Goal: Task Accomplishment & Management: Complete application form

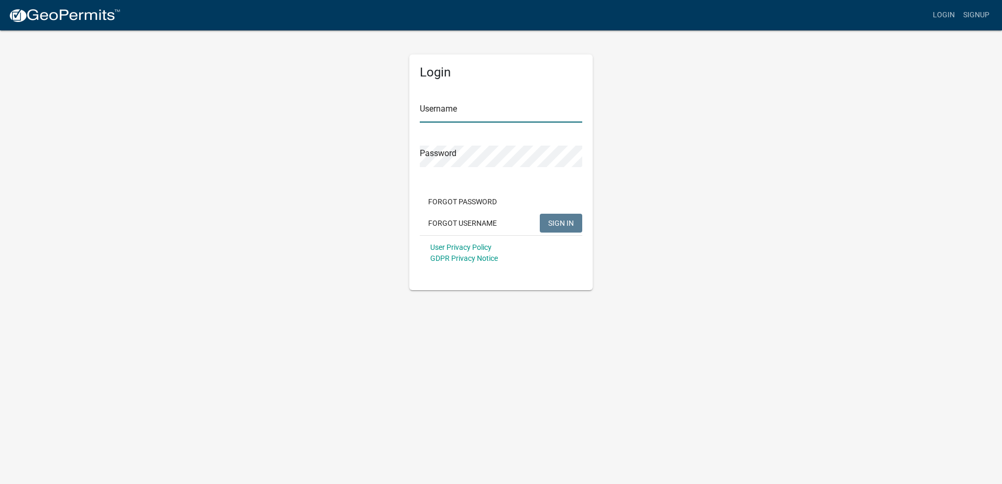
type input "NPahl2025"
click at [557, 222] on span "SIGN IN" at bounding box center [561, 223] width 26 height 8
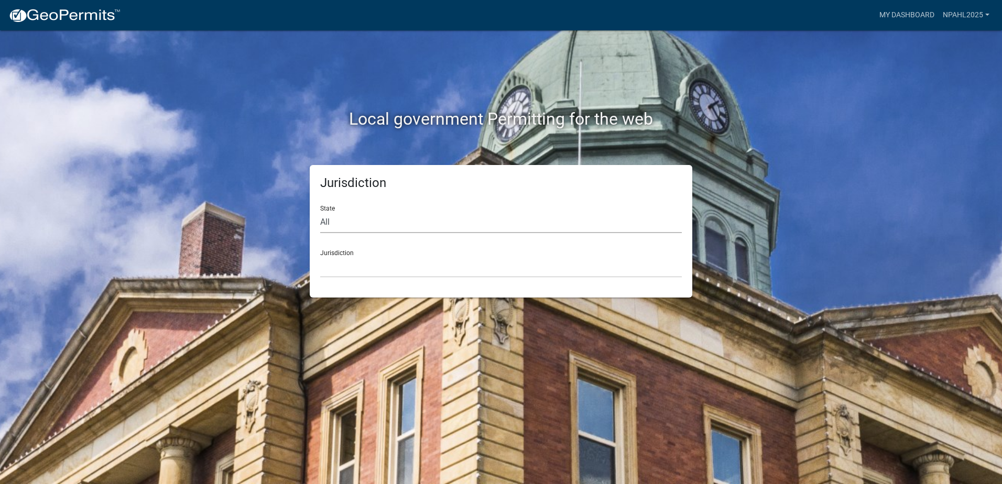
click at [328, 220] on select "All [US_STATE] [US_STATE] [US_STATE] [US_STATE] [US_STATE] [US_STATE] [US_STATE…" at bounding box center [501, 222] width 362 height 21
select select "[US_STATE]"
click at [320, 212] on select "All [US_STATE] [US_STATE] [US_STATE] [US_STATE] [US_STATE] [US_STATE] [US_STATE…" at bounding box center [501, 222] width 362 height 21
click at [336, 256] on select "[GEOGRAPHIC_DATA], [US_STATE] [GEOGRAPHIC_DATA], [US_STATE] [GEOGRAPHIC_DATA], …" at bounding box center [501, 266] width 362 height 21
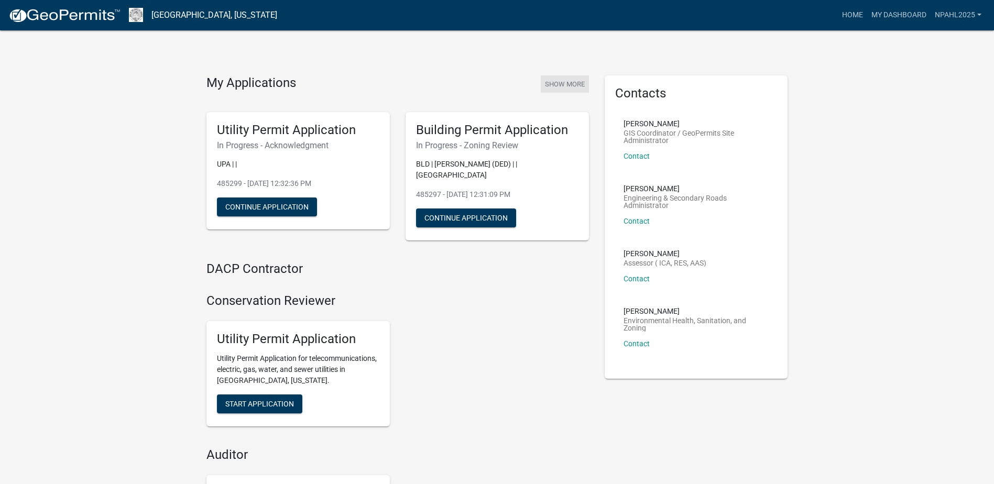
click at [558, 84] on button "Show More" at bounding box center [565, 83] width 48 height 17
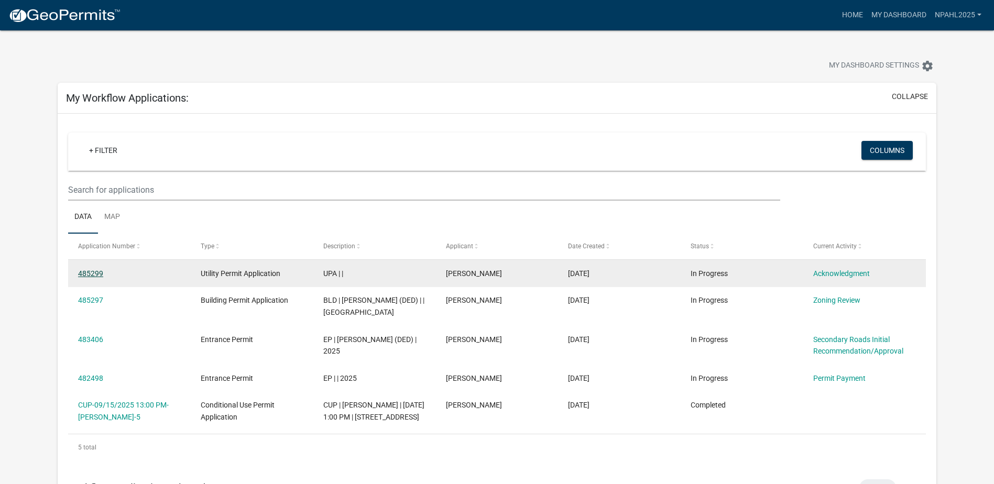
click at [90, 270] on link "485299" at bounding box center [90, 273] width 25 height 8
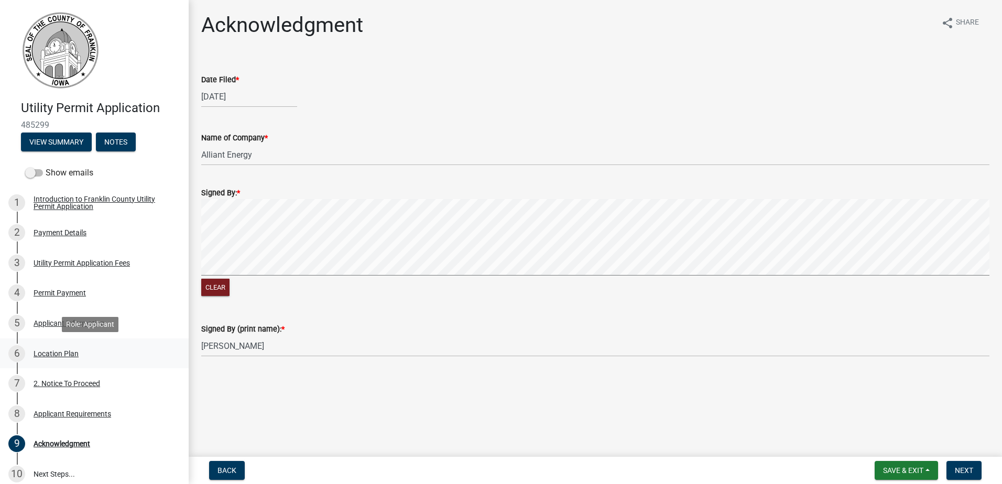
click at [50, 353] on div "Location Plan" at bounding box center [56, 353] width 45 height 7
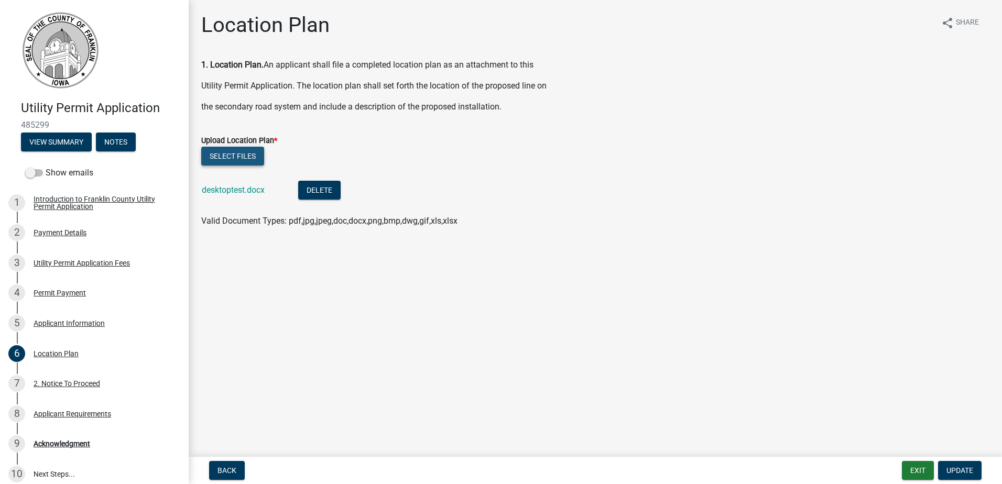
click at [235, 154] on button "Select files" at bounding box center [232, 156] width 63 height 19
click at [232, 154] on button "Select files" at bounding box center [232, 156] width 63 height 19
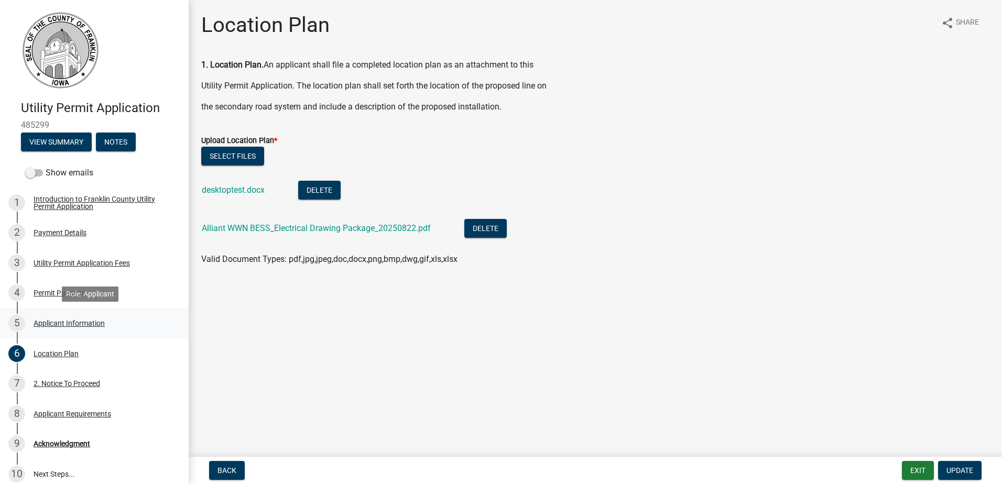
click at [53, 322] on div "Applicant Information" at bounding box center [69, 323] width 71 height 7
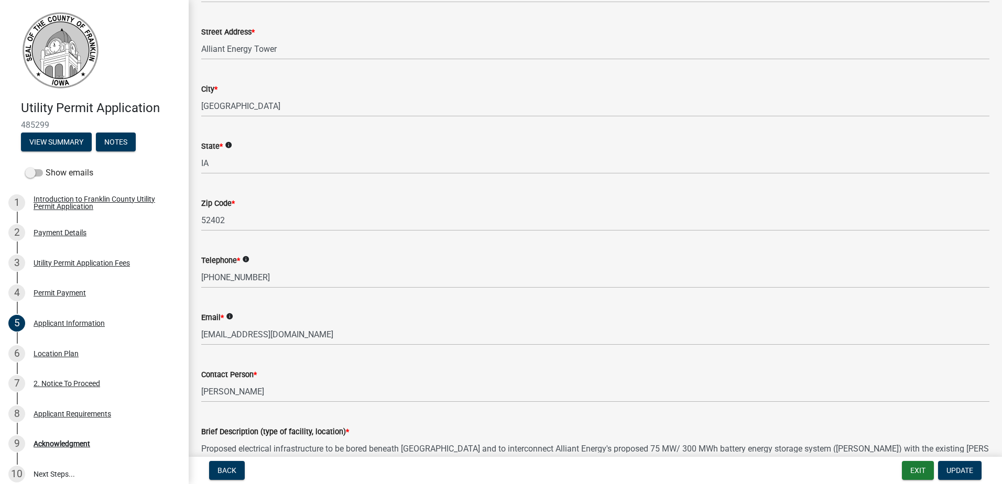
scroll to position [157, 0]
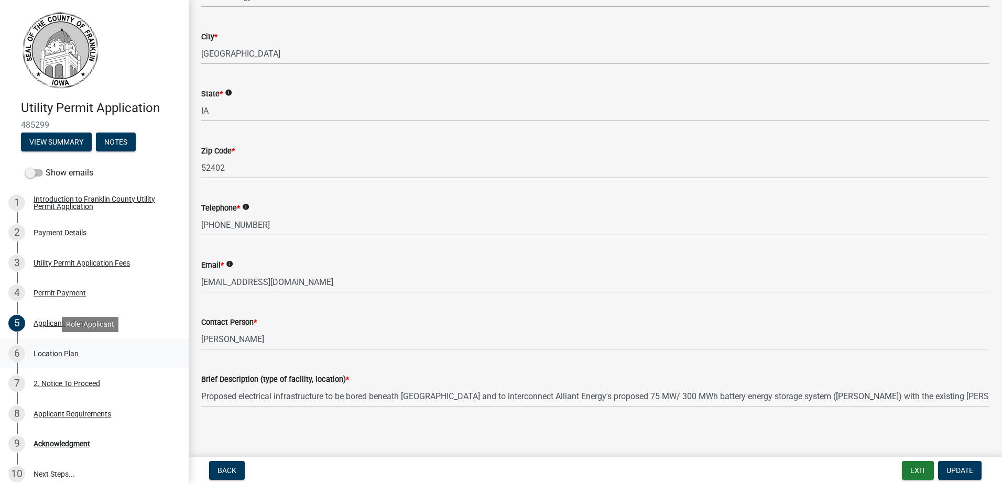
click at [42, 354] on div "Location Plan" at bounding box center [56, 353] width 45 height 7
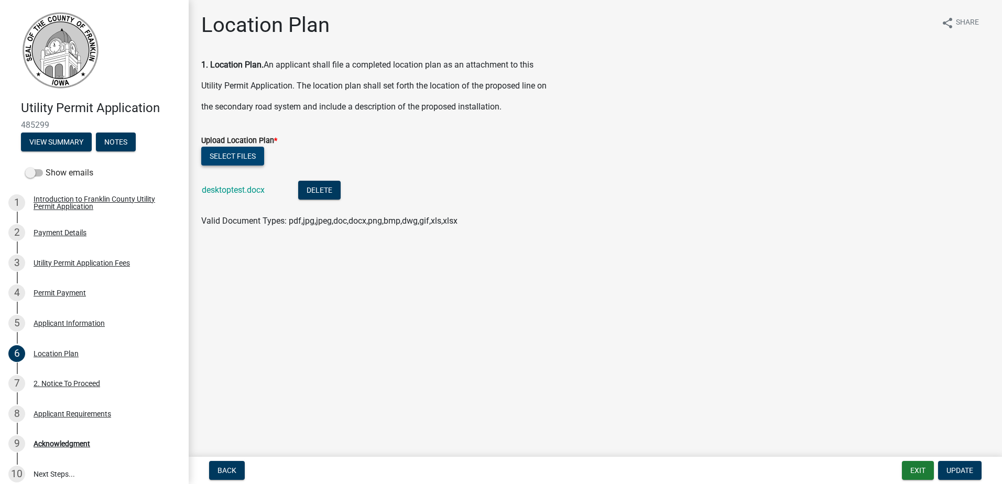
click at [229, 157] on button "Select files" at bounding box center [232, 156] width 63 height 19
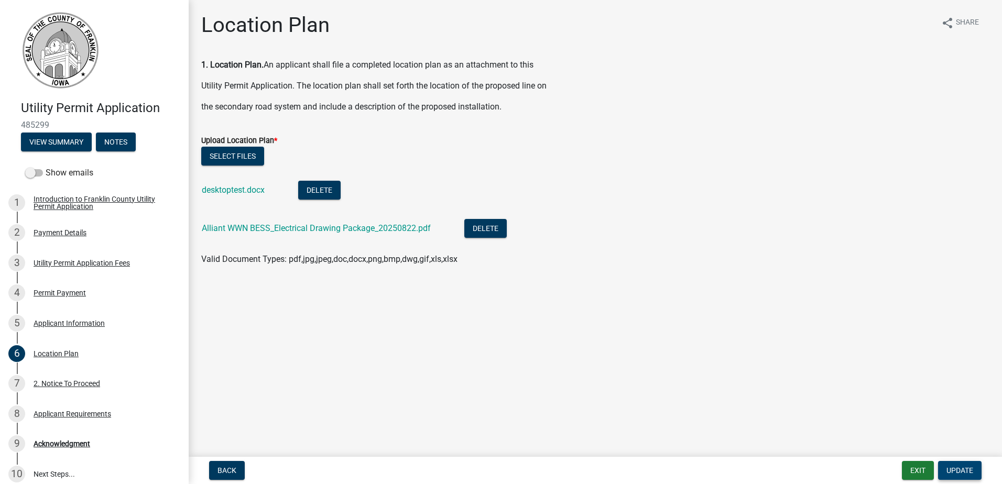
click at [958, 468] on span "Update" at bounding box center [960, 470] width 27 height 8
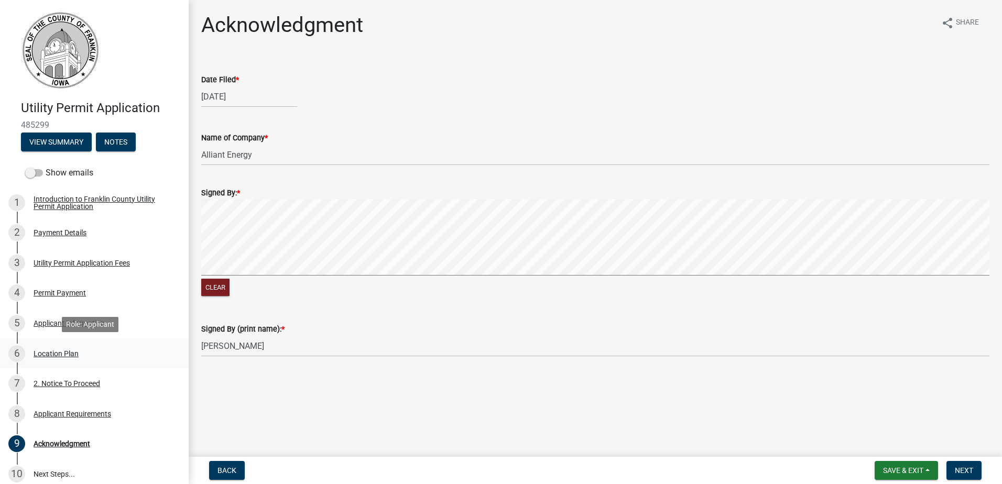
click at [52, 351] on div "Location Plan" at bounding box center [56, 353] width 45 height 7
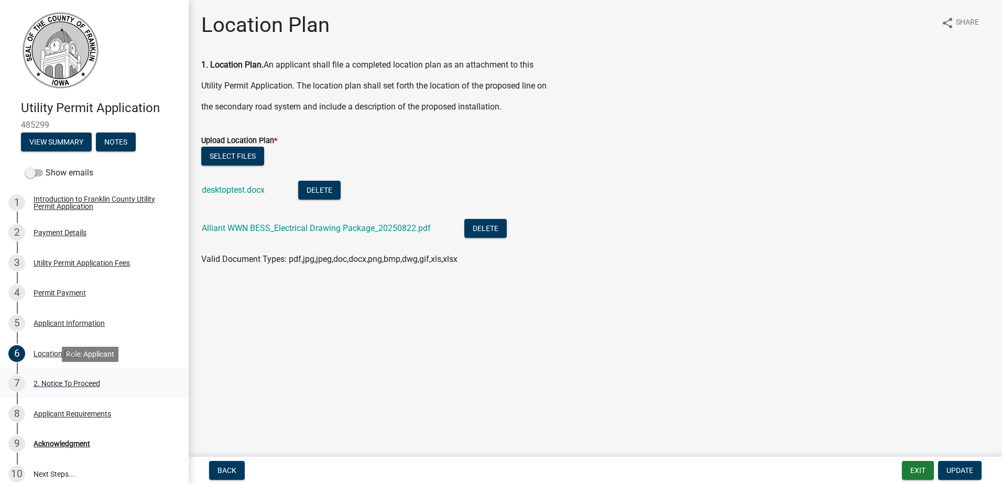
click at [62, 380] on div "2. Notice To Proceed" at bounding box center [67, 383] width 67 height 7
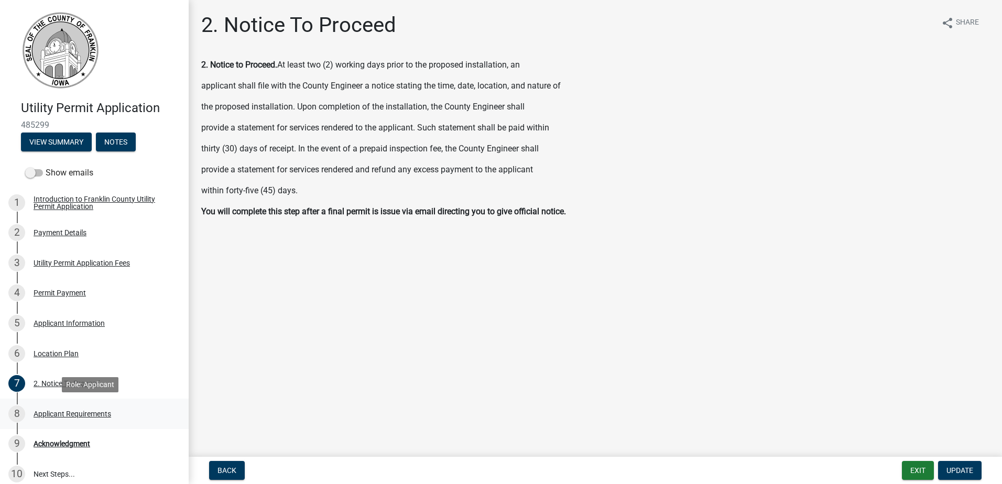
click at [70, 415] on div "Applicant Requirements" at bounding box center [73, 413] width 78 height 7
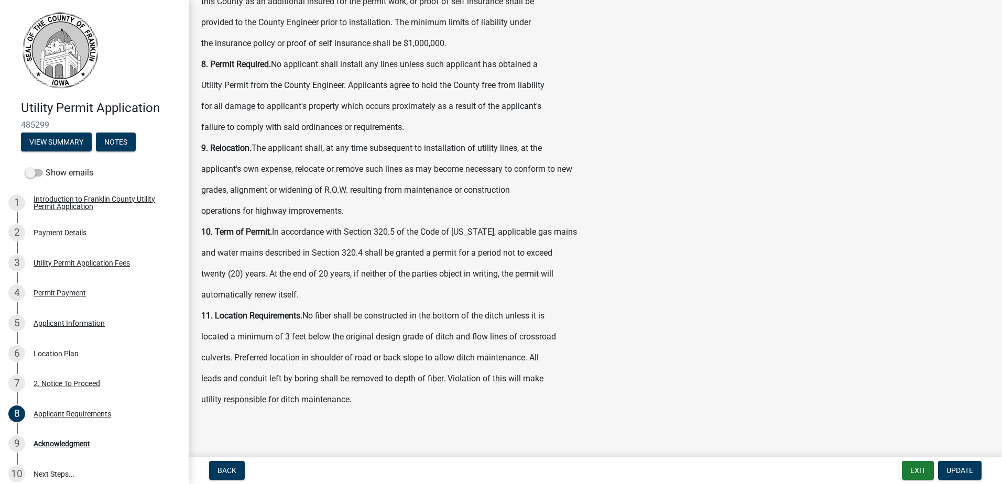
scroll to position [1030, 0]
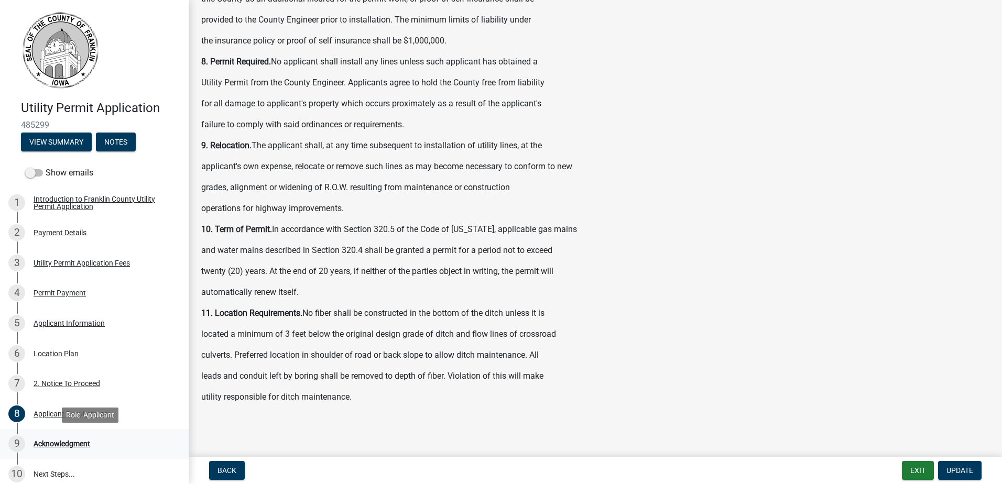
click at [49, 441] on div "Acknowledgment" at bounding box center [62, 443] width 57 height 7
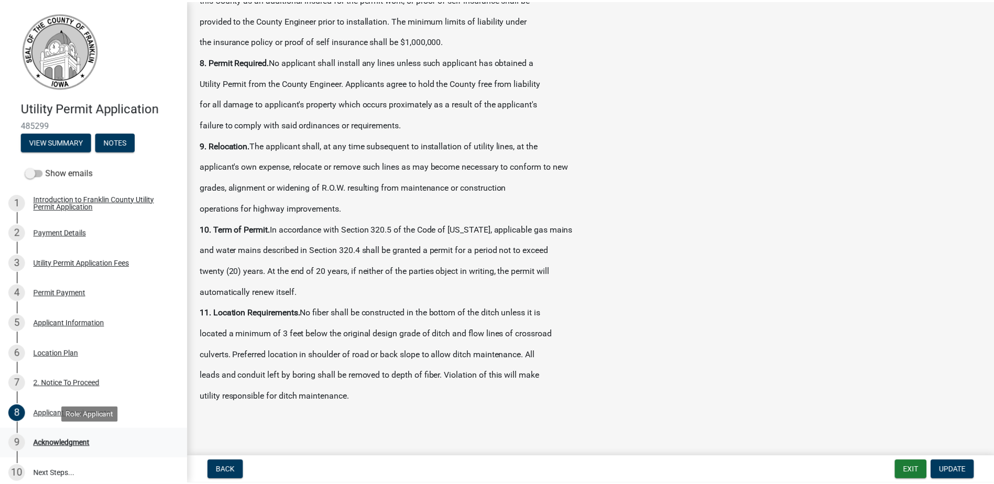
scroll to position [0, 0]
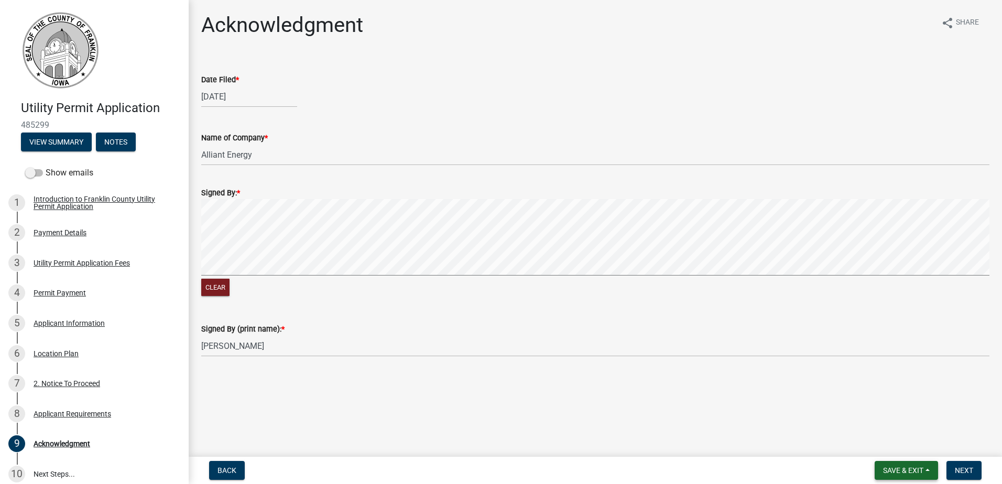
click at [924, 469] on button "Save & Exit" at bounding box center [906, 470] width 63 height 19
click at [872, 421] on button "Save" at bounding box center [896, 418] width 84 height 25
click at [925, 473] on button "Save & Exit" at bounding box center [906, 470] width 63 height 19
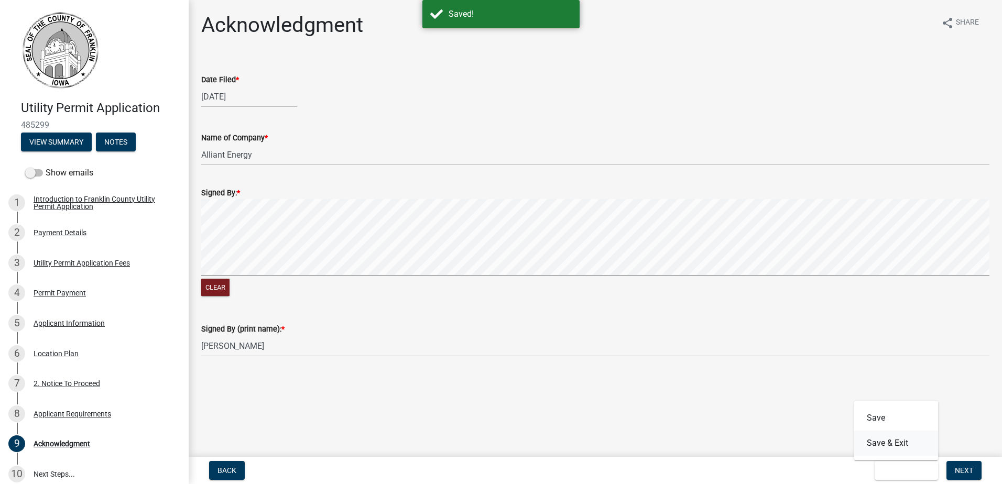
click at [883, 442] on button "Save & Exit" at bounding box center [896, 443] width 84 height 25
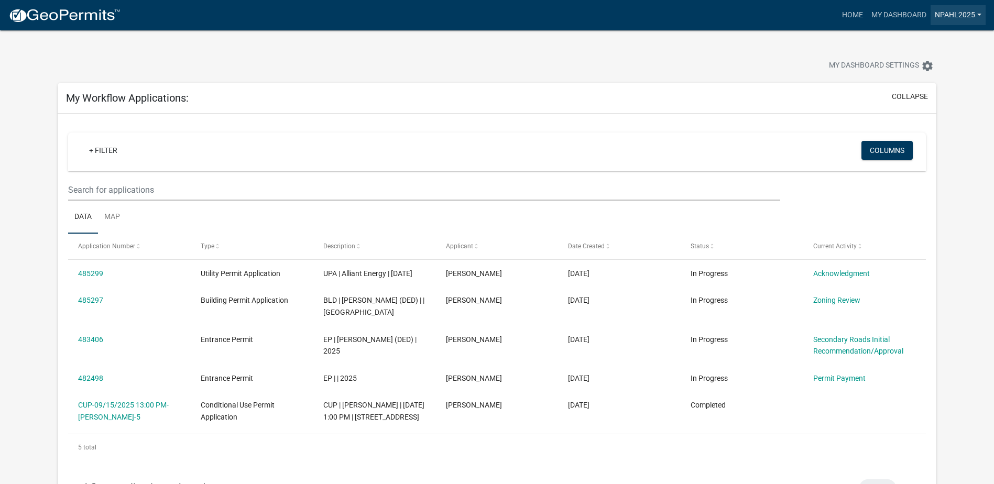
click at [980, 18] on link "NPahl2025" at bounding box center [958, 15] width 55 height 20
click at [929, 76] on link "Logout" at bounding box center [944, 76] width 84 height 25
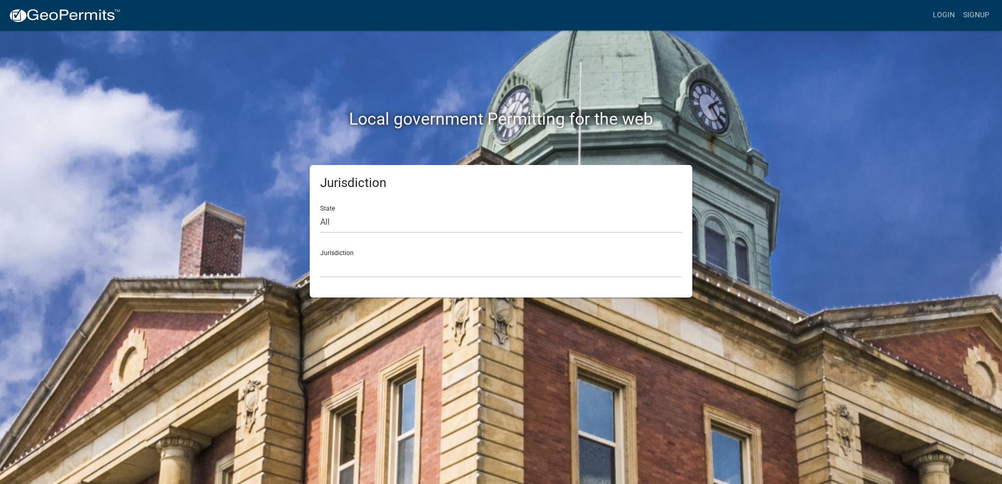
click at [864, 140] on div "Local government Permitting for the web Jurisdiction State All [US_STATE] [US_S…" at bounding box center [501, 242] width 1002 height 484
click at [343, 222] on select "All [US_STATE] [US_STATE] [US_STATE] [US_STATE] [US_STATE] [US_STATE] [US_STATE…" at bounding box center [501, 222] width 362 height 21
select select "[US_STATE]"
click at [320, 212] on select "All [US_STATE] [US_STATE] [US_STATE] [US_STATE] [US_STATE] [US_STATE] [US_STATE…" at bounding box center [501, 222] width 362 height 21
click at [337, 254] on div "Jurisdiction [GEOGRAPHIC_DATA], [US_STATE] [GEOGRAPHIC_DATA], [US_STATE] [GEOGR…" at bounding box center [501, 260] width 362 height 36
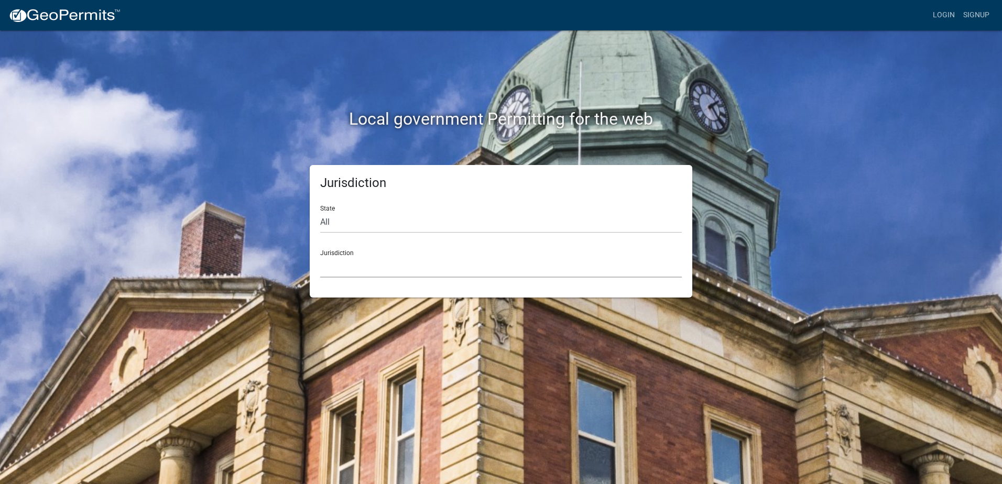
click at [340, 263] on select "[GEOGRAPHIC_DATA], [US_STATE] [GEOGRAPHIC_DATA], [US_STATE] [GEOGRAPHIC_DATA], …" at bounding box center [501, 266] width 362 height 21
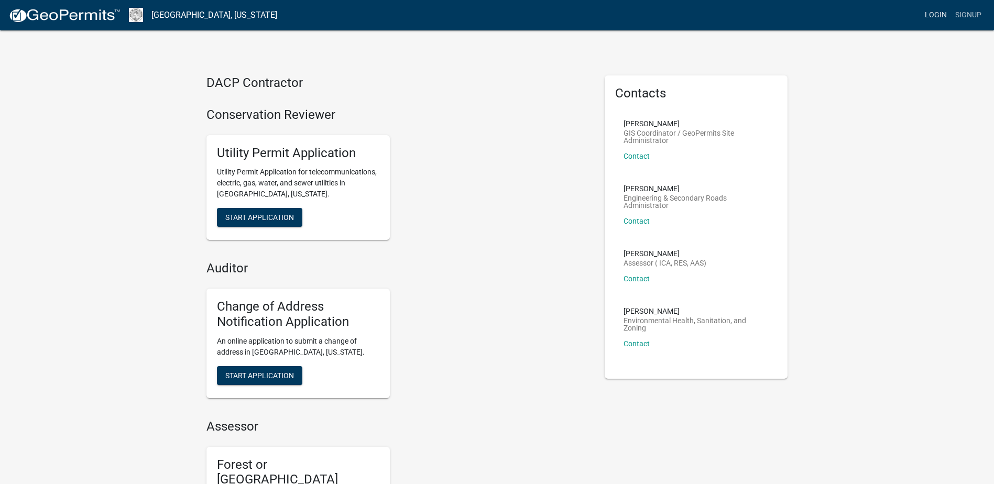
click at [936, 12] on link "Login" at bounding box center [936, 15] width 30 height 20
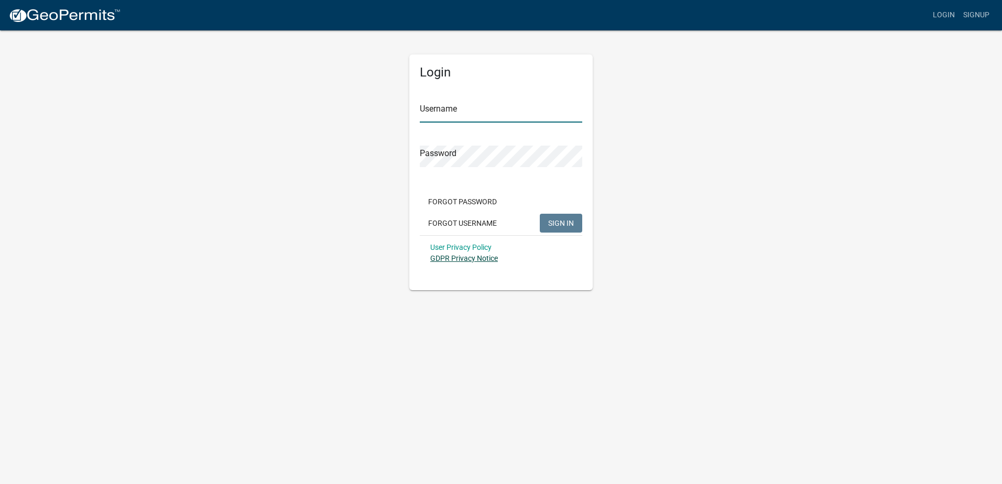
type input "NPahl2025"
click at [713, 359] on body "Internet Explorer does NOT work with GeoPermits. Get a new browser for more sec…" at bounding box center [501, 242] width 1002 height 484
click at [559, 223] on span "SIGN IN" at bounding box center [561, 223] width 26 height 8
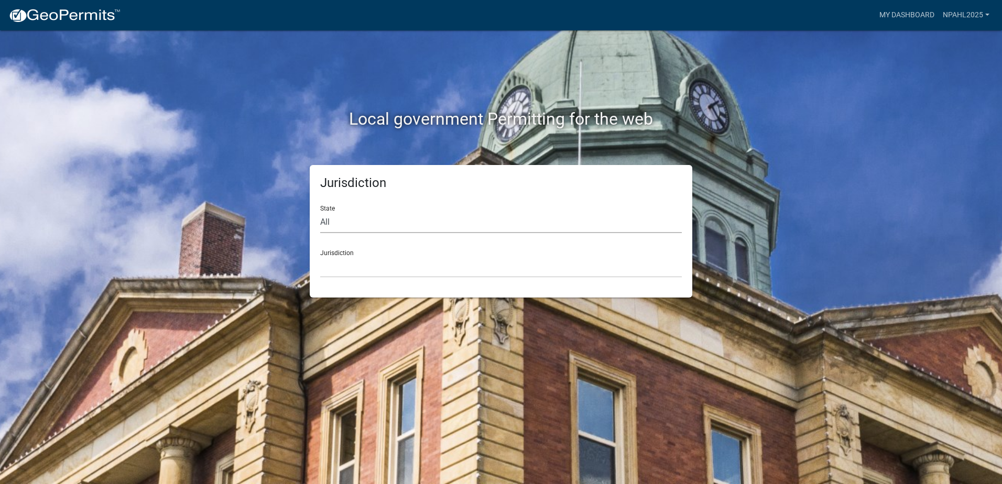
click at [335, 224] on select "All [US_STATE] [US_STATE] [US_STATE] [US_STATE] [US_STATE] [US_STATE] [US_STATE…" at bounding box center [501, 222] width 362 height 21
select select "[US_STATE]"
click at [320, 212] on select "All [US_STATE] [US_STATE] [US_STATE] [US_STATE] [US_STATE] [US_STATE] [US_STATE…" at bounding box center [501, 222] width 362 height 21
click at [343, 270] on select "[GEOGRAPHIC_DATA], [US_STATE] [GEOGRAPHIC_DATA], [US_STATE] [GEOGRAPHIC_DATA], …" at bounding box center [501, 266] width 362 height 21
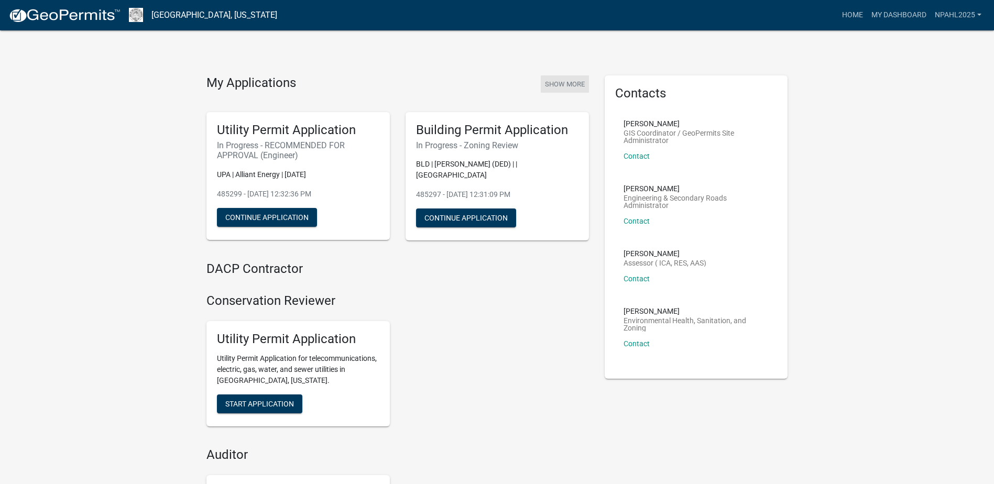
click at [553, 83] on button "Show More" at bounding box center [565, 83] width 48 height 17
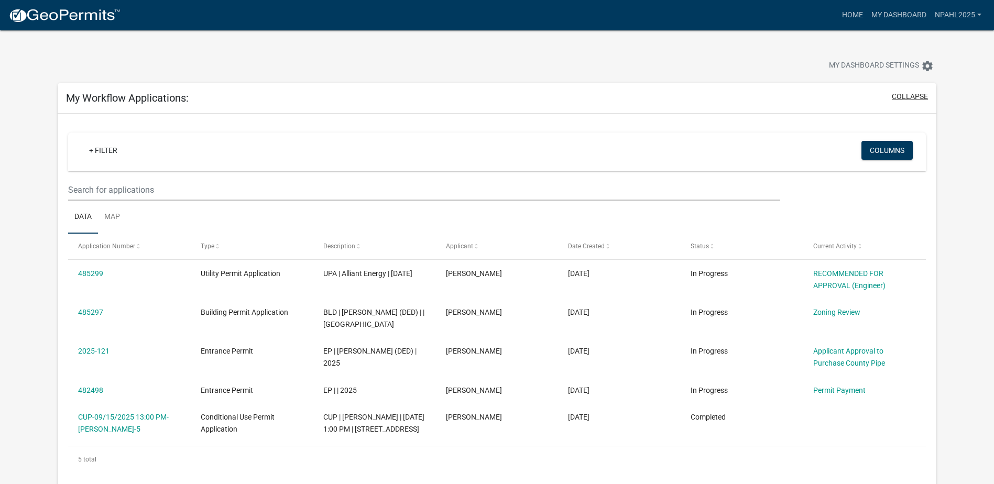
click at [908, 95] on button "collapse" at bounding box center [910, 96] width 36 height 11
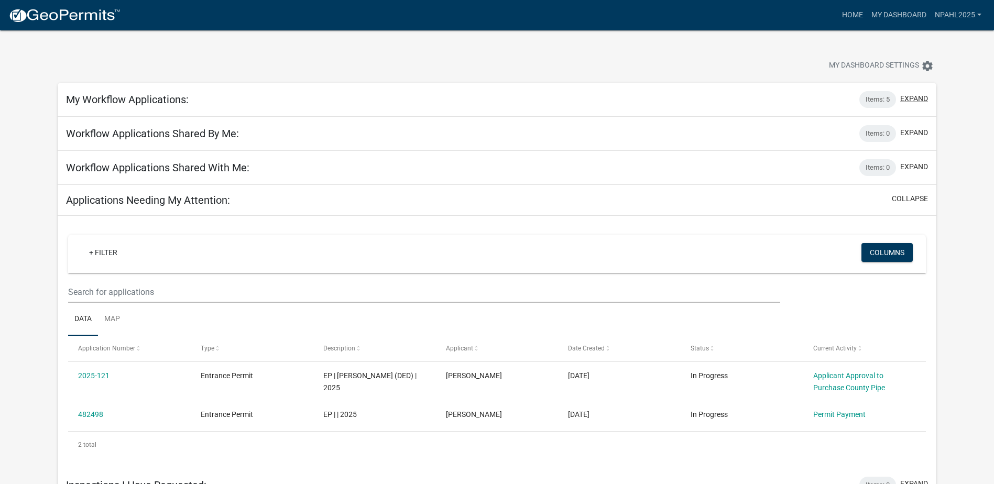
click at [910, 98] on button "expand" at bounding box center [914, 98] width 28 height 11
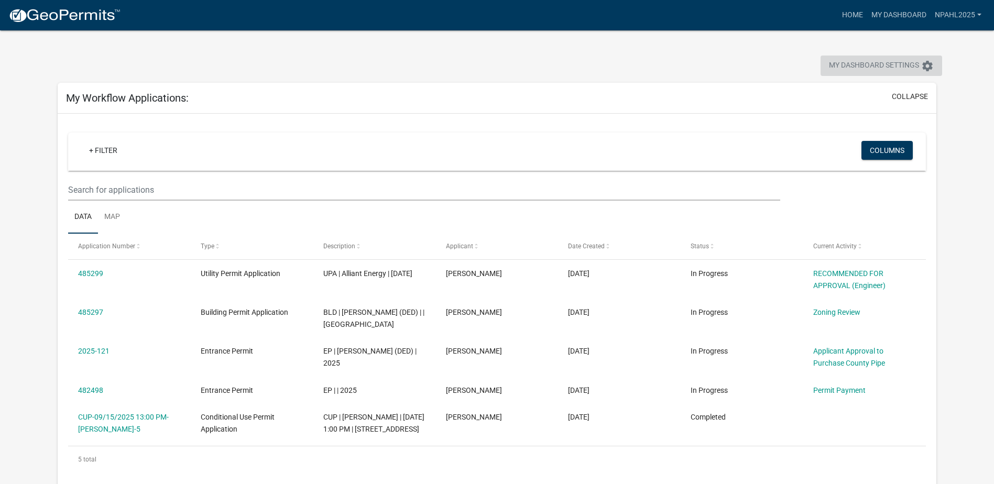
click at [894, 68] on span "My Dashboard Settings" at bounding box center [874, 66] width 90 height 13
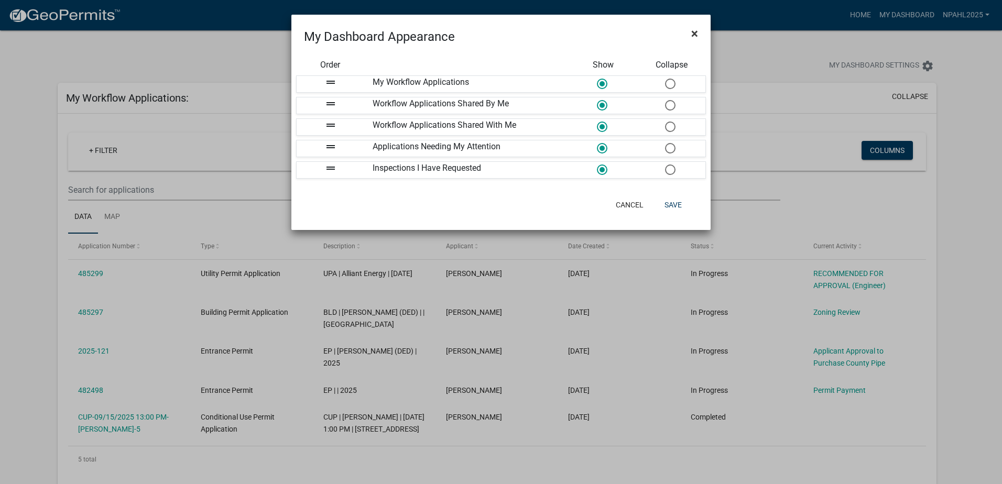
click at [693, 33] on span "×" at bounding box center [694, 33] width 7 height 15
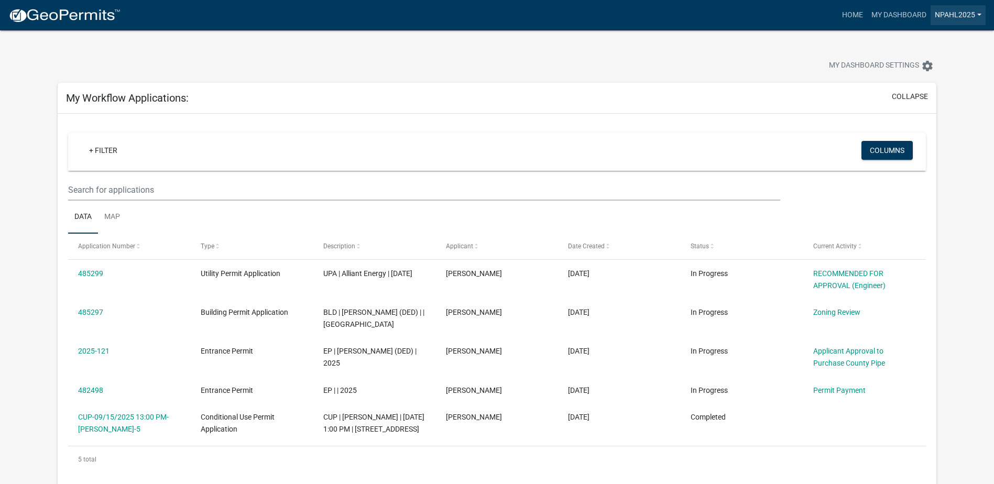
click at [978, 14] on link "NPahl2025" at bounding box center [958, 15] width 55 height 20
click at [931, 47] on link "Account" at bounding box center [944, 42] width 84 height 25
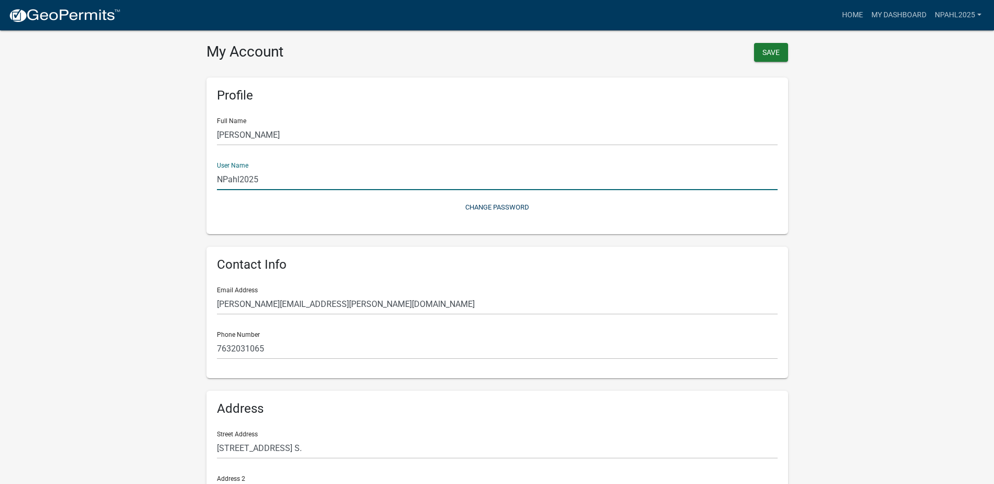
click at [235, 177] on input "NPahl2025" at bounding box center [497, 179] width 561 height 21
click at [890, 14] on link "My Dashboard" at bounding box center [898, 15] width 63 height 20
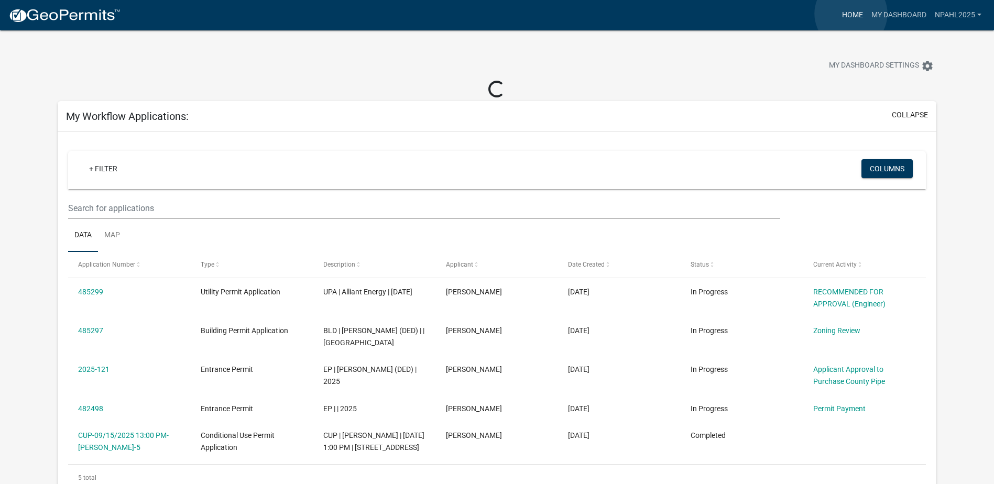
click at [851, 14] on link "Home" at bounding box center [852, 15] width 29 height 20
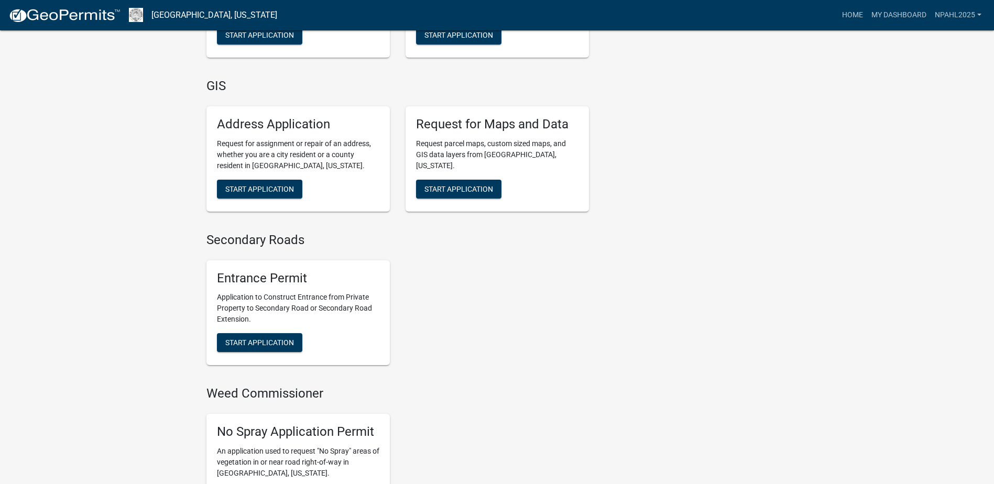
scroll to position [1798, 0]
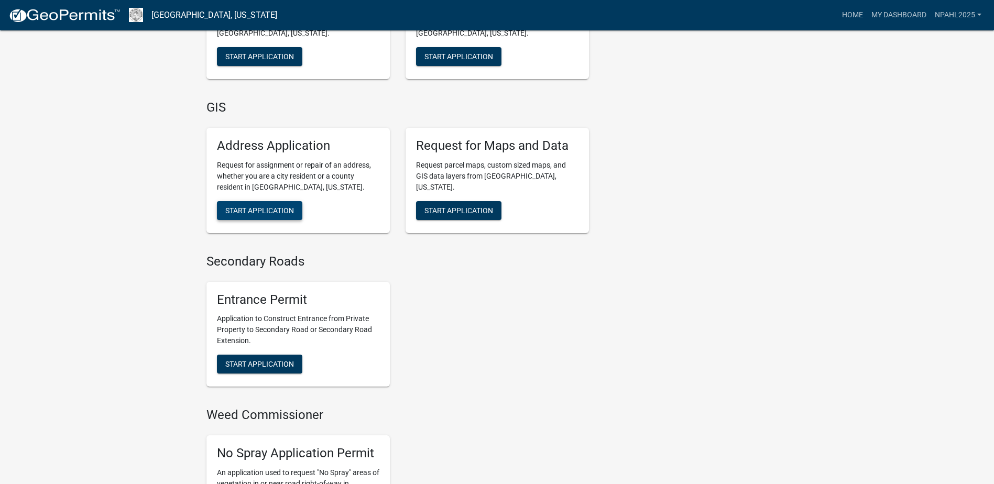
click at [256, 206] on span "Start Application" at bounding box center [259, 210] width 69 height 8
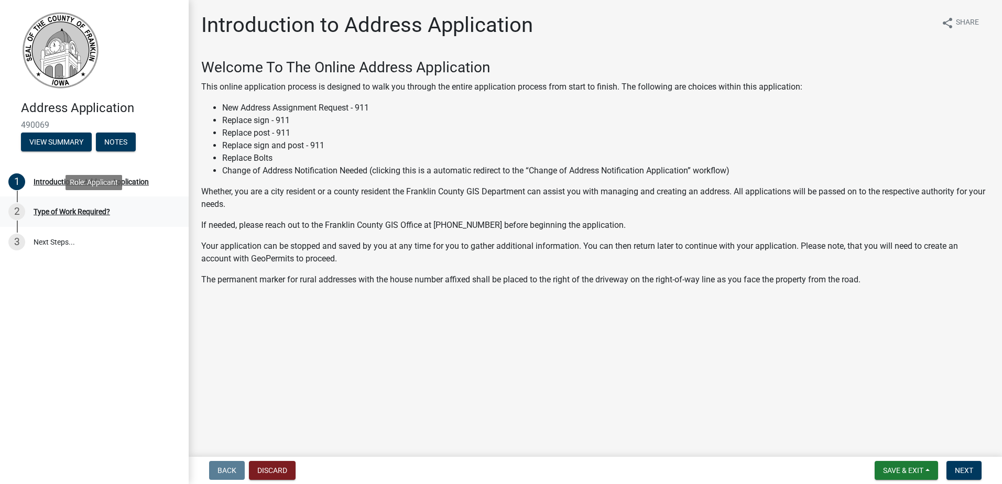
click at [57, 211] on div "Type of Work Required?" at bounding box center [72, 211] width 77 height 7
click at [959, 466] on span "Next" at bounding box center [964, 470] width 18 height 8
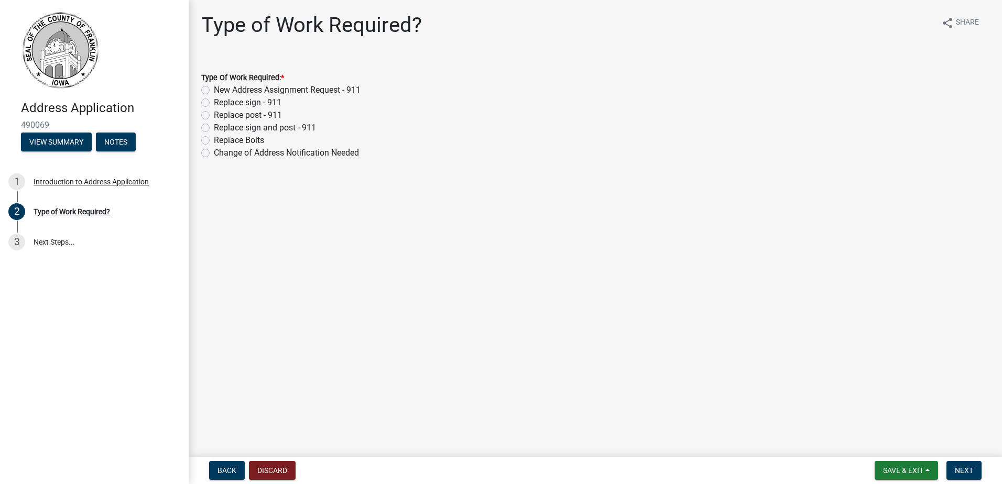
click at [214, 86] on label "New Address Assignment Request - 911" at bounding box center [287, 90] width 147 height 13
click at [214, 86] on input "New Address Assignment Request - 911" at bounding box center [217, 87] width 7 height 7
radio input "true"
click at [959, 468] on span "Next" at bounding box center [964, 470] width 18 height 8
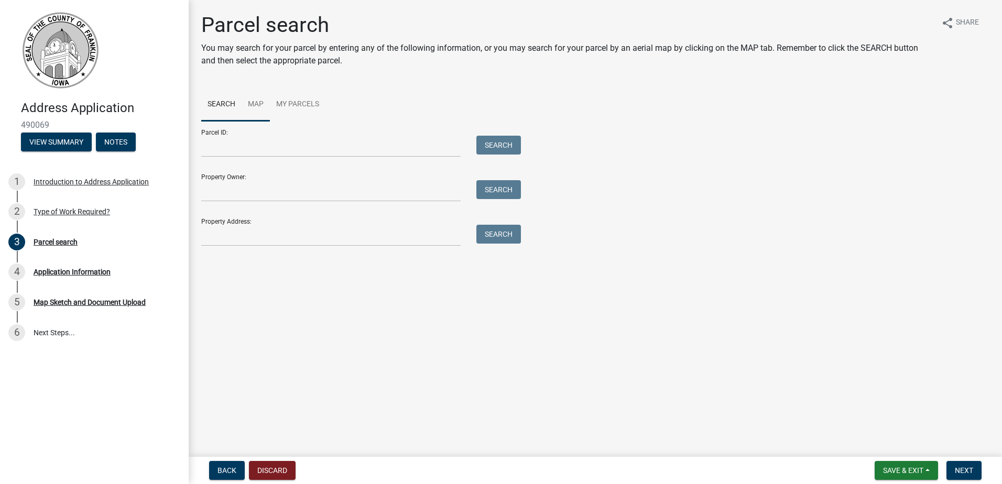
drag, startPoint x: 253, startPoint y: 101, endPoint x: 254, endPoint y: 108, distance: 6.8
click at [253, 101] on link "Map" at bounding box center [256, 105] width 28 height 34
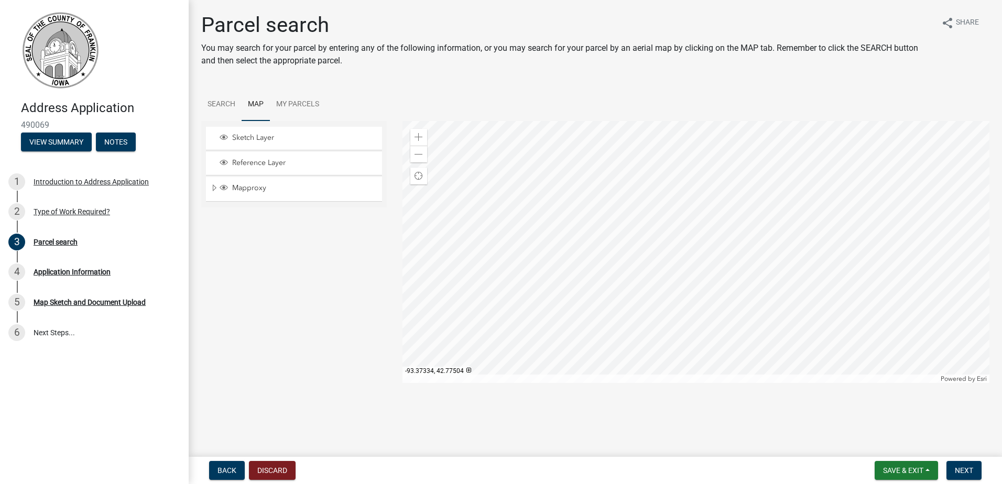
click at [681, 235] on div at bounding box center [697, 252] width 588 height 262
click at [419, 134] on span at bounding box center [419, 137] width 8 height 8
click at [775, 214] on div at bounding box center [697, 252] width 588 height 262
click at [417, 135] on span at bounding box center [419, 137] width 8 height 8
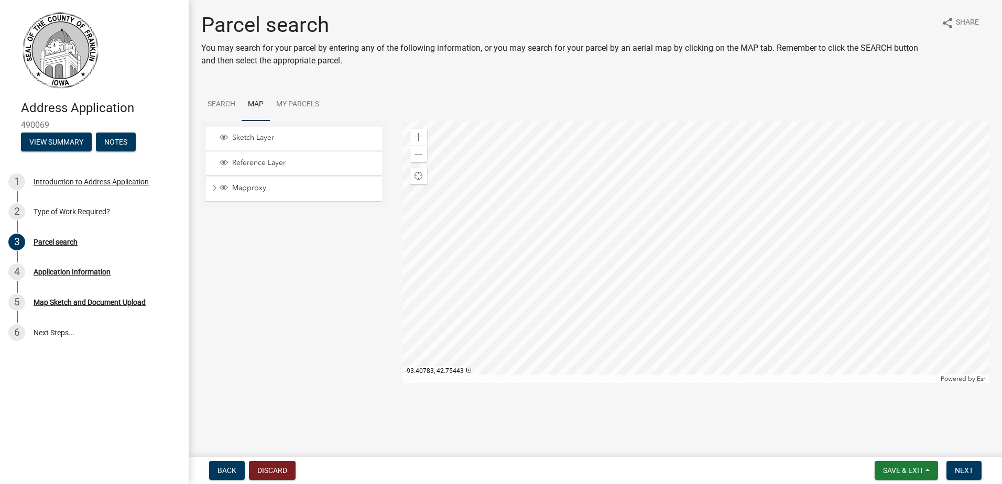
click at [745, 282] on div at bounding box center [697, 252] width 588 height 262
click at [800, 288] on div at bounding box center [697, 252] width 588 height 262
click at [716, 248] on div at bounding box center [697, 252] width 588 height 262
click at [418, 132] on div "Zoom in" at bounding box center [418, 137] width 17 height 17
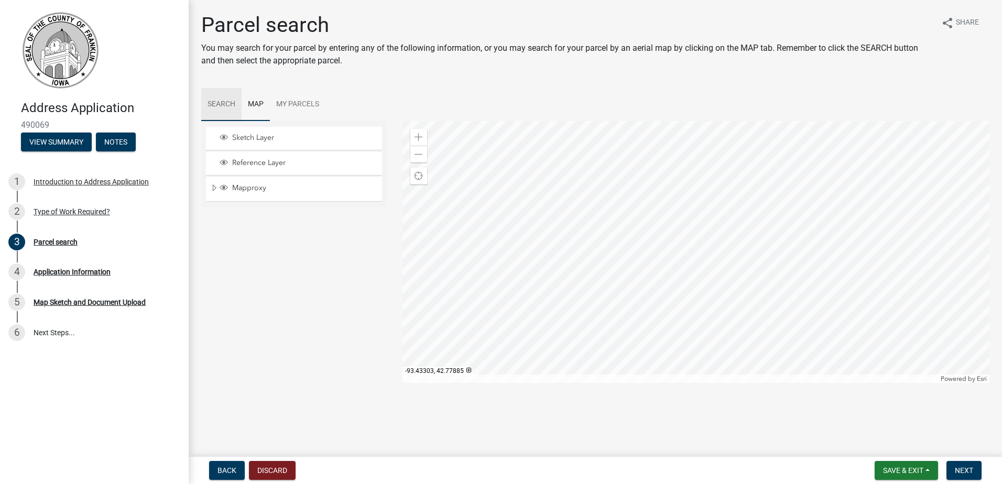
click at [217, 103] on link "Search" at bounding box center [221, 105] width 40 height 34
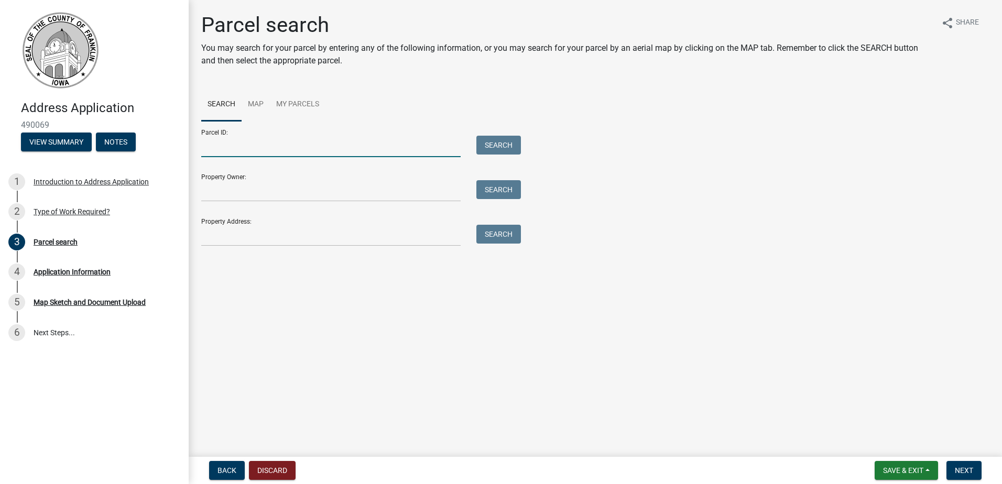
click at [310, 144] on input "Parcel ID:" at bounding box center [330, 146] width 259 height 21
type input "0523100001"
drag, startPoint x: 301, startPoint y: 189, endPoint x: 300, endPoint y: 197, distance: 7.4
click at [301, 189] on input "Property Owner:" at bounding box center [330, 190] width 259 height 21
click at [303, 144] on input "0523100001" at bounding box center [330, 146] width 259 height 21
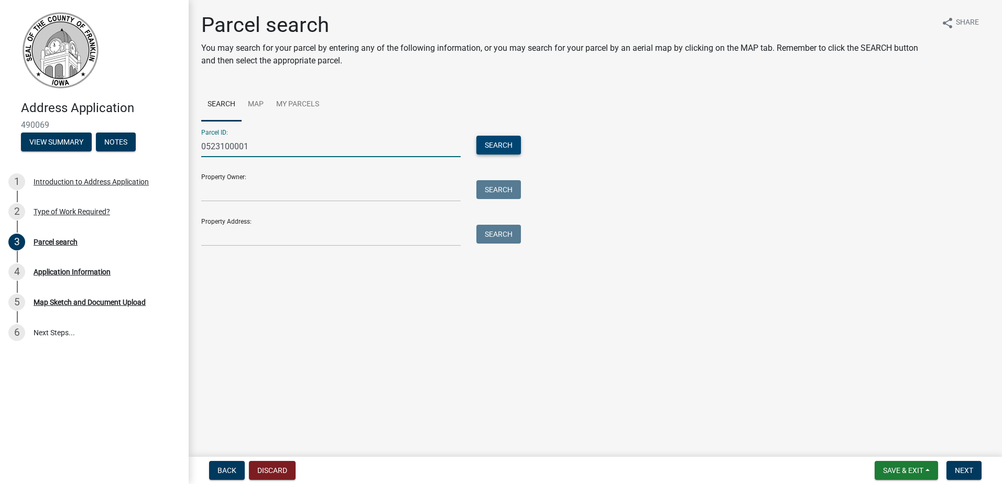
click at [493, 142] on button "Search" at bounding box center [498, 145] width 45 height 19
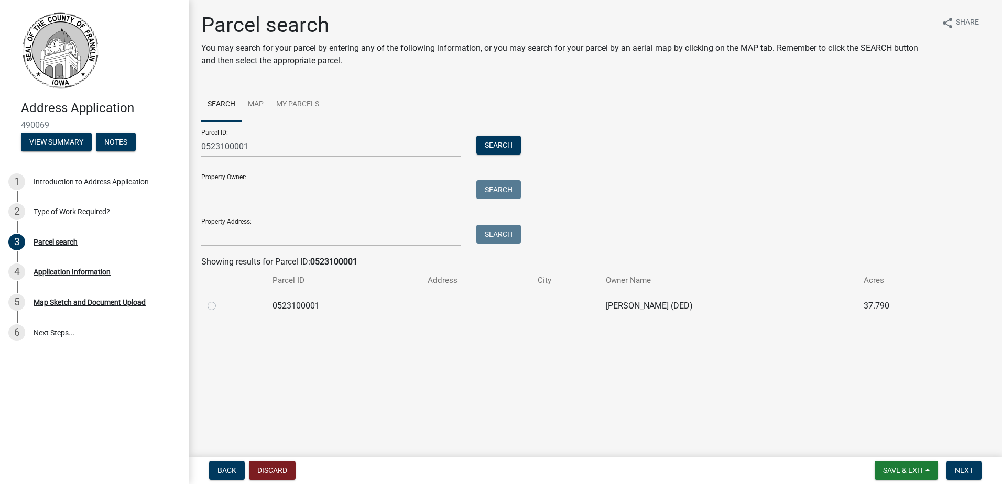
click at [220, 300] on label at bounding box center [220, 300] width 0 height 0
click at [220, 306] on input "radio" at bounding box center [223, 303] width 7 height 7
radio input "true"
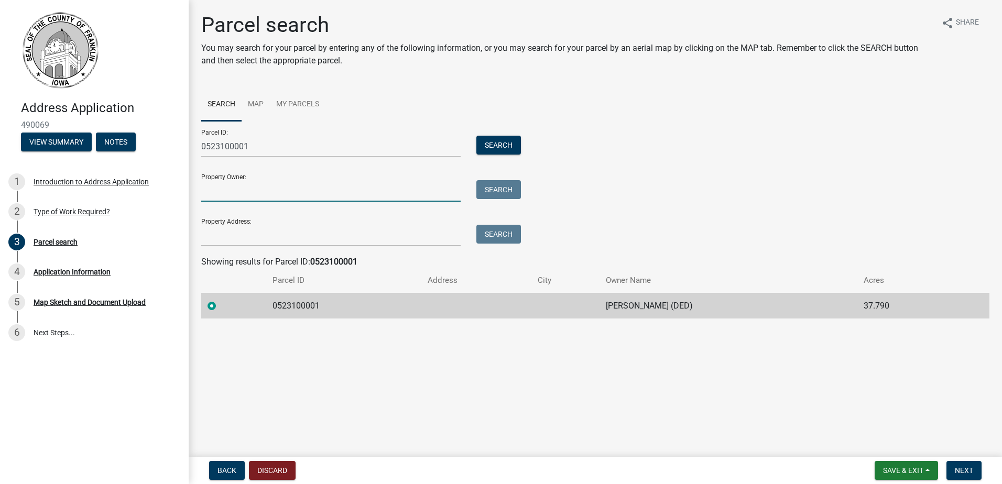
click at [235, 193] on input "Property Owner:" at bounding box center [330, 190] width 259 height 21
click at [639, 195] on div "Parcel ID: 0523100001 Search Property Owner: Search Property Address: Search" at bounding box center [595, 183] width 788 height 125
click at [255, 99] on link "Map" at bounding box center [256, 105] width 28 height 34
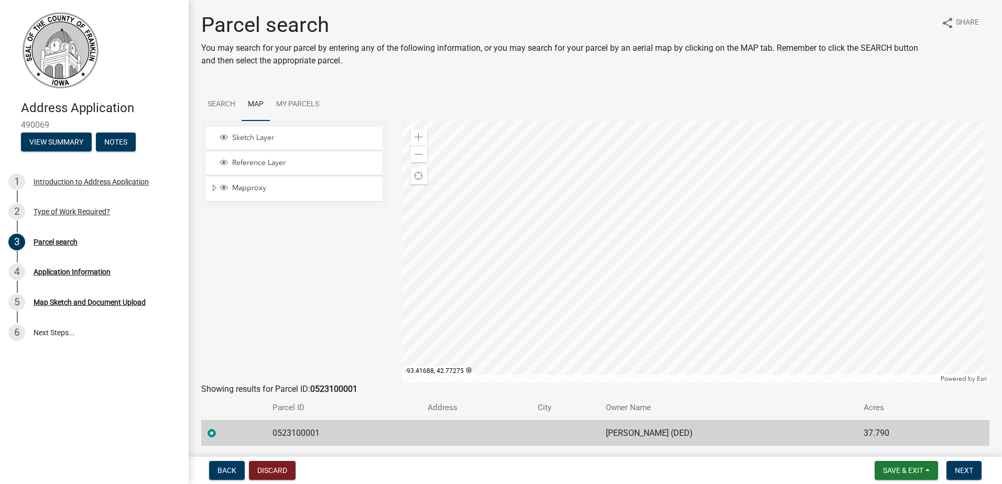
click at [689, 252] on div at bounding box center [697, 252] width 588 height 262
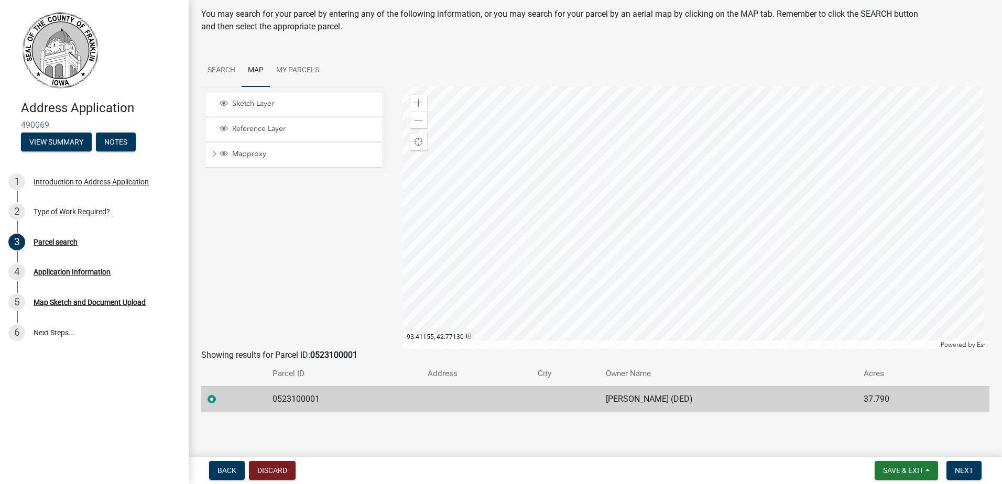
drag, startPoint x: 579, startPoint y: 399, endPoint x: 659, endPoint y: 397, distance: 79.7
click at [659, 397] on td "[PERSON_NAME] (DED)" at bounding box center [729, 399] width 258 height 26
copy td "[PERSON_NAME]"
drag, startPoint x: 217, startPoint y: 69, endPoint x: 238, endPoint y: 124, distance: 59.6
click at [217, 69] on link "Search" at bounding box center [221, 71] width 40 height 34
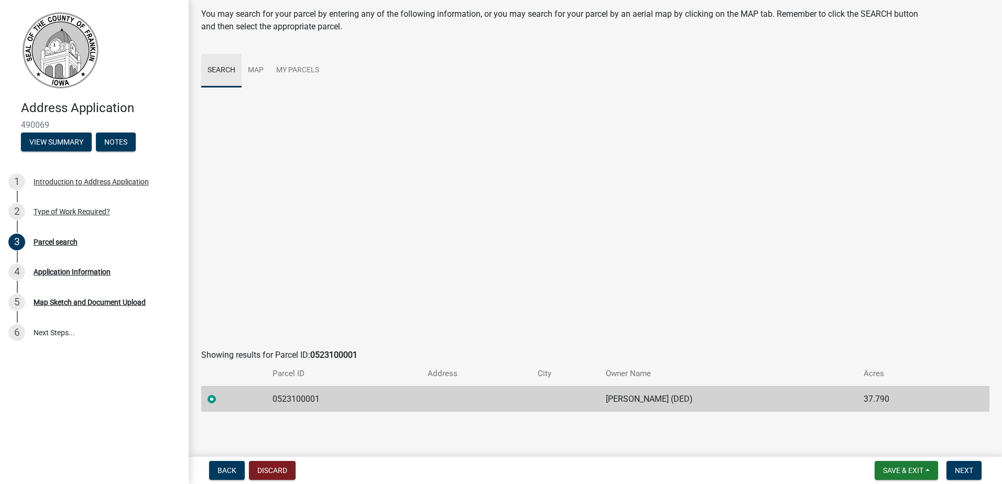
scroll to position [0, 0]
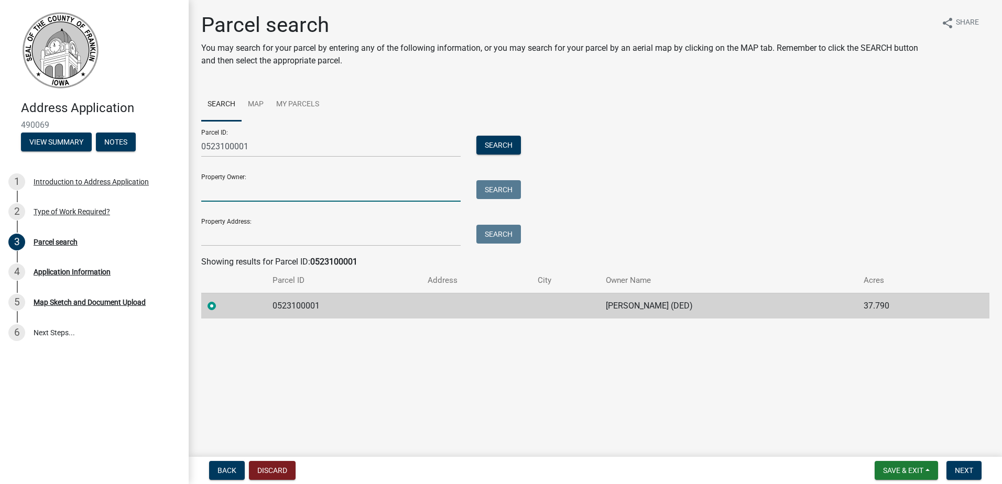
click at [249, 194] on input "Property Owner:" at bounding box center [330, 190] width 259 height 21
click at [429, 184] on input "Property Owner:" at bounding box center [330, 190] width 259 height 21
click at [928, 470] on button "Save & Exit" at bounding box center [906, 470] width 63 height 19
click at [877, 416] on button "Save" at bounding box center [896, 418] width 84 height 25
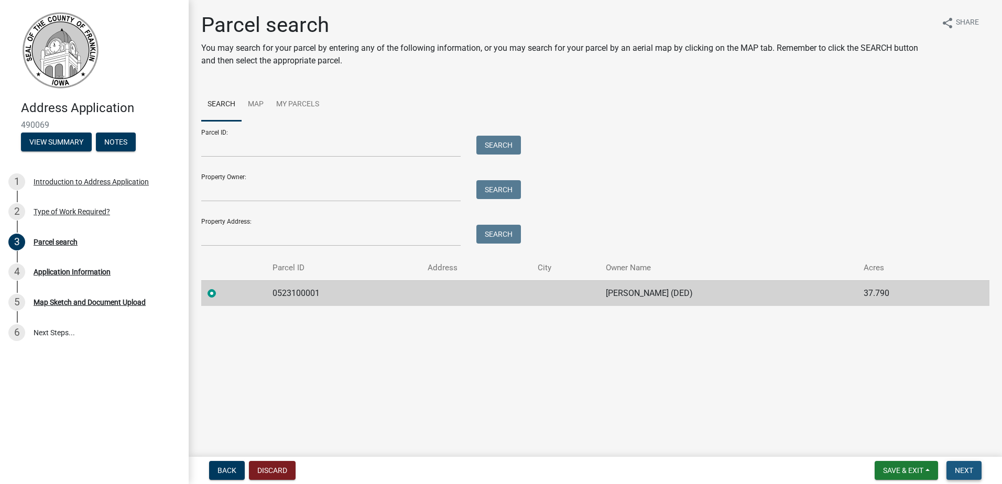
click at [961, 469] on span "Next" at bounding box center [964, 470] width 18 height 8
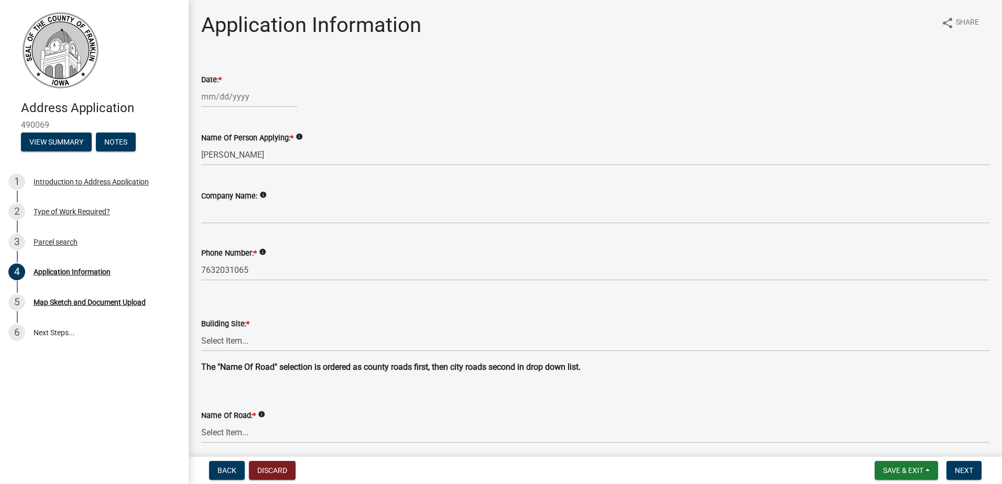
click at [215, 95] on div at bounding box center [249, 96] width 96 height 21
select select "10"
select select "2025"
click at [243, 169] on div "8" at bounding box center [245, 169] width 17 height 17
type input "[DATE]"
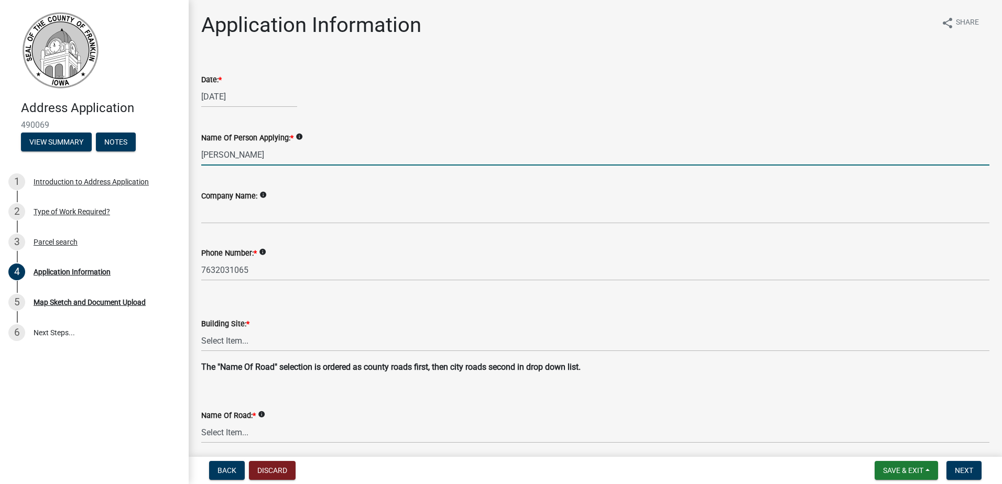
drag, startPoint x: 249, startPoint y: 155, endPoint x: 200, endPoint y: 155, distance: 49.3
click at [200, 155] on div "Name Of Person Applying: * info [PERSON_NAME]" at bounding box center [595, 141] width 804 height 49
type input "[PERSON_NAME]"
type input "[GEOGRAPHIC_DATA], [GEOGRAPHIC_DATA]"
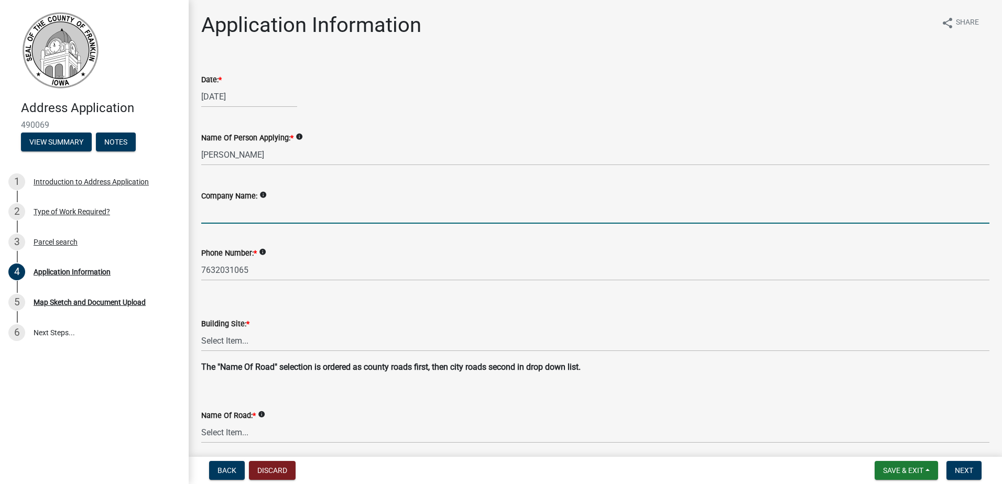
drag, startPoint x: 290, startPoint y: 214, endPoint x: 327, endPoint y: 200, distance: 39.6
click at [290, 214] on input "Company Name:" at bounding box center [595, 212] width 788 height 21
type input "Alliant Energy"
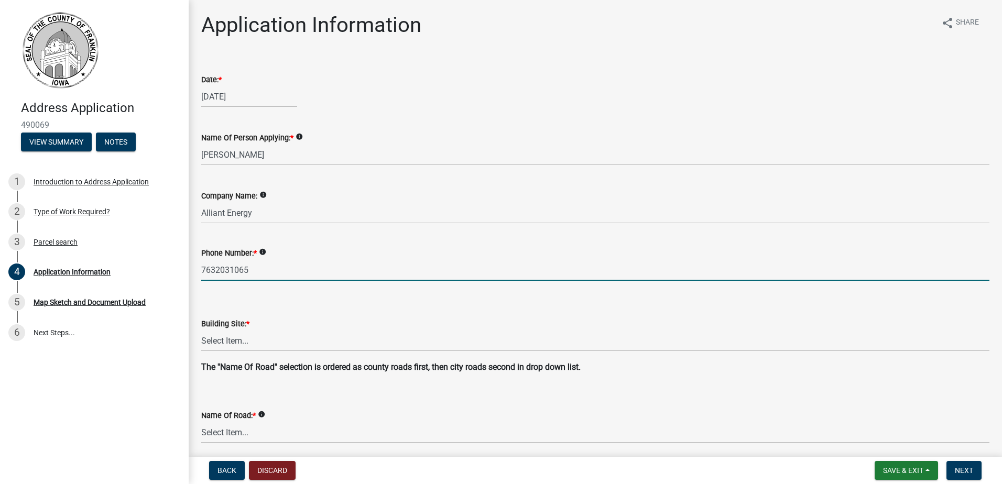
drag, startPoint x: 254, startPoint y: 269, endPoint x: 194, endPoint y: 275, distance: 60.0
click at [194, 275] on div "Phone Number: * info [PHONE_NUMBER]" at bounding box center [595, 256] width 804 height 49
type input "[PHONE_NUMBER]"
click at [234, 343] on select "Select Item... [GEOGRAPHIC_DATA] [GEOGRAPHIC_DATA] Chicken [GEOGRAPHIC_DATA] Co…" at bounding box center [595, 340] width 788 height 21
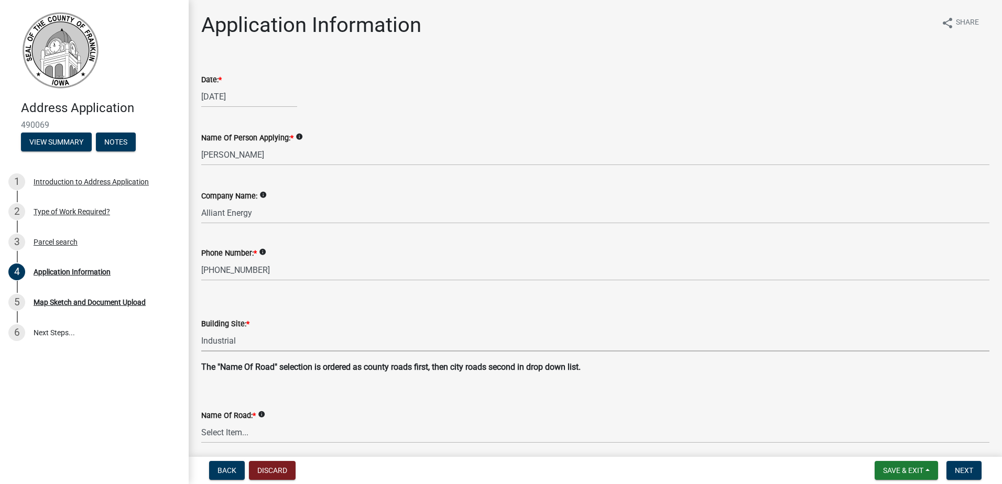
click at [201, 330] on select "Select Item... [GEOGRAPHIC_DATA] [GEOGRAPHIC_DATA] Chicken [GEOGRAPHIC_DATA] Co…" at bounding box center [595, 340] width 788 height 21
select select "b050000c-2e79-41e9-b020-8376697ce463"
click at [332, 341] on select "Select Item... [GEOGRAPHIC_DATA] [GEOGRAPHIC_DATA] Chicken [GEOGRAPHIC_DATA] Co…" at bounding box center [595, 340] width 788 height 21
click at [779, 392] on div "Name Of Road: * info Select Item[GEOGRAPHIC_DATA][PERSON_NAME][PERSON_NAME][PER…" at bounding box center [595, 412] width 788 height 61
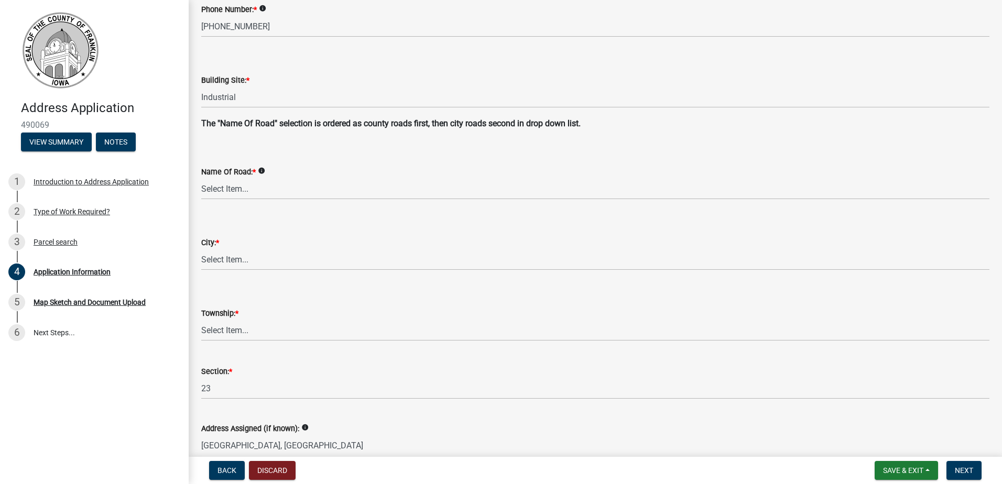
scroll to position [262, 0]
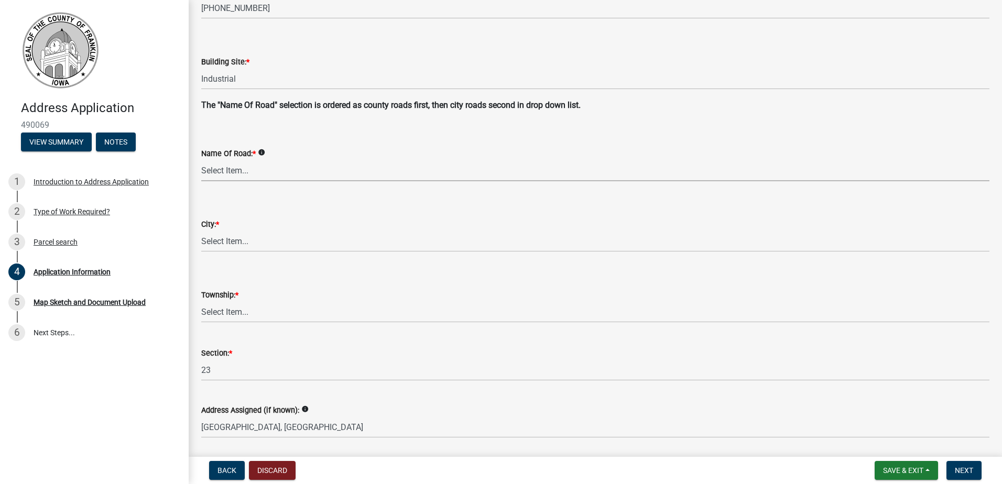
click at [247, 170] on select "Select Item[GEOGRAPHIC_DATA][PERSON_NAME][PERSON_NAME][PERSON_NAME][PERSON_NAME…" at bounding box center [595, 170] width 788 height 21
click at [201, 160] on select "Select Item[GEOGRAPHIC_DATA][PERSON_NAME][PERSON_NAME][PERSON_NAME][PERSON_NAME…" at bounding box center [595, 170] width 788 height 21
select select "49d0761b-25c5-470b-bbde-51f594b19b21"
click at [267, 242] on select "Select Item... [PERSON_NAME] [PERSON_NAME] [PERSON_NAME] [PERSON_NAME] Dows [PE…" at bounding box center [595, 241] width 788 height 21
click at [877, 274] on wm-data-entity-input-list "Date: * [DATE] Name Of Person Applying: * info [PERSON_NAME] Company Name: info…" at bounding box center [595, 122] width 788 height 650
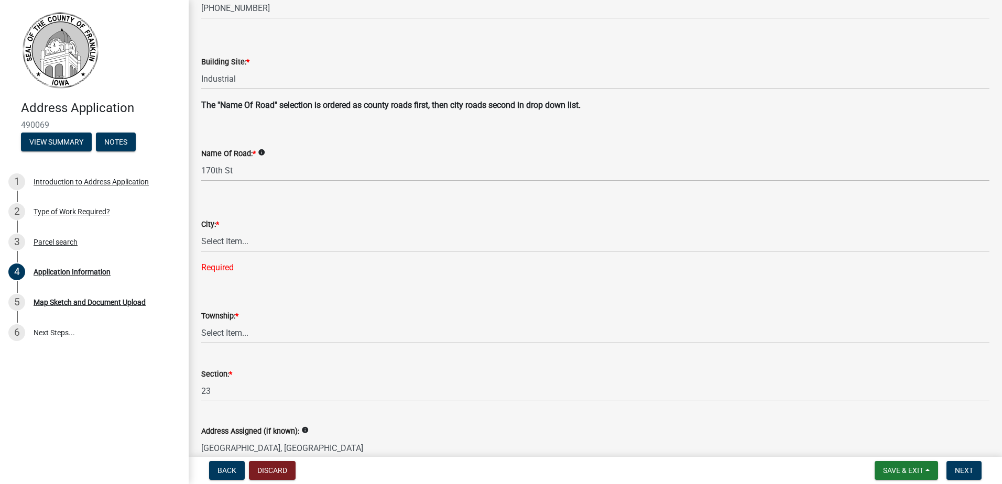
scroll to position [318, 0]
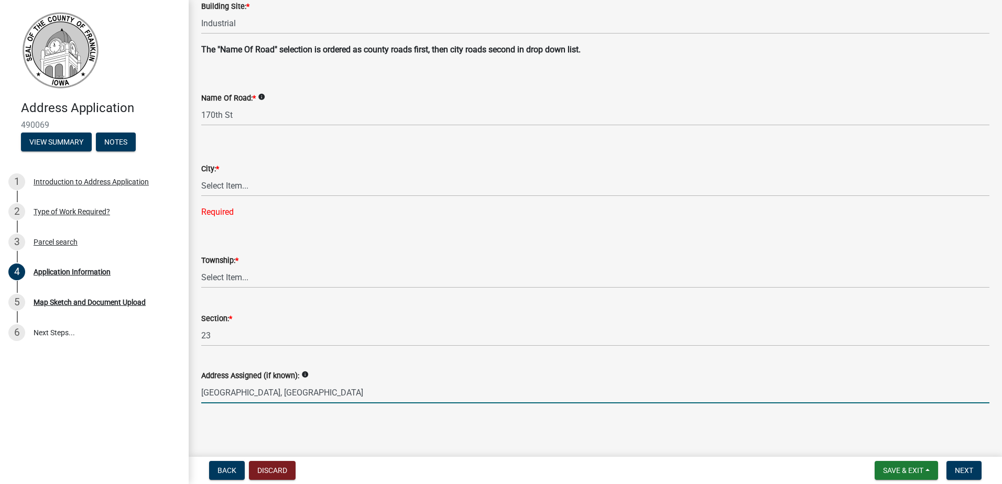
drag, startPoint x: 374, startPoint y: 448, endPoint x: 276, endPoint y: 454, distance: 98.2
click at [276, 454] on div "Address Application 490069 View Summary Notes 1 Introduction to Address Applica…" at bounding box center [501, 242] width 1002 height 484
click at [203, 439] on main "Application Information share Share Date: * [DATE] Name Of Person Applying: * i…" at bounding box center [595, 226] width 813 height 453
drag, startPoint x: 380, startPoint y: 391, endPoint x: 201, endPoint y: 387, distance: 178.8
click at [201, 387] on input "[GEOGRAPHIC_DATA], [GEOGRAPHIC_DATA]" at bounding box center [595, 392] width 788 height 21
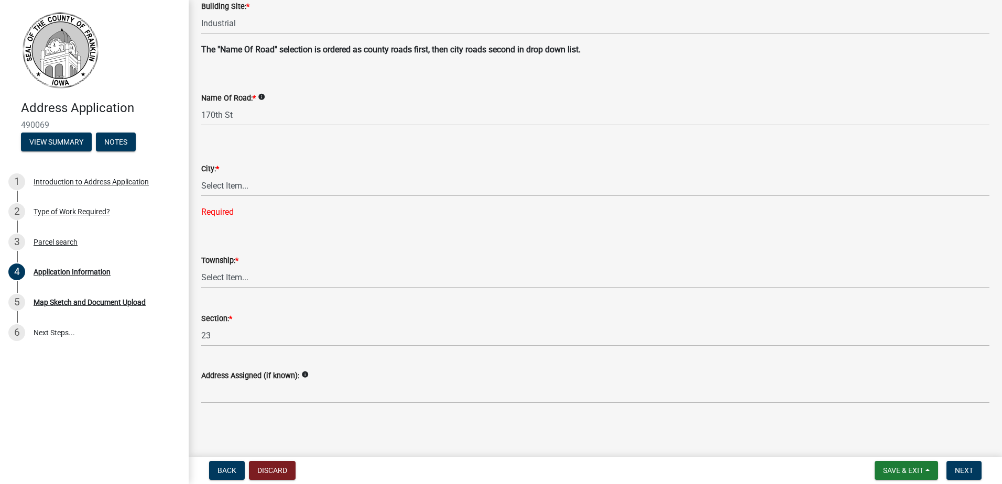
click at [304, 374] on icon "info" at bounding box center [304, 374] width 7 height 7
click at [280, 186] on select "Select Item... [PERSON_NAME] [PERSON_NAME] [PERSON_NAME] [PERSON_NAME] Dows [PE…" at bounding box center [595, 185] width 788 height 21
click at [201, 196] on select "Select Item... [PERSON_NAME] [PERSON_NAME] [PERSON_NAME] [PERSON_NAME] Dows [PE…" at bounding box center [595, 185] width 788 height 21
select select "f652cb76-1e56-4746-bd39-705d56e2e147"
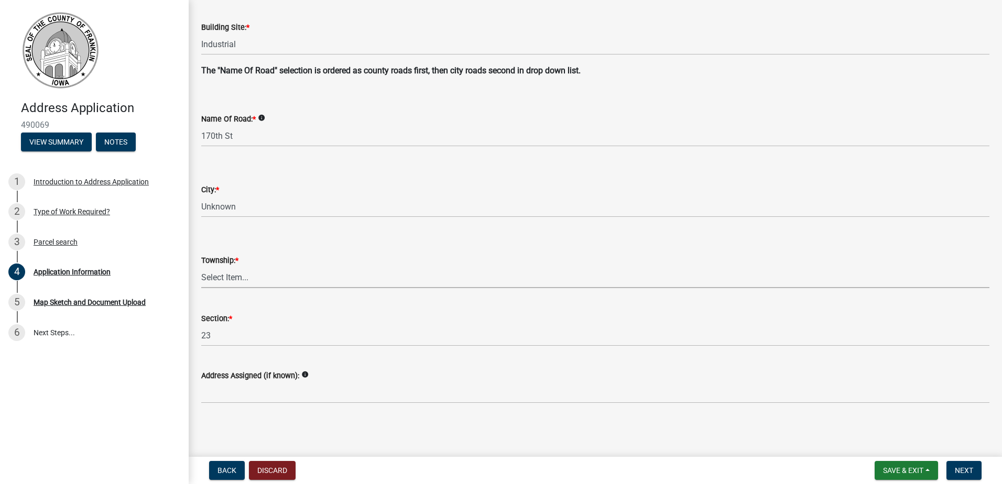
click at [232, 277] on select "Select Item... [PERSON_NAME] [PERSON_NAME] [PERSON_NAME] OAKLAND OSCEOLA [PERSO…" at bounding box center [595, 277] width 788 height 21
click at [232, 279] on select "Select Item... [PERSON_NAME] [PERSON_NAME] [PERSON_NAME] OAKLAND OSCEOLA [PERSO…" at bounding box center [595, 277] width 788 height 21
click at [201, 267] on select "Select Item... [PERSON_NAME] [PERSON_NAME] [PERSON_NAME] OAKLAND OSCEOLA [PERSO…" at bounding box center [595, 277] width 788 height 21
select select "5e2b1ccb-17d9-4e71-bce0-4cda9bd8f731"
click at [928, 470] on button "Save & Exit" at bounding box center [906, 470] width 63 height 19
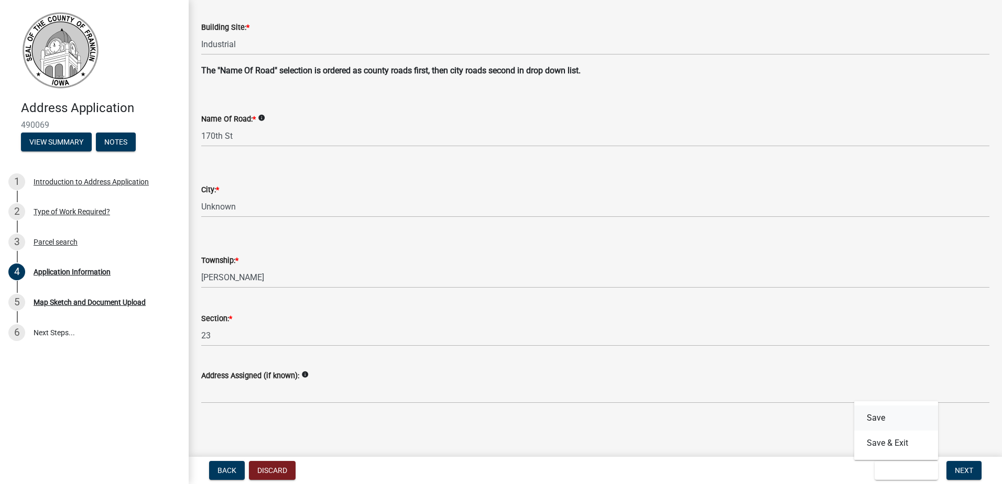
click at [877, 416] on button "Save" at bounding box center [896, 418] width 84 height 25
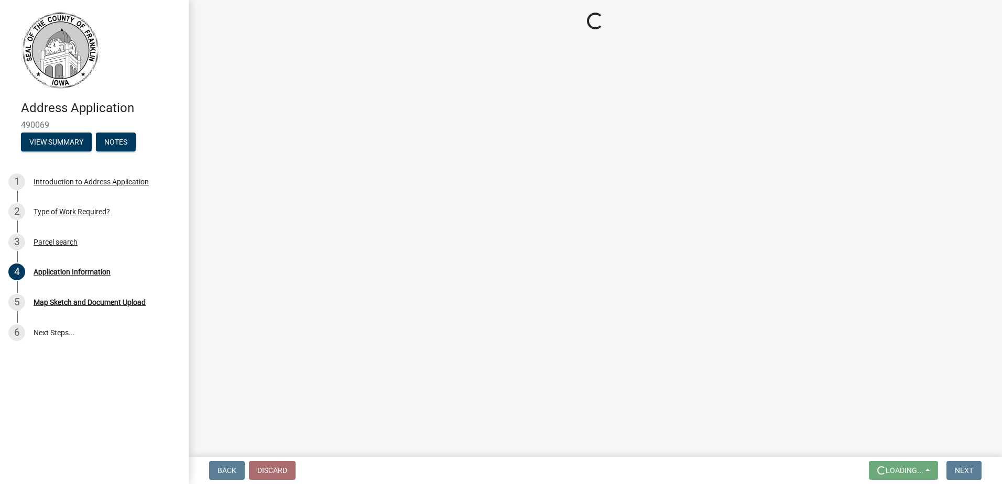
scroll to position [0, 0]
select select "b050000c-2e79-41e9-b020-8376697ce463"
select select "49d0761b-25c5-470b-bbde-51f594b19b21"
select select "f652cb76-1e56-4746-bd39-705d56e2e147"
select select "5e2b1ccb-17d9-4e71-bce0-4cda9bd8f731"
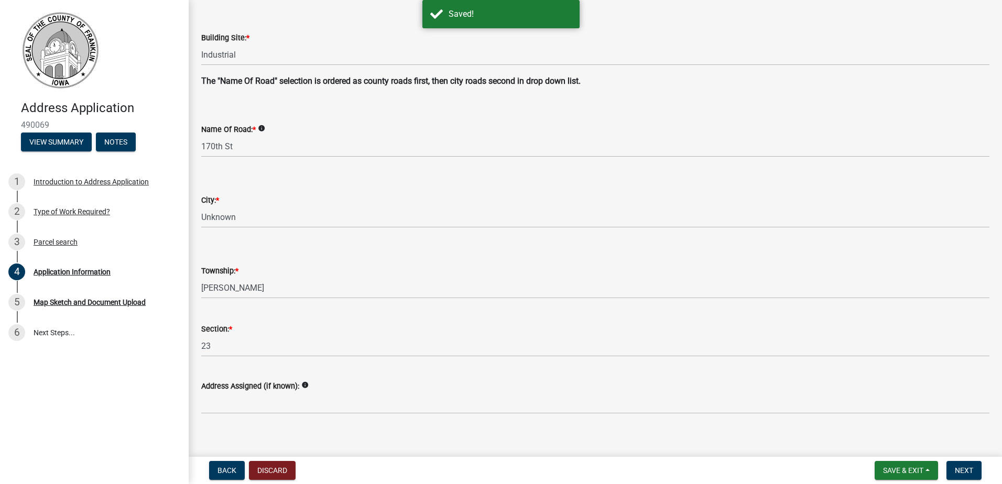
scroll to position [297, 0]
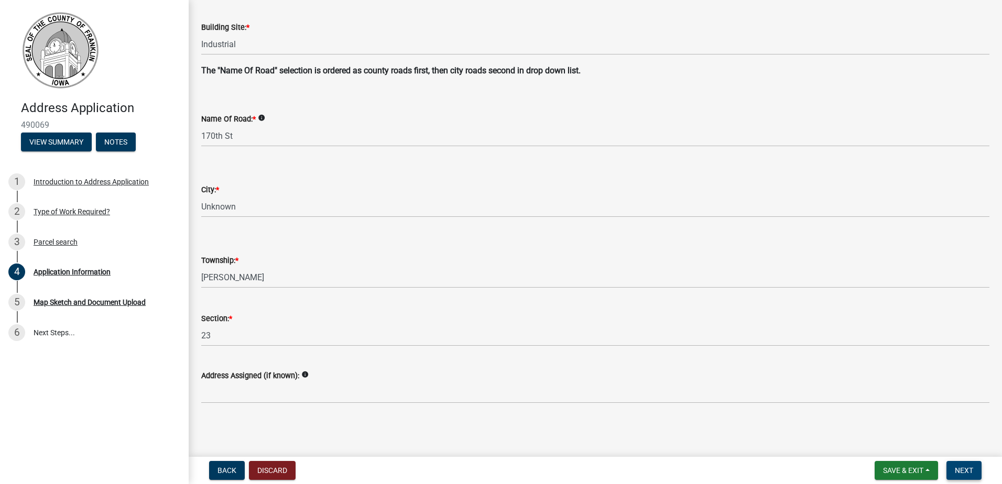
click at [960, 468] on span "Next" at bounding box center [964, 470] width 18 height 8
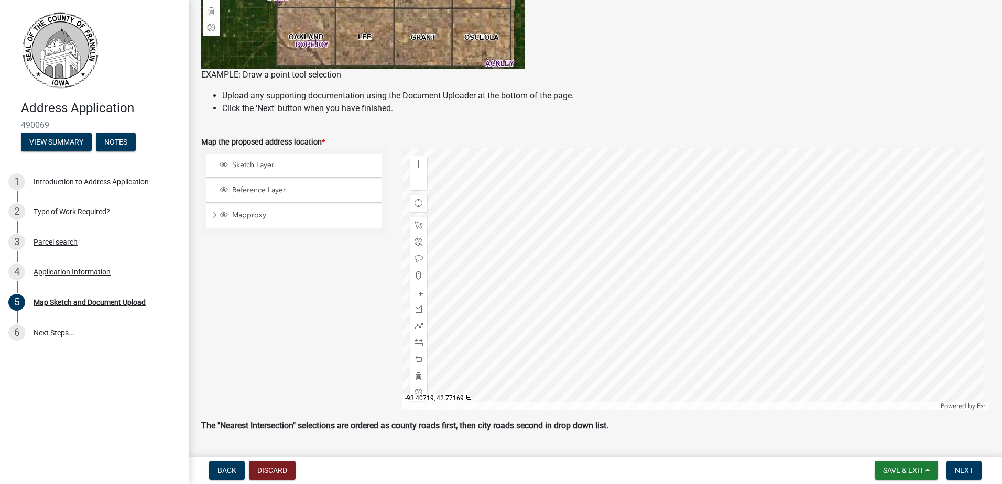
scroll to position [356, 0]
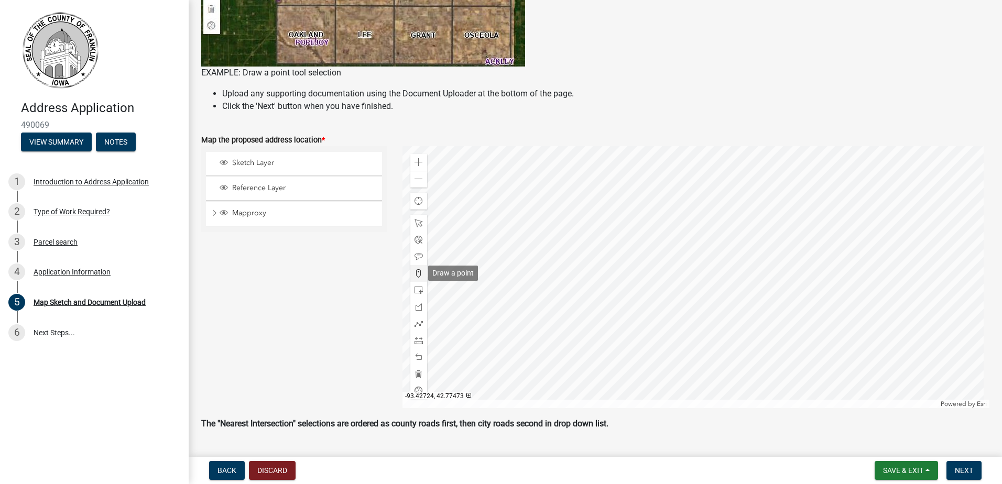
click at [416, 273] on span at bounding box center [419, 273] width 8 height 8
click at [682, 237] on div at bounding box center [697, 277] width 588 height 262
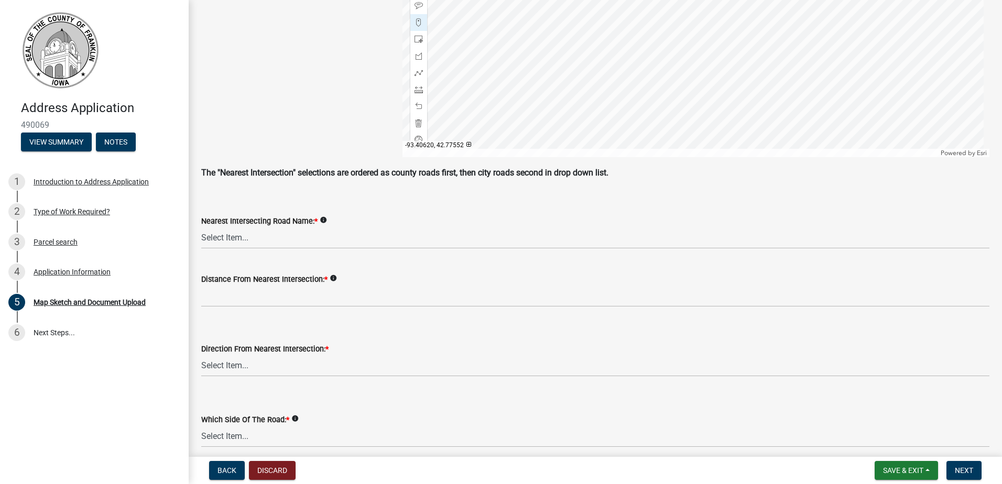
scroll to position [585, 0]
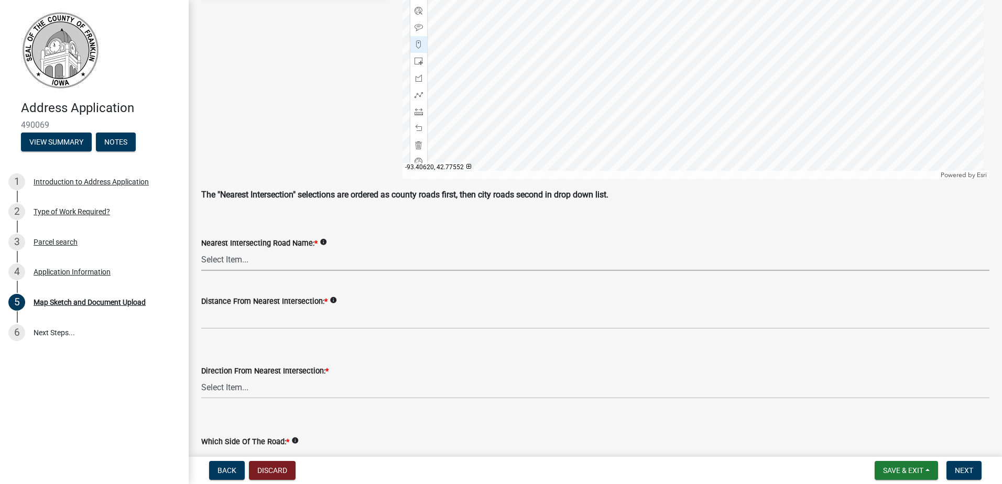
click at [233, 259] on select "Select Item[GEOGRAPHIC_DATA][PERSON_NAME][PERSON_NAME][PERSON_NAME][PERSON_NAME…" at bounding box center [595, 259] width 788 height 21
click at [323, 241] on icon "info" at bounding box center [323, 241] width 7 height 7
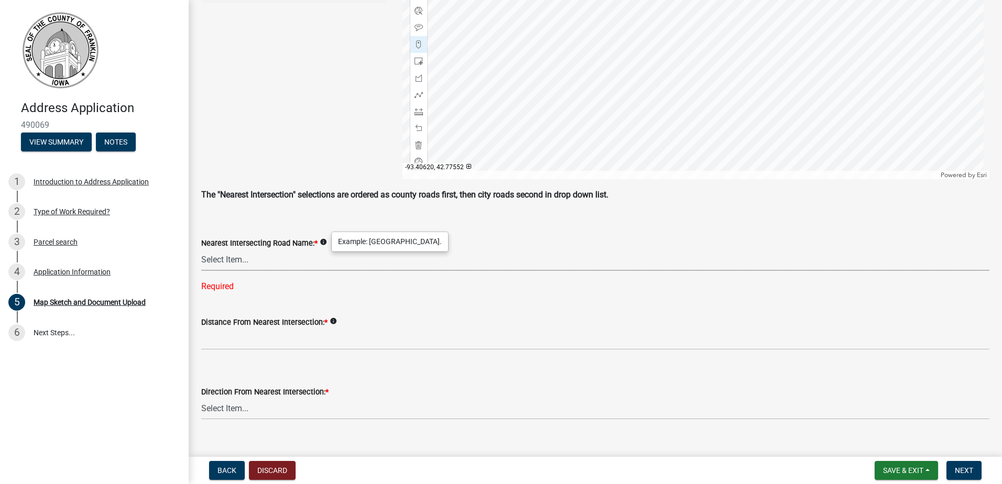
click at [320, 262] on select "Select Item[GEOGRAPHIC_DATA][PERSON_NAME][PERSON_NAME][PERSON_NAME][PERSON_NAME…" at bounding box center [595, 259] width 788 height 21
click at [239, 262] on select "Select Item[GEOGRAPHIC_DATA][PERSON_NAME][PERSON_NAME][PERSON_NAME][PERSON_NAME…" at bounding box center [595, 259] width 788 height 21
click at [201, 249] on select "Select Item[GEOGRAPHIC_DATA][PERSON_NAME][PERSON_NAME][PERSON_NAME][PERSON_NAME…" at bounding box center [595, 259] width 788 height 21
select select "9d002848-f116-4eb4-9db3-d4a9f89134ba"
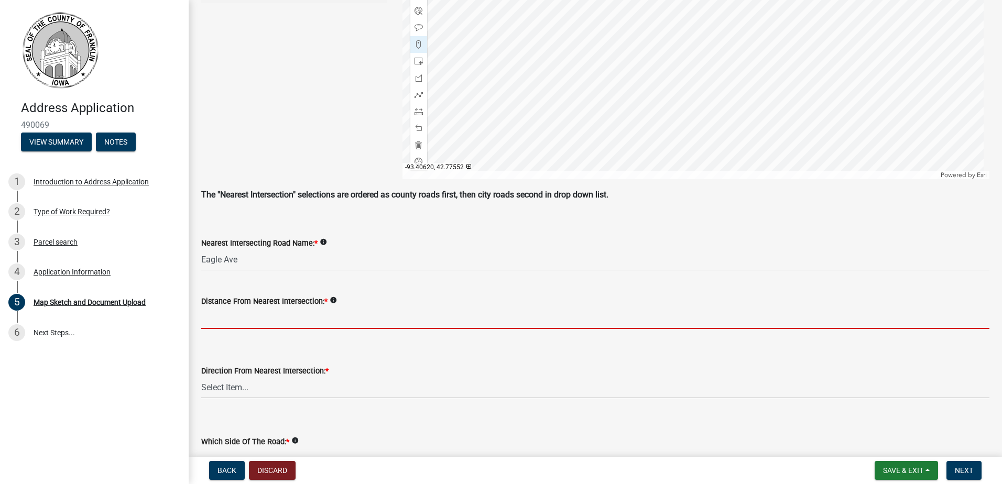
click at [293, 318] on input "Distance From Nearest Intersection: *" at bounding box center [595, 318] width 788 height 21
click at [332, 297] on icon "info" at bounding box center [333, 300] width 7 height 7
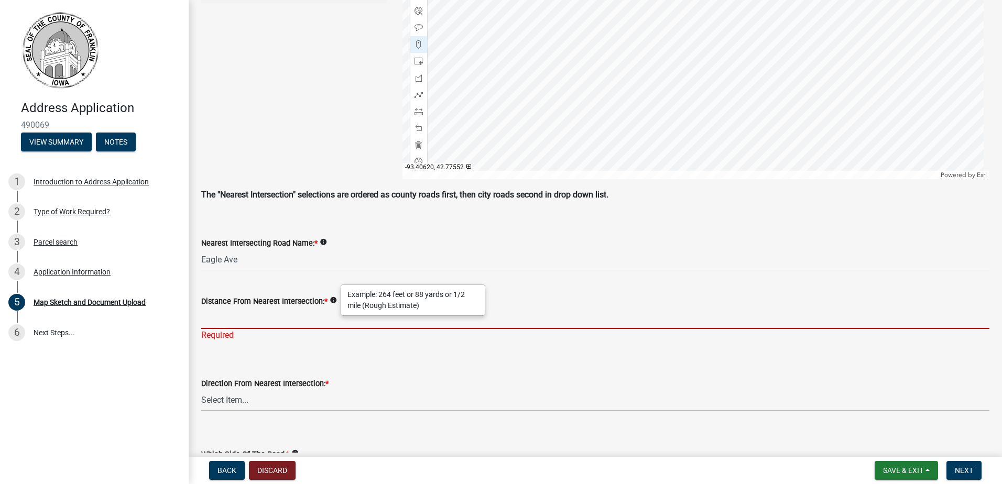
drag, startPoint x: 325, startPoint y: 322, endPoint x: 323, endPoint y: 307, distance: 15.3
click at [324, 322] on input "Distance From Nearest Intersection: *" at bounding box center [595, 318] width 788 height 21
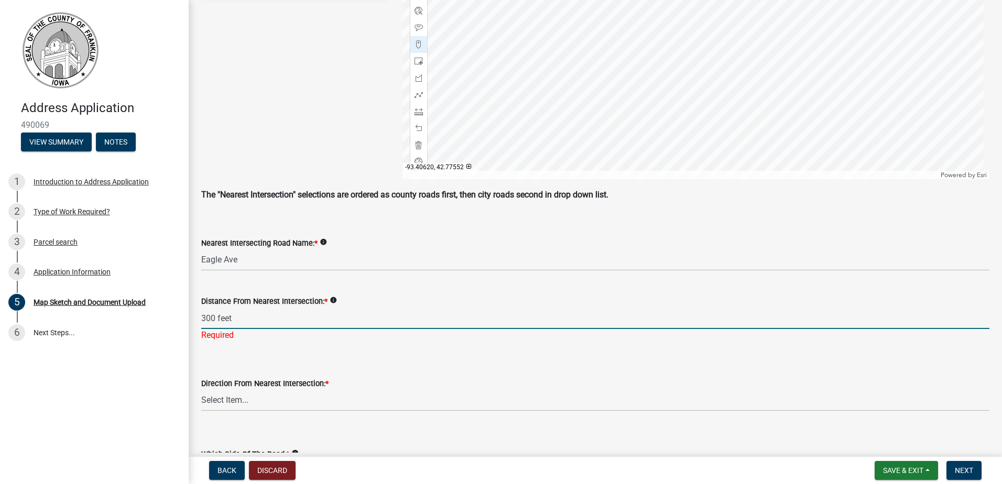
type input "300 feet"
click at [257, 404] on wm-data-entity-input "Direction From Nearest Intersection: * Select Item... North (N) South (S) East …" at bounding box center [595, 385] width 788 height 71
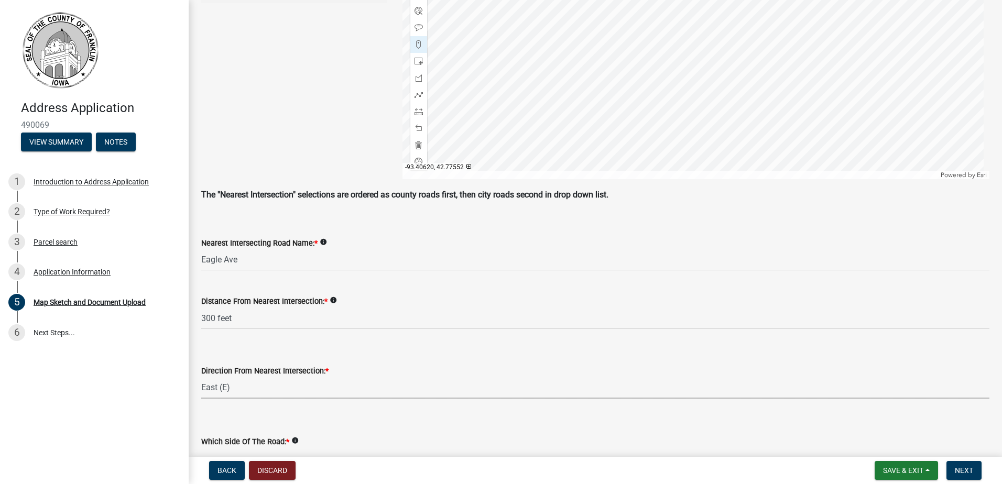
click at [201, 377] on select "Select Item... North (N) South (S) East (E) West (W) Northeast (NE) Northwest (…" at bounding box center [595, 387] width 788 height 21
select select "8585fa42-7122-4415-a6f7-32af73bcad4e"
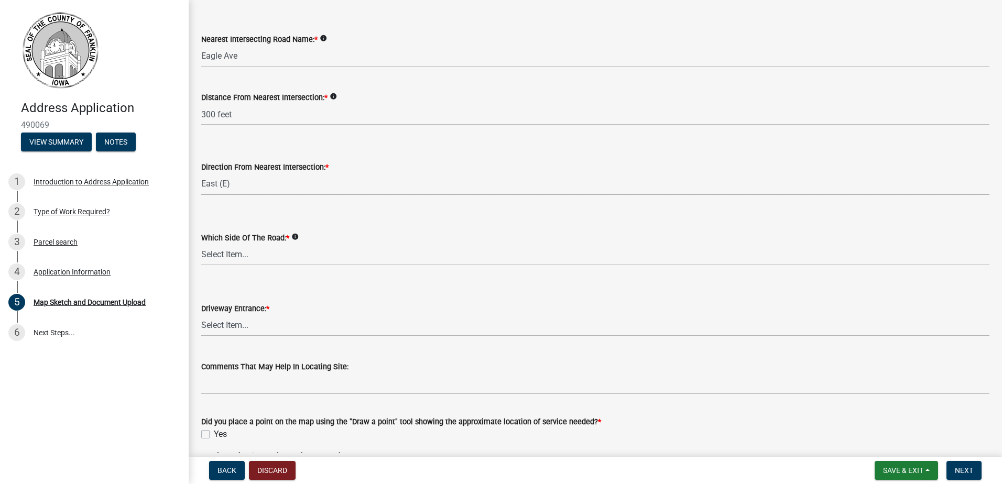
scroll to position [796, 0]
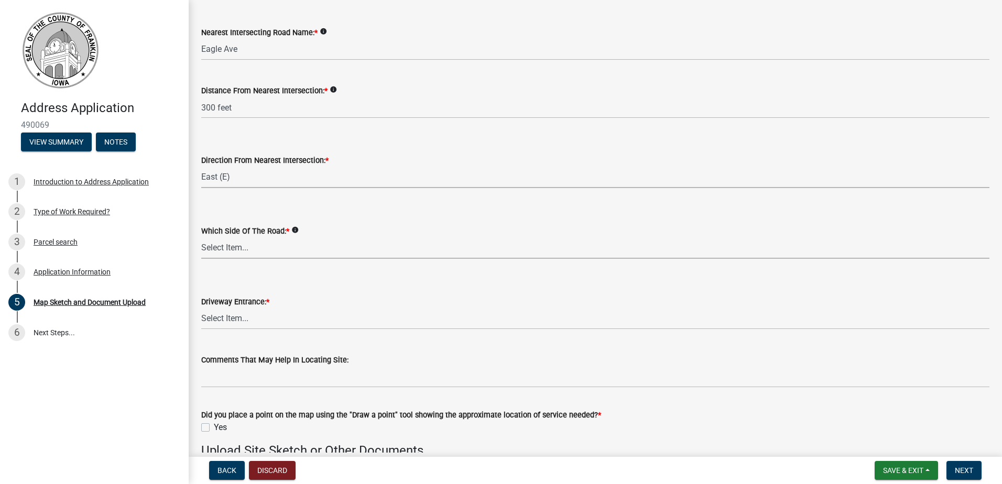
click at [249, 251] on select "Select Item... North (N) South (S) East (E) West (W) Northeast (NE) Northwest (…" at bounding box center [595, 247] width 788 height 21
click at [201, 237] on select "Select Item... North (N) South (S) East (E) West (W) Northeast (NE) Northwest (…" at bounding box center [595, 247] width 788 height 21
select select "c5a7ef00-bb57-41de-ad9e-ec50c0eb16c2"
click at [244, 321] on select "Select Item... Existing Driveway No Driveway - Permit Applied For New Driveway …" at bounding box center [595, 318] width 788 height 21
click at [201, 308] on select "Select Item... Existing Driveway No Driveway - Permit Applied For New Driveway …" at bounding box center [595, 318] width 788 height 21
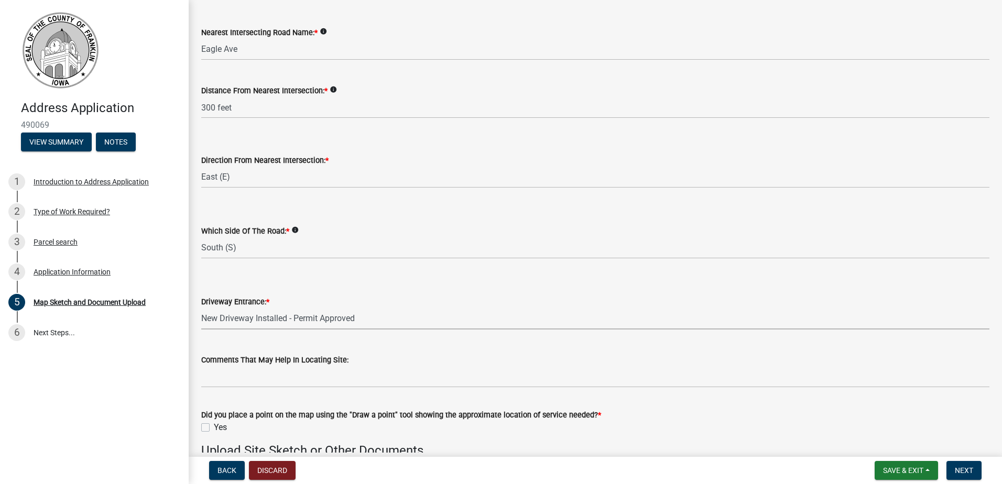
select select "f17e6cbe-6d64-4695-bac6-51696db13dda"
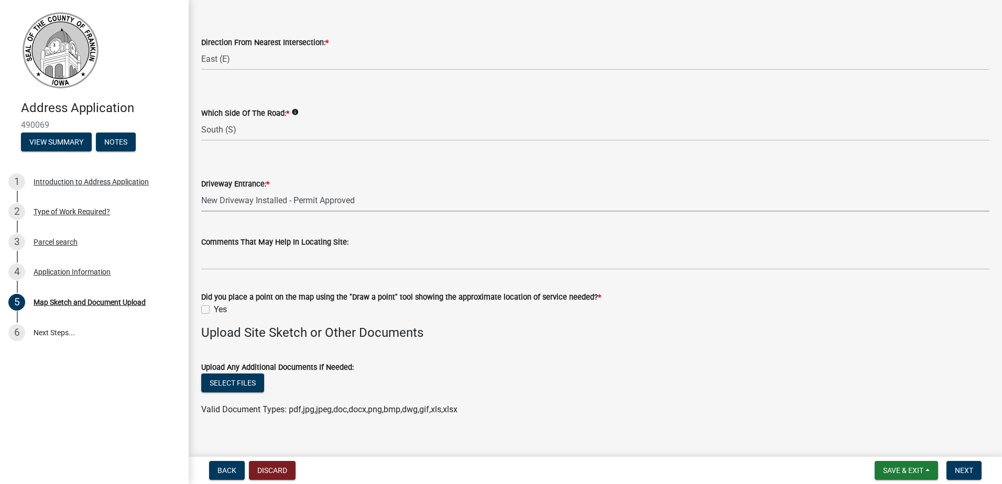
scroll to position [927, 0]
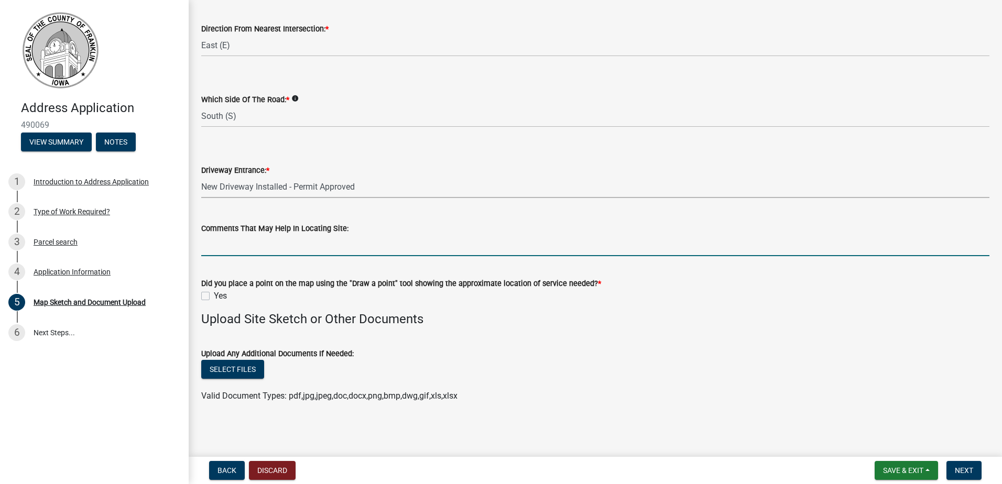
click at [242, 248] on input "Comments That May Help In Locating Site:" at bounding box center [595, 245] width 788 height 21
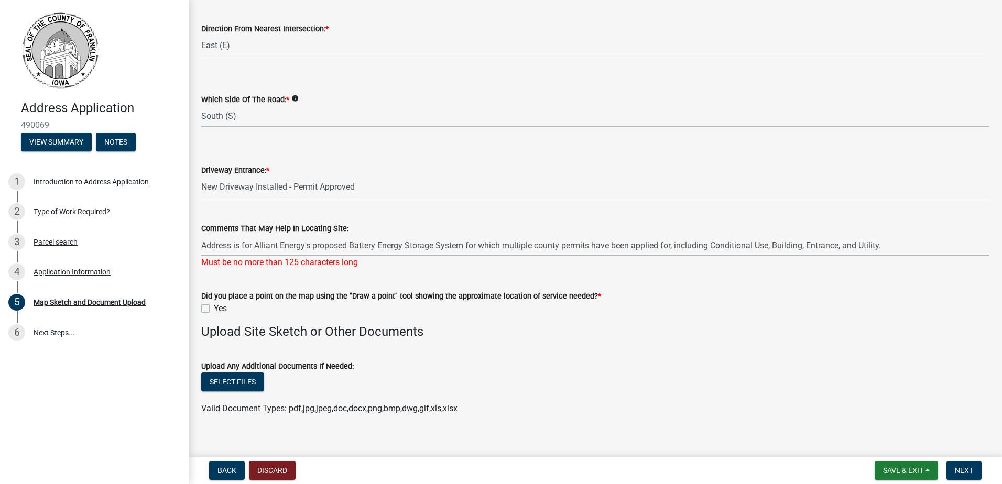
click at [204, 297] on div "Did you place a point on the map using the "Draw a point" tool showing the appr…" at bounding box center [595, 302] width 788 height 25
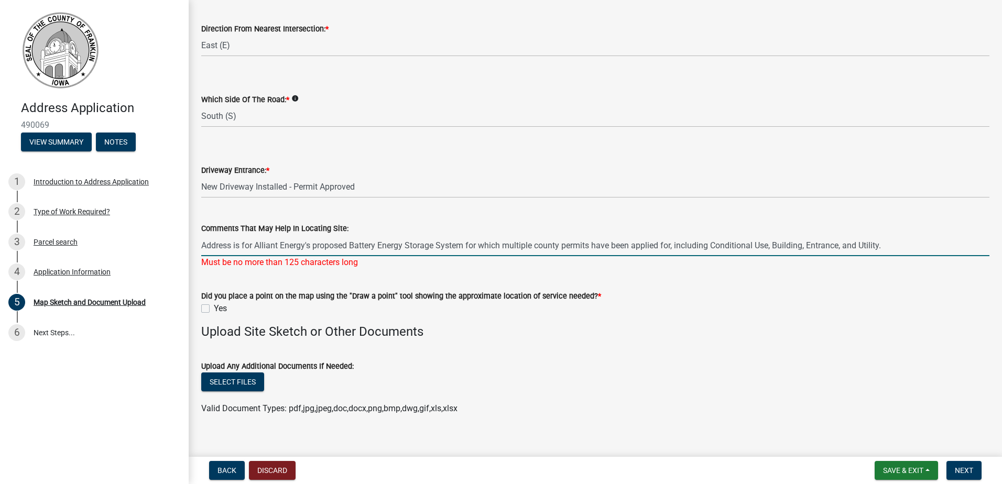
click at [673, 247] on input "Address is for Alliant Energy's proposed Battery Energy Storage System for whic…" at bounding box center [595, 245] width 788 height 21
type input "Address is for Alliant Energy's proposed Battery Energy Storage System for whic…"
click at [214, 309] on label "Yes" at bounding box center [220, 308] width 13 height 13
click at [214, 309] on input "Yes" at bounding box center [217, 305] width 7 height 7
checkbox input "true"
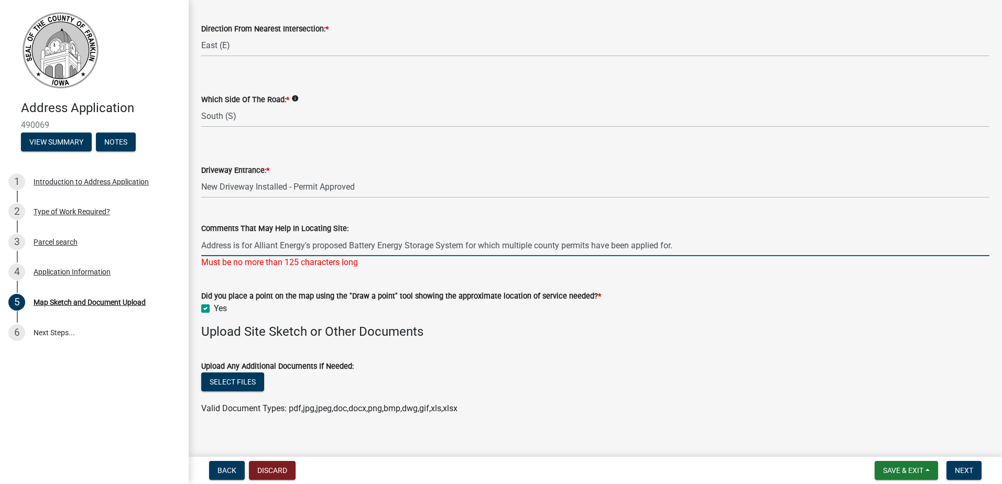
click at [674, 246] on input "Address is for Alliant Energy's proposed Battery Energy Storage System for whic…" at bounding box center [595, 245] width 788 height 21
type input "Address is for Alliant Energy's proposed Battery Energy Storage System for whic…"
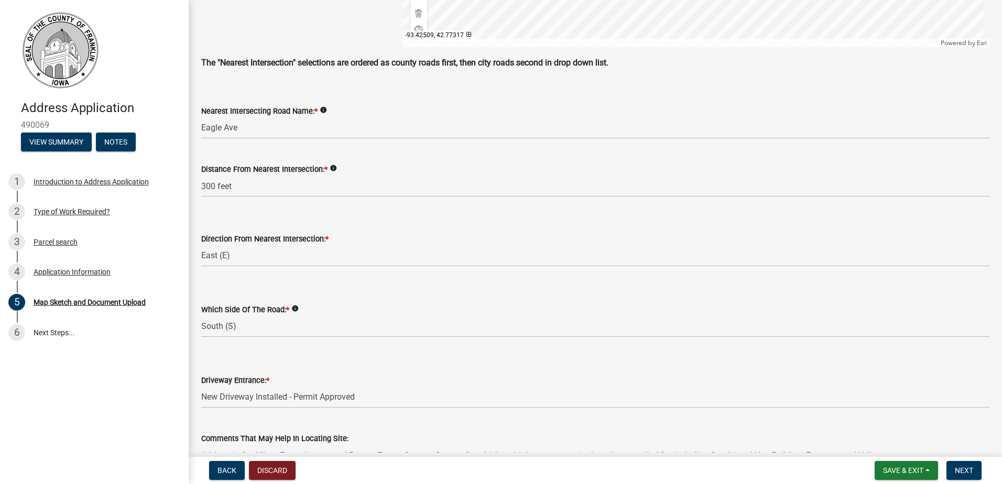
scroll to position [734, 0]
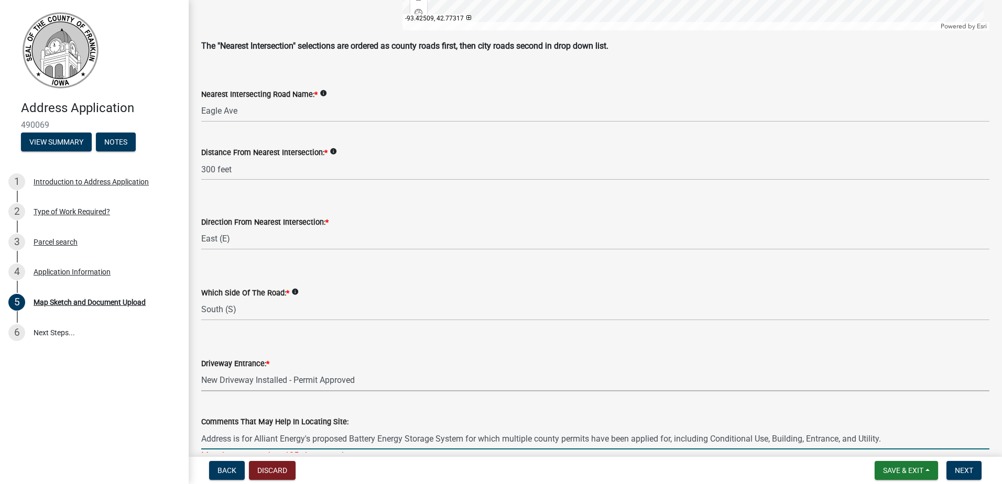
click at [268, 379] on select "Select Item... Existing Driveway No Driveway - Permit Applied For New Driveway …" at bounding box center [595, 380] width 788 height 21
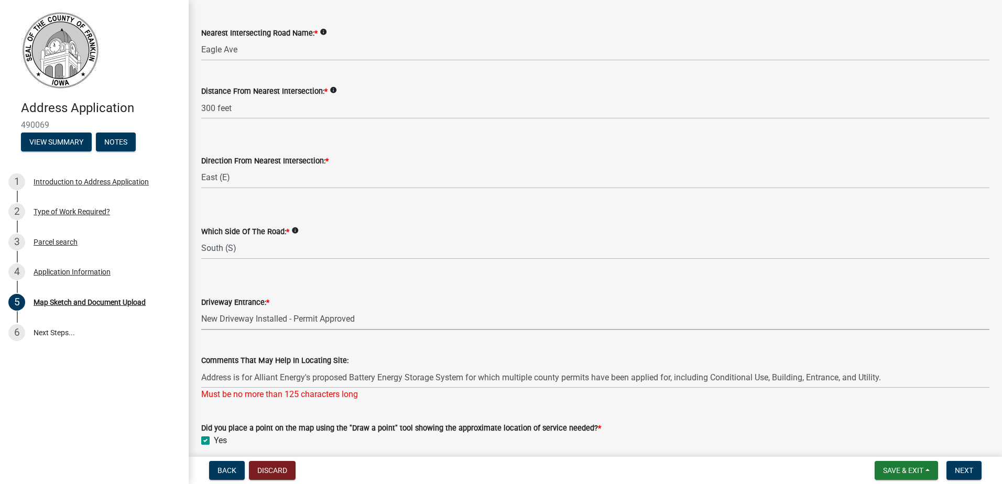
scroll to position [803, 0]
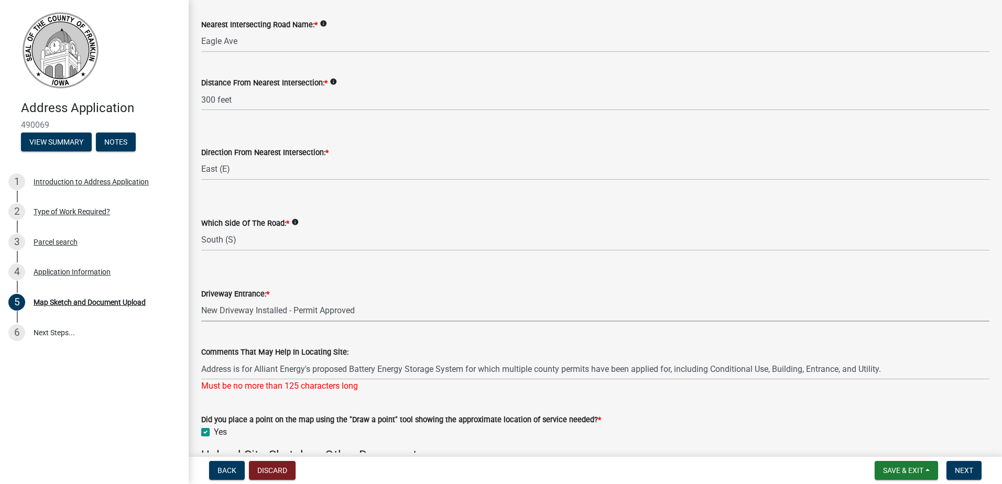
click at [256, 310] on select "Select Item... Existing Driveway No Driveway - Permit Applied For New Driveway …" at bounding box center [595, 310] width 788 height 21
click at [201, 300] on select "Select Item... Existing Driveway No Driveway - Permit Applied For New Driveway …" at bounding box center [595, 310] width 788 height 21
select select "63a9c009-9701-4dd8-b11f-d5adba582e44"
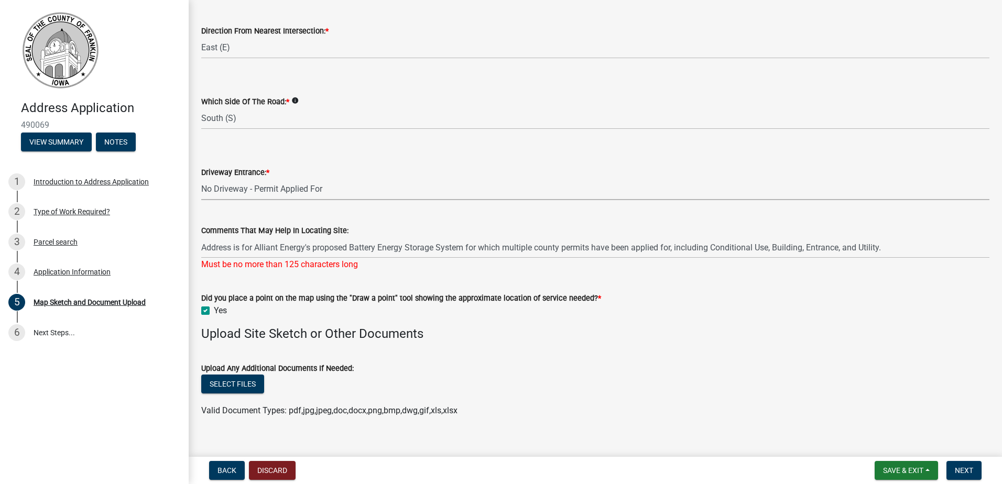
scroll to position [940, 0]
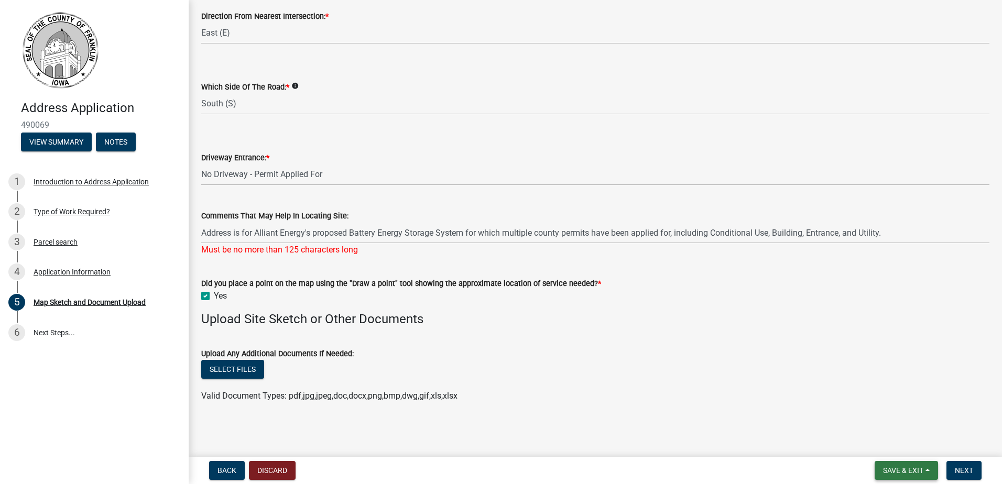
click at [920, 470] on span "Save & Exit" at bounding box center [903, 470] width 40 height 8
click at [877, 420] on button "Save" at bounding box center [896, 418] width 84 height 25
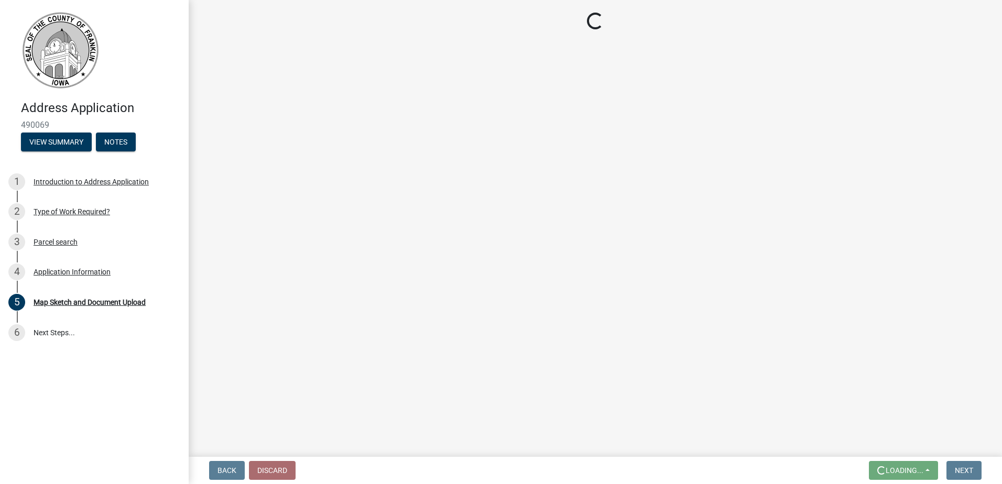
scroll to position [0, 0]
select select "9d002848-f116-4eb4-9db3-d4a9f89134ba"
select select "8585fa42-7122-4415-a6f7-32af73bcad4e"
select select "c5a7ef00-bb57-41de-ad9e-ec50c0eb16c2"
select select "63a9c009-9701-4dd8-b11f-d5adba582e44"
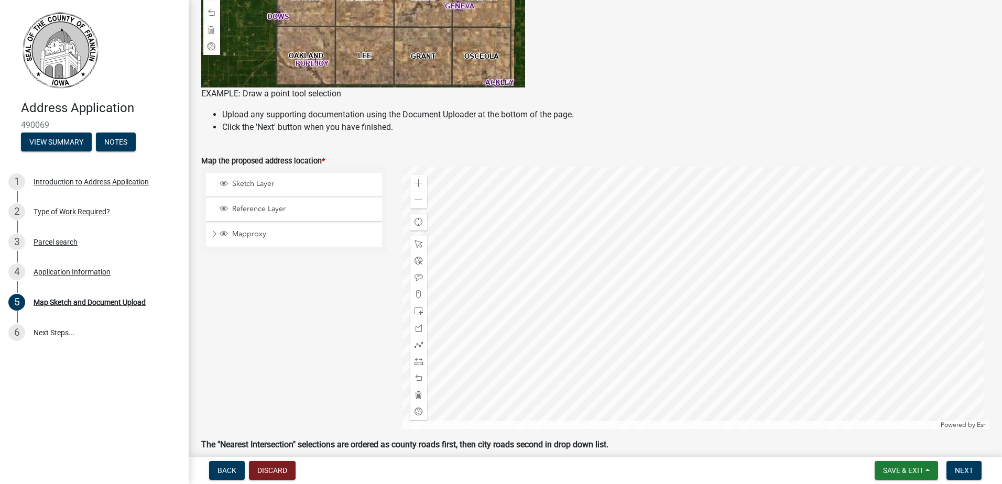
scroll to position [367, 0]
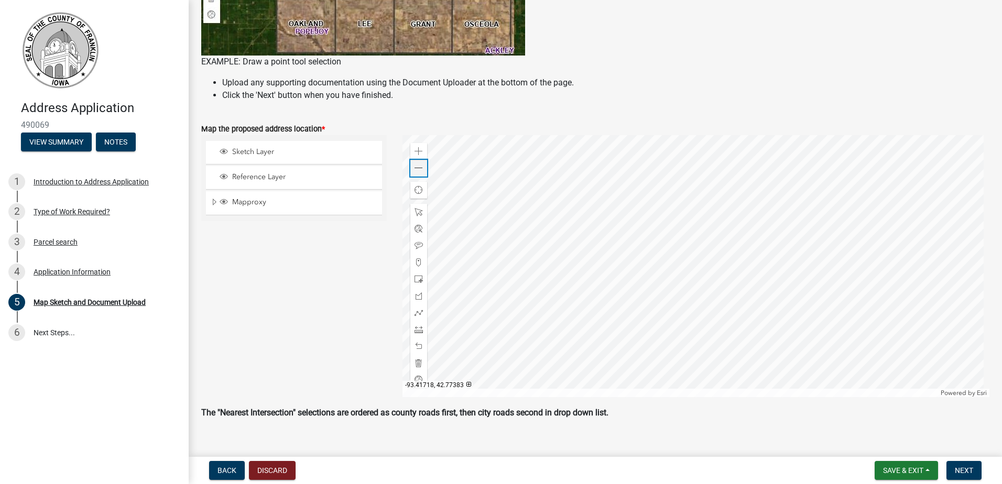
click at [417, 169] on span at bounding box center [419, 168] width 8 height 8
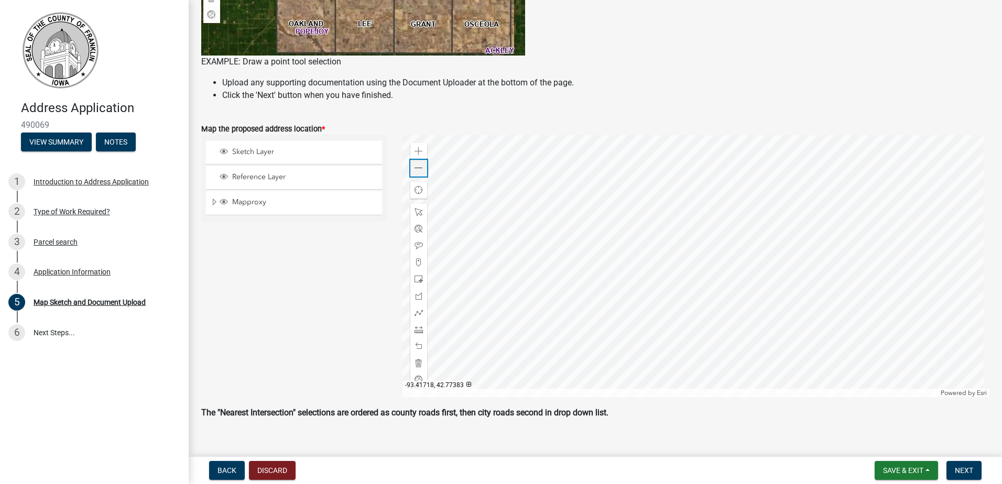
click at [417, 169] on span at bounding box center [419, 168] width 8 height 8
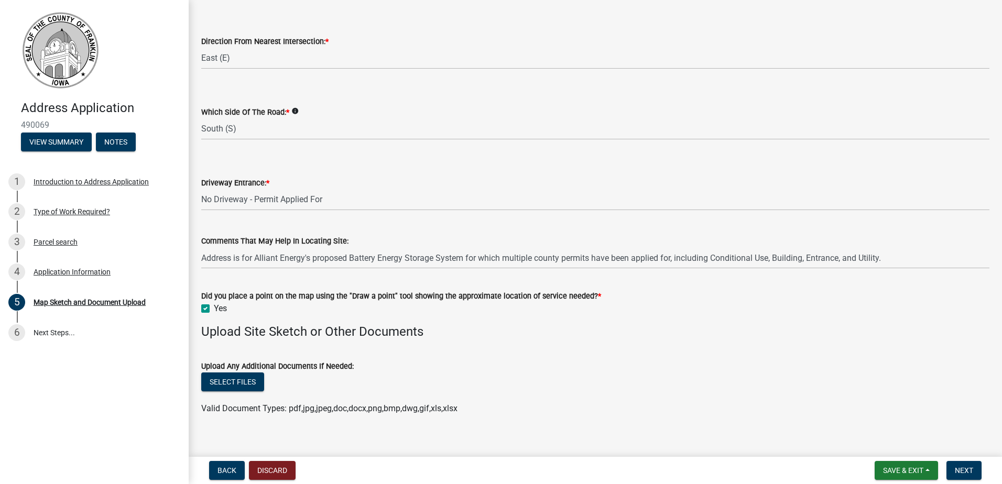
scroll to position [927, 0]
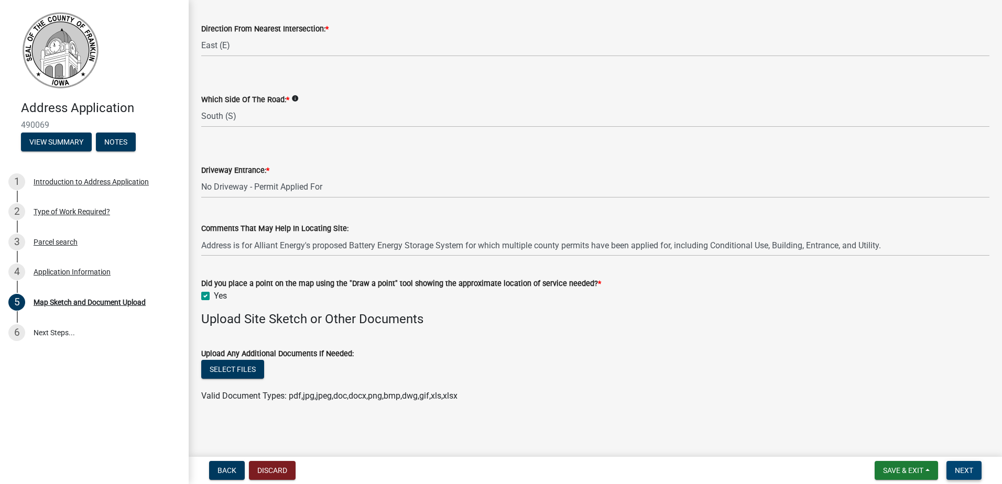
click at [961, 469] on span "Next" at bounding box center [964, 470] width 18 height 8
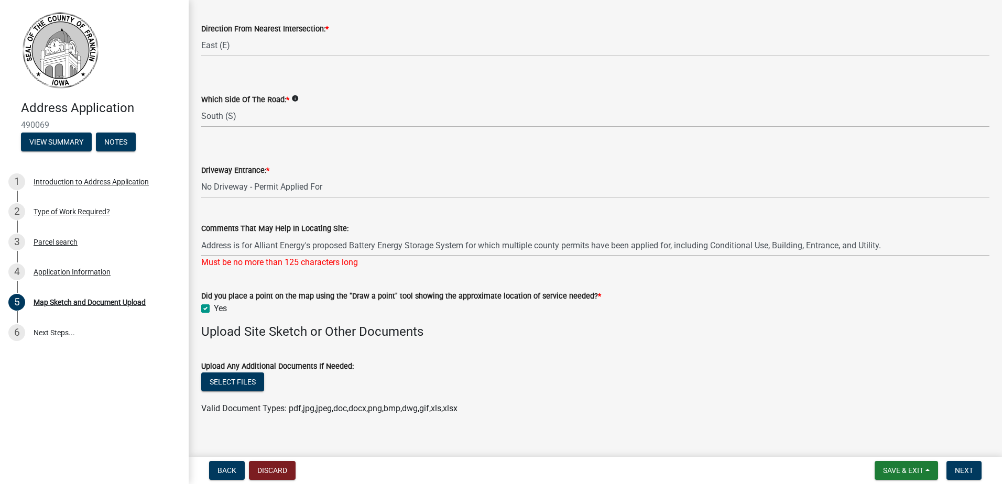
click at [201, 245] on div "Comments That May Help In Locating Site: Address is for Alliant Energy's propos…" at bounding box center [595, 238] width 804 height 61
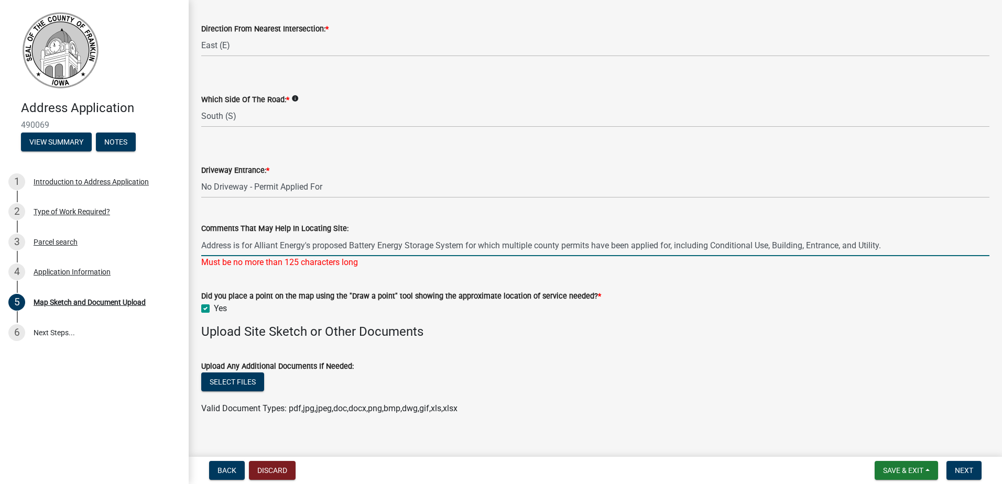
click at [856, 244] on input "Address is for Alliant Energy's proposed Battery Energy Storage System for whic…" at bounding box center [595, 245] width 788 height 21
drag, startPoint x: 882, startPoint y: 245, endPoint x: 674, endPoint y: 253, distance: 207.7
click at [674, 253] on input "Address is for Alliant Energy's proposed Battery Energy Storage System for whic…" at bounding box center [595, 245] width 788 height 21
click at [408, 189] on select "Select Item... Existing Driveway No Driveway - Permit Applied For New Driveway …" at bounding box center [595, 187] width 788 height 21
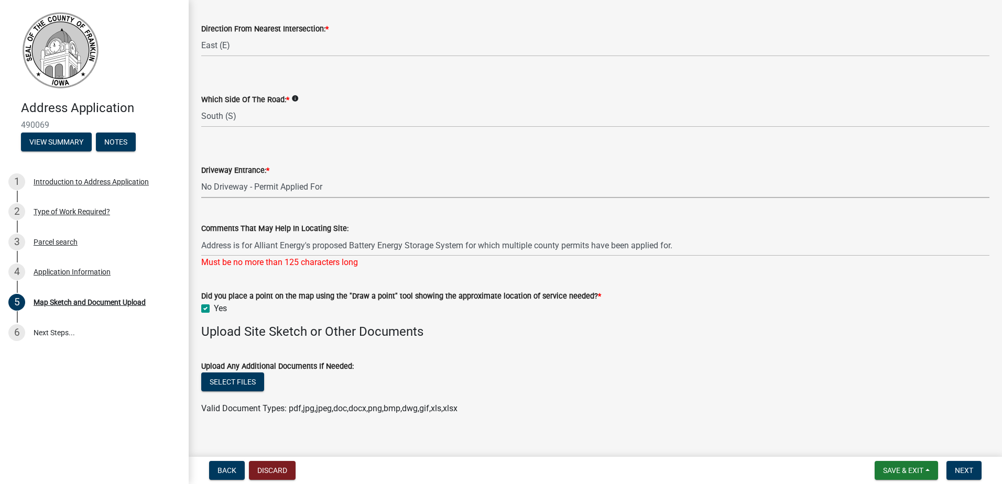
click at [201, 177] on select "Select Item... Existing Driveway No Driveway - Permit Applied For New Driveway …" at bounding box center [595, 187] width 788 height 21
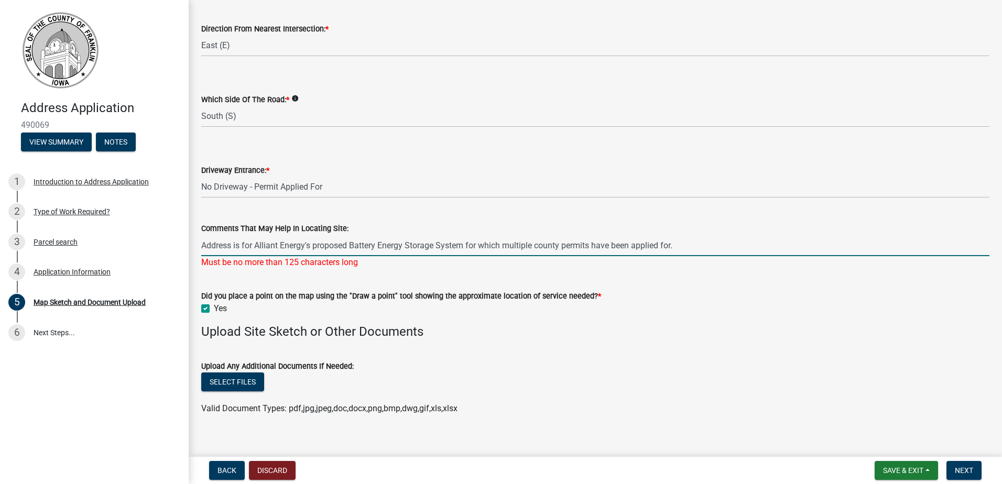
click at [202, 245] on input "Address is for Alliant Energy's proposed Battery Energy Storage System for whic…" at bounding box center [595, 245] width 788 height 21
type input "Alliant Energy's proposed Battery Energy Storage System for which multiple coun…"
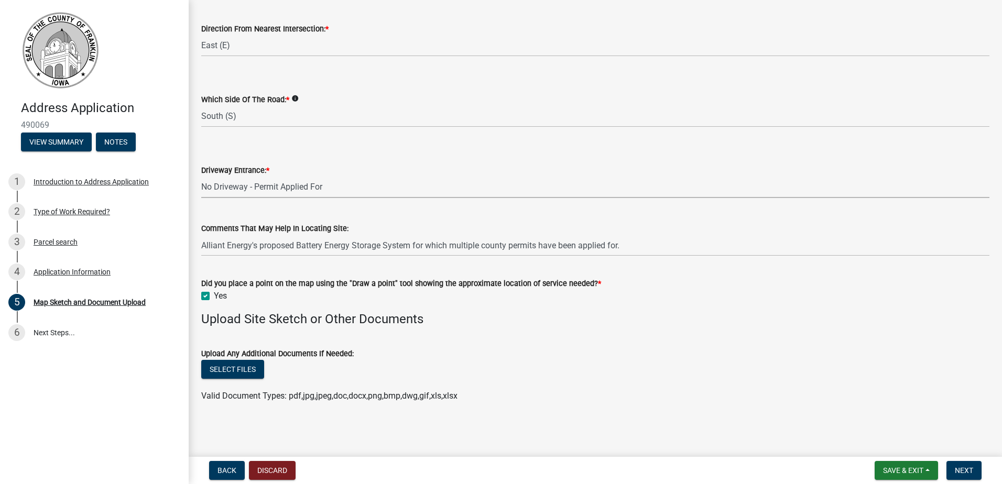
click at [454, 187] on select "Select Item... Existing Driveway No Driveway - Permit Applied For New Driveway …" at bounding box center [595, 187] width 788 height 21
click at [201, 177] on select "Select Item... Existing Driveway No Driveway - Permit Applied For New Driveway …" at bounding box center [595, 187] width 788 height 21
click at [926, 469] on button "Save & Exit" at bounding box center [906, 470] width 63 height 19
click at [881, 420] on button "Save" at bounding box center [896, 418] width 84 height 25
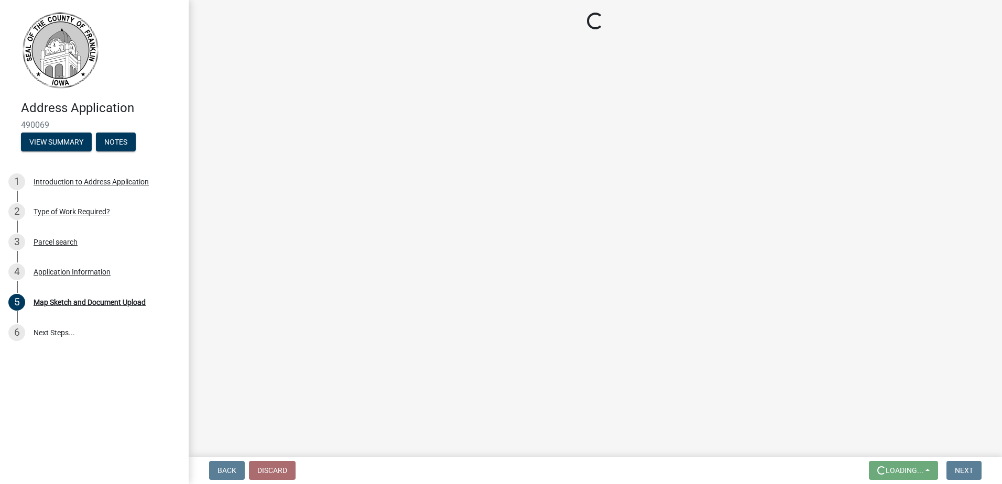
scroll to position [0, 0]
select select "9d002848-f116-4eb4-9db3-d4a9f89134ba"
select select "8585fa42-7122-4415-a6f7-32af73bcad4e"
select select "c5a7ef00-bb57-41de-ad9e-ec50c0eb16c2"
select select "63a9c009-9701-4dd8-b11f-d5adba582e44"
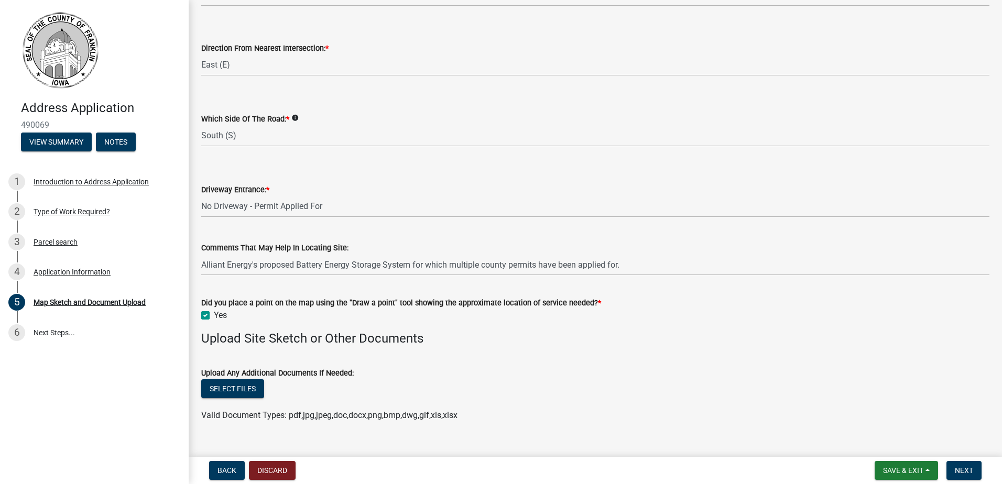
scroll to position [927, 0]
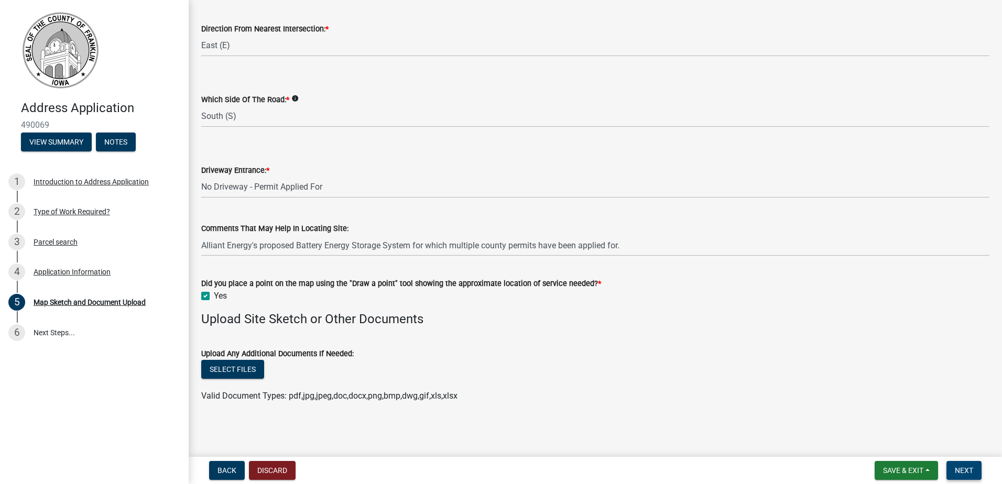
click at [965, 466] on span "Next" at bounding box center [964, 470] width 18 height 8
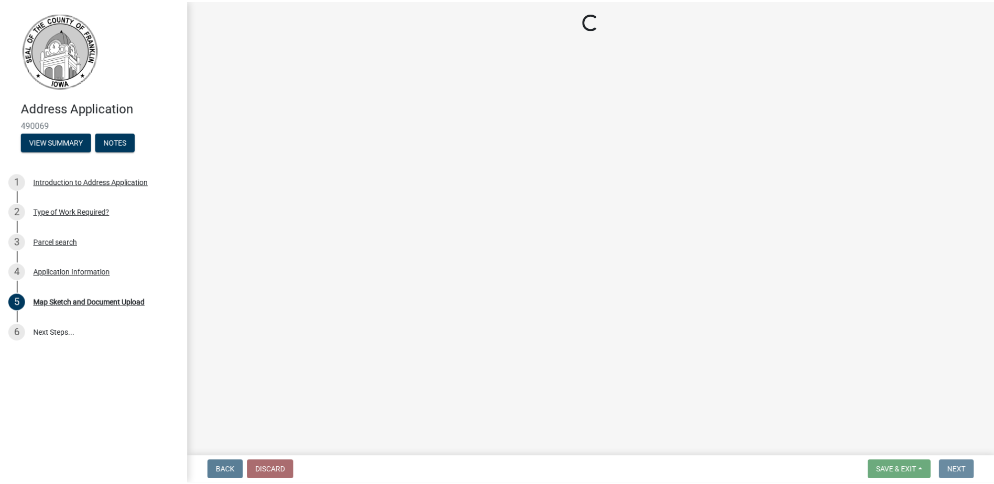
scroll to position [0, 0]
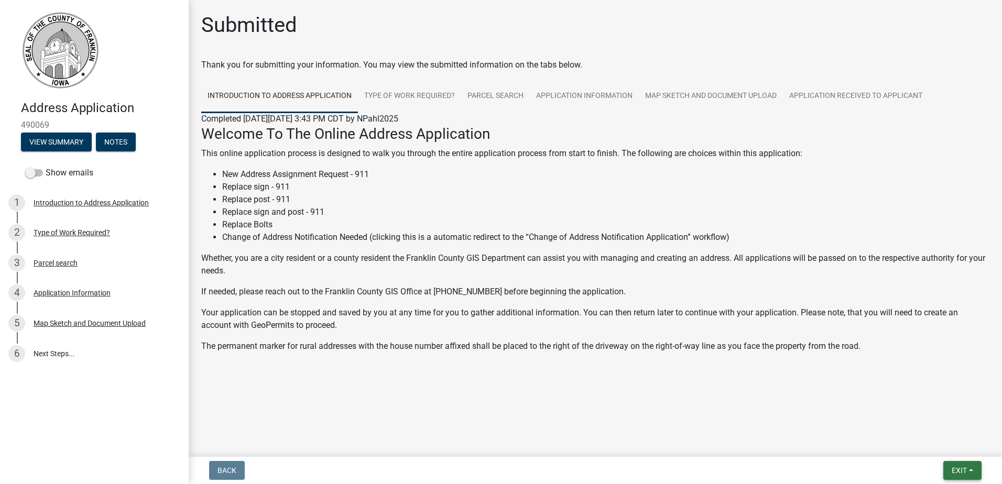
click at [971, 468] on button "Exit" at bounding box center [962, 470] width 38 height 19
click at [917, 417] on button "Save" at bounding box center [940, 418] width 84 height 25
click at [967, 469] on button "Exit" at bounding box center [962, 470] width 38 height 19
click at [929, 443] on button "Save & Exit" at bounding box center [940, 443] width 84 height 25
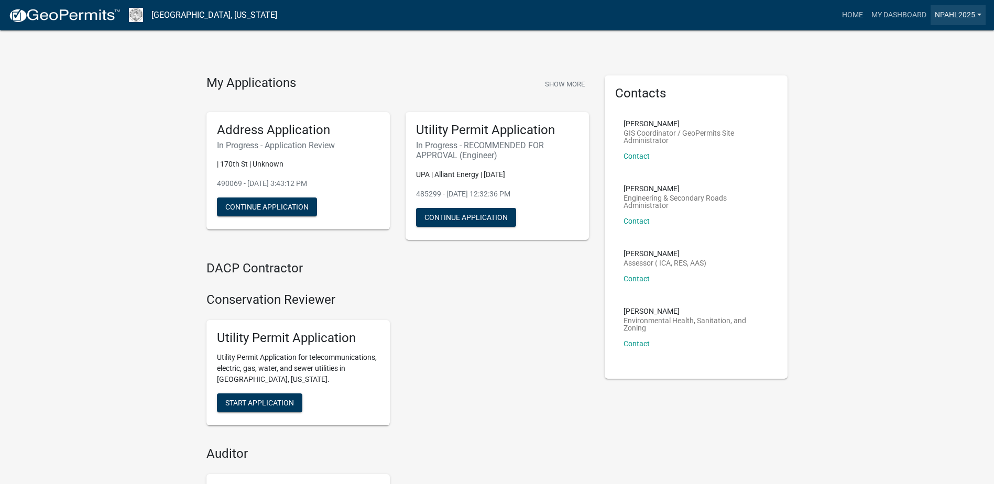
click at [978, 17] on link "NPahl2025" at bounding box center [958, 15] width 55 height 20
click at [931, 38] on link "Account" at bounding box center [944, 42] width 84 height 25
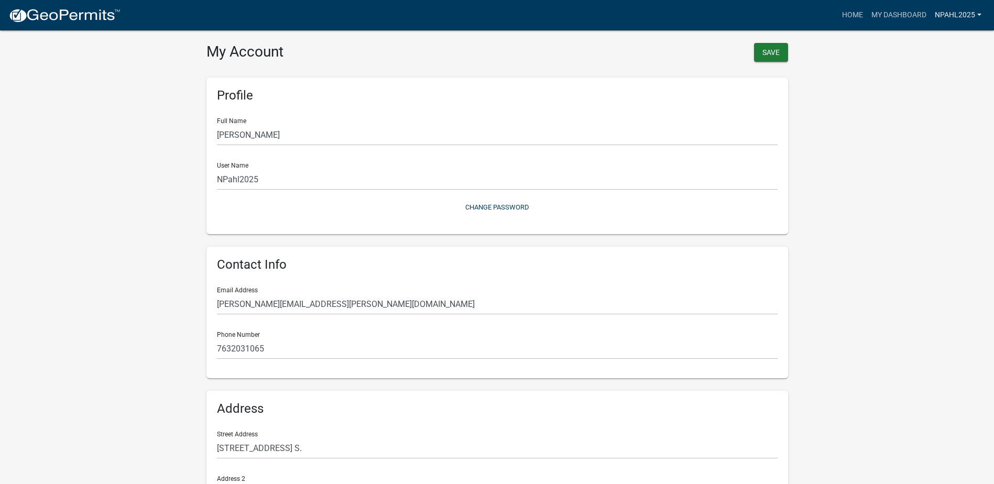
click at [978, 13] on link "NPahl2025" at bounding box center [958, 15] width 55 height 20
click at [933, 37] on link "Account" at bounding box center [944, 42] width 84 height 25
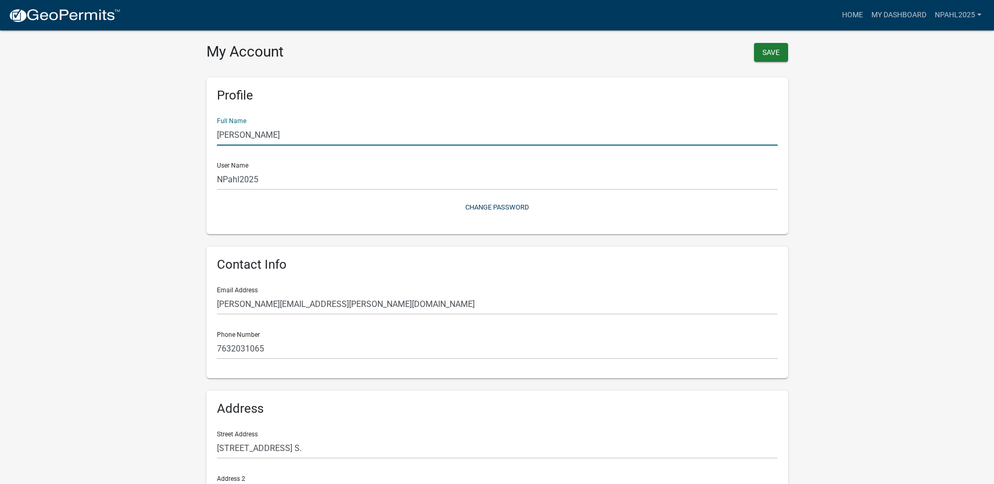
click at [247, 139] on input "[PERSON_NAME]" at bounding box center [497, 134] width 561 height 21
drag, startPoint x: 262, startPoint y: 134, endPoint x: 202, endPoint y: 132, distance: 59.3
click at [202, 132] on div "Profile Full Name [PERSON_NAME] User Name NPahl2025 Change Password Contact Inf…" at bounding box center [497, 327] width 597 height 524
type input "[PERSON_NAME]"
click at [237, 178] on input "NPahl2025" at bounding box center [497, 179] width 561 height 21
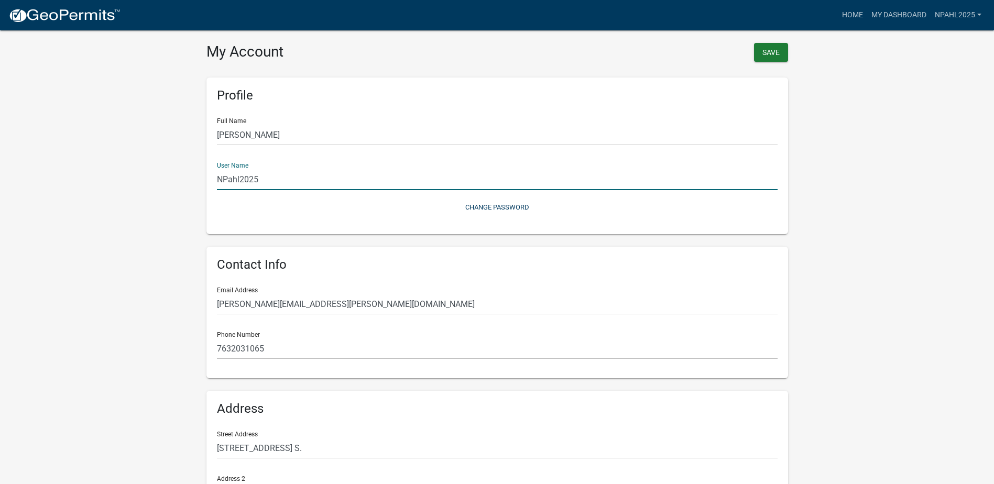
click at [241, 182] on input "NPahl2025" at bounding box center [497, 179] width 561 height 21
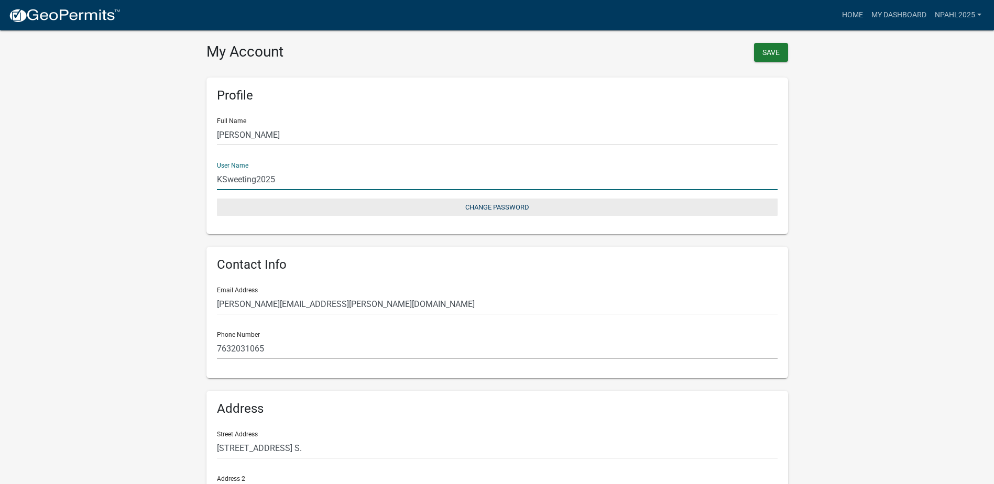
type input "KSweeting2025"
click at [480, 206] on button "Change Password" at bounding box center [497, 207] width 561 height 17
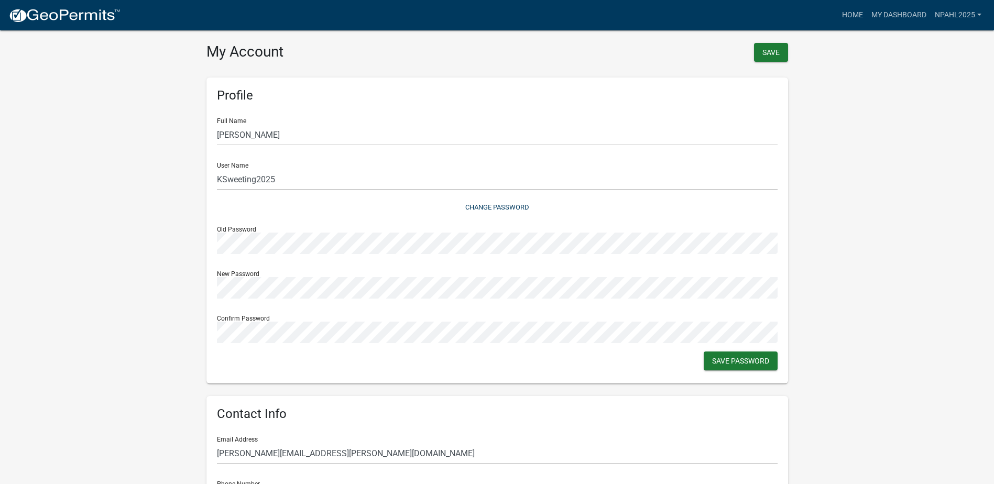
click at [860, 361] on wm-user-profile-view "more_horiz Home My Dashboard NPahl2025 Account Logout My Account Save Profile F…" at bounding box center [497, 386] width 994 height 747
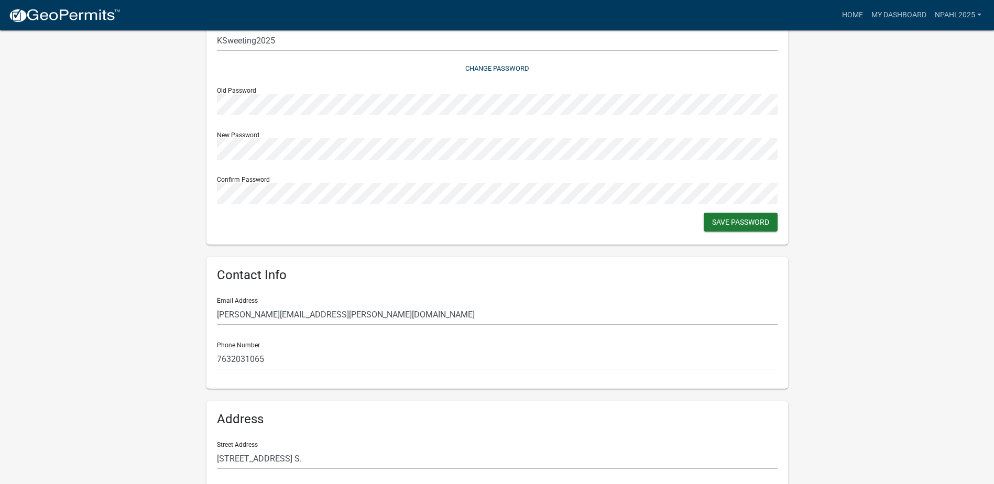
scroll to position [157, 0]
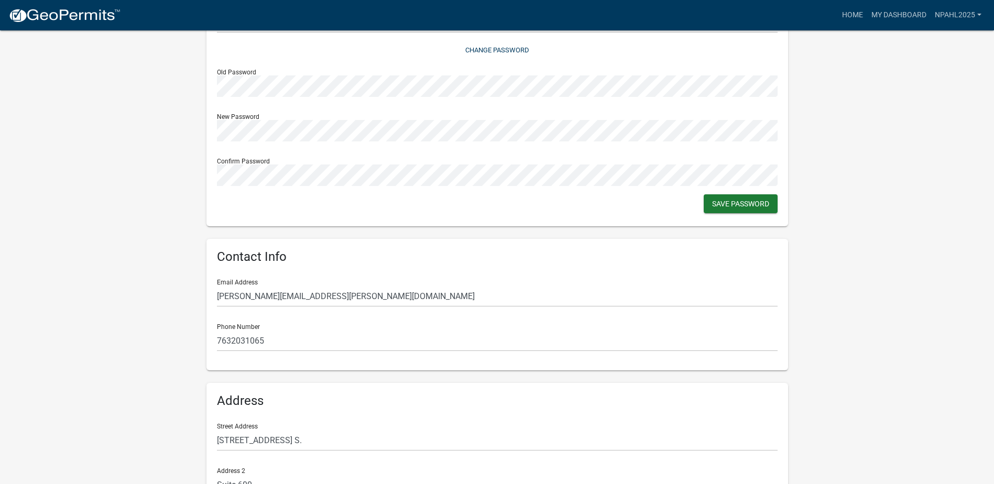
click at [863, 280] on wm-user-profile-view "more_horiz Home My Dashboard NPahl2025 Account Logout My Account Save Profile F…" at bounding box center [497, 228] width 994 height 747
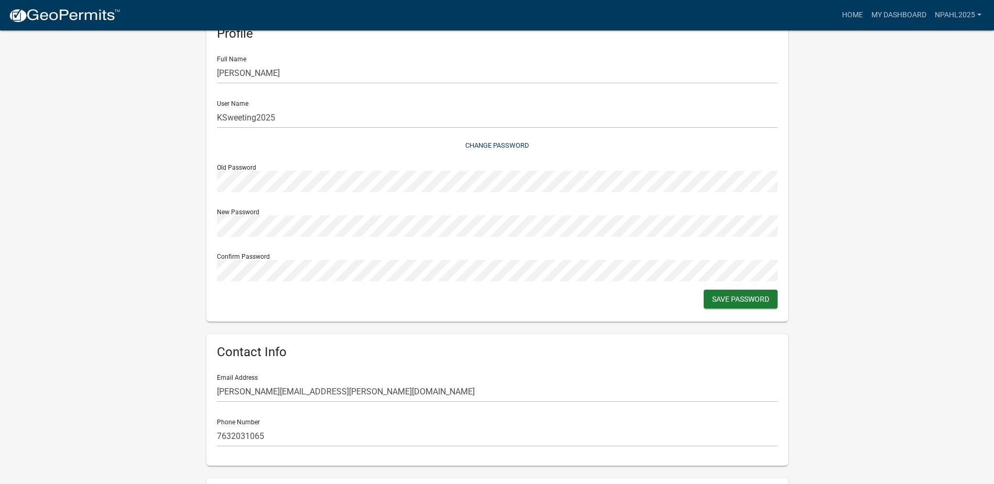
scroll to position [52, 0]
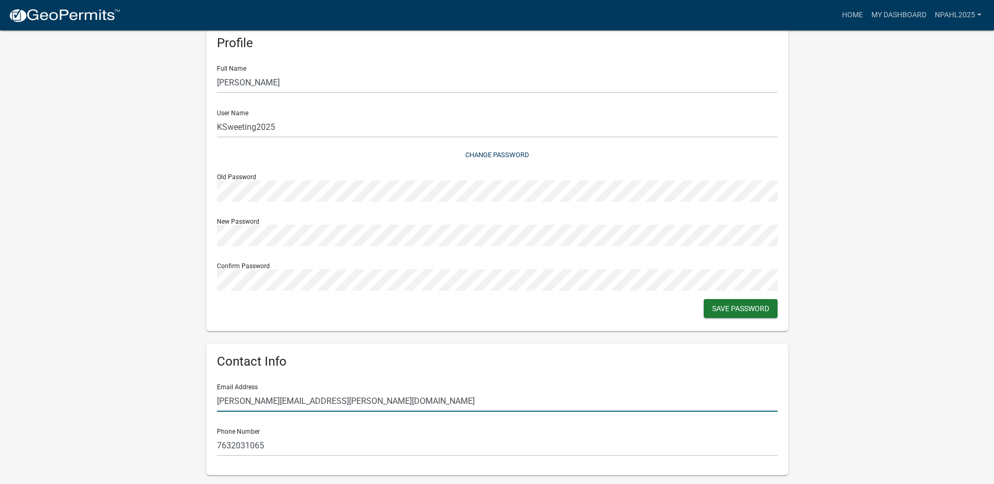
drag, startPoint x: 255, startPoint y: 400, endPoint x: 286, endPoint y: 408, distance: 31.8
click at [255, 400] on input "[PERSON_NAME][EMAIL_ADDRESS][PERSON_NAME][DOMAIN_NAME]" at bounding box center [497, 400] width 561 height 21
drag, startPoint x: 309, startPoint y: 400, endPoint x: 205, endPoint y: 399, distance: 103.8
click at [213, 399] on div "Contact Info Email Address [PERSON_NAME][EMAIL_ADDRESS][PERSON_NAME][DOMAIN_NAM…" at bounding box center [497, 410] width 582 height 132
type input "[EMAIL_ADDRESS][DOMAIN_NAME]"
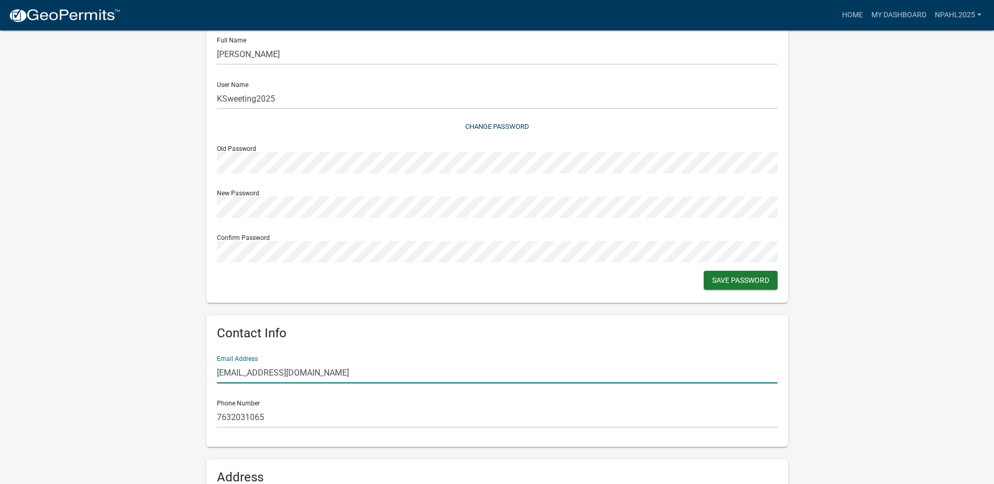
scroll to position [105, 0]
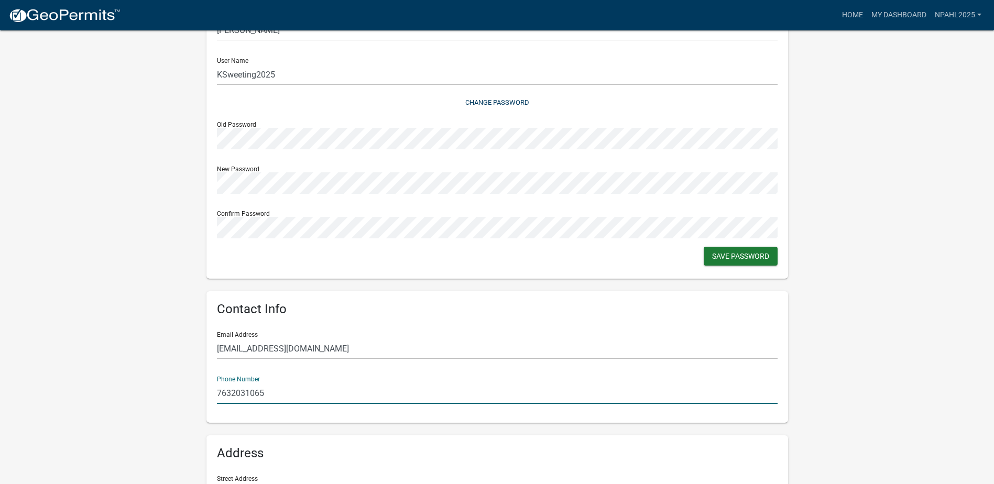
drag, startPoint x: 267, startPoint y: 392, endPoint x: 213, endPoint y: 395, distance: 54.0
click at [213, 395] on div "Contact Info Email Address [EMAIL_ADDRESS][DOMAIN_NAME] Phone Number [PHONE_NUM…" at bounding box center [497, 357] width 582 height 132
type input "3193259970"
click at [142, 303] on wm-user-profile-view "more_horiz Home My Dashboard NPahl2025 Account Logout My Account Save Profile F…" at bounding box center [497, 281] width 994 height 747
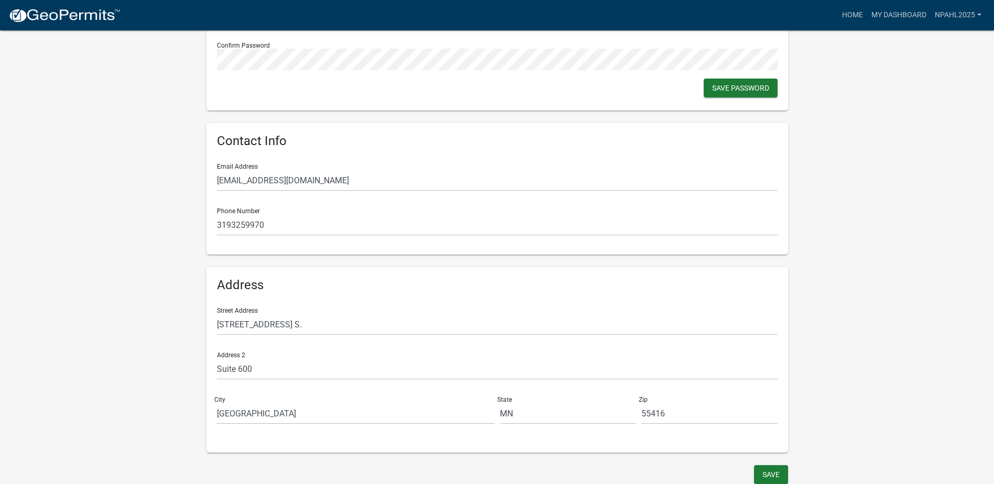
scroll to position [276, 0]
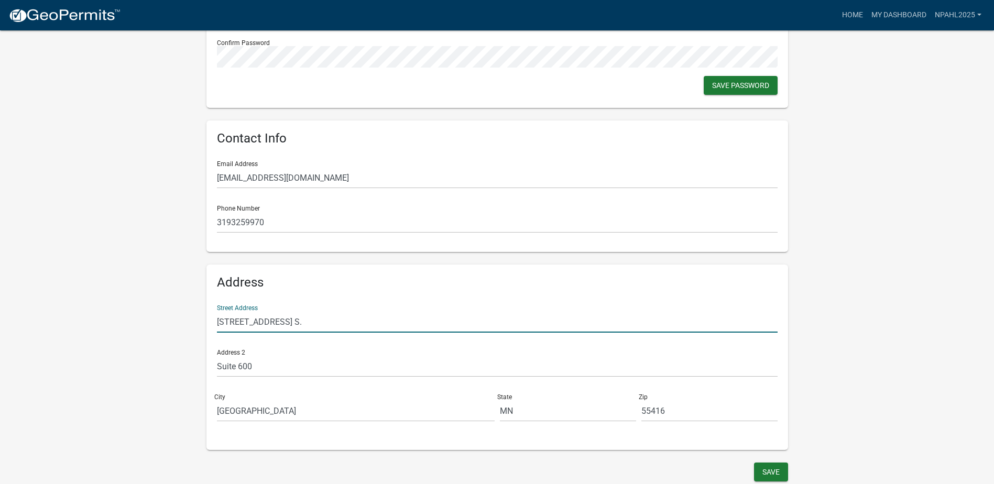
drag, startPoint x: 290, startPoint y: 323, endPoint x: 216, endPoint y: 320, distance: 73.9
click at [216, 320] on div "Street Address [STREET_ADDRESS] S." at bounding box center [497, 319] width 566 height 45
type input "Alliant Energy Tower"
click at [181, 359] on wm-user-profile-view "more_horiz Home My Dashboard NPahl2025 Account Logout My Account Save Profile F…" at bounding box center [497, 110] width 994 height 747
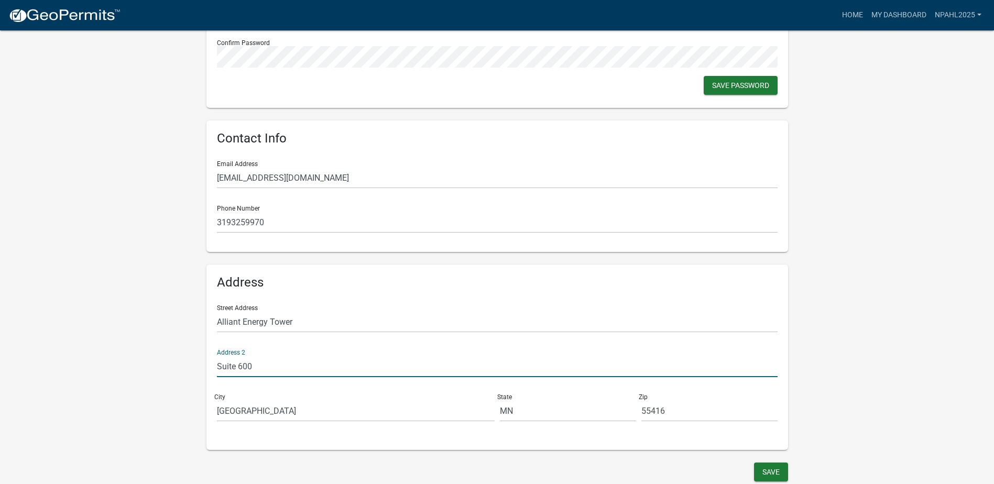
drag, startPoint x: 264, startPoint y: 368, endPoint x: 215, endPoint y: 362, distance: 49.2
click at [215, 362] on div "Address 2 Suite 600" at bounding box center [497, 363] width 566 height 45
click at [253, 414] on input "[GEOGRAPHIC_DATA]" at bounding box center [356, 410] width 278 height 21
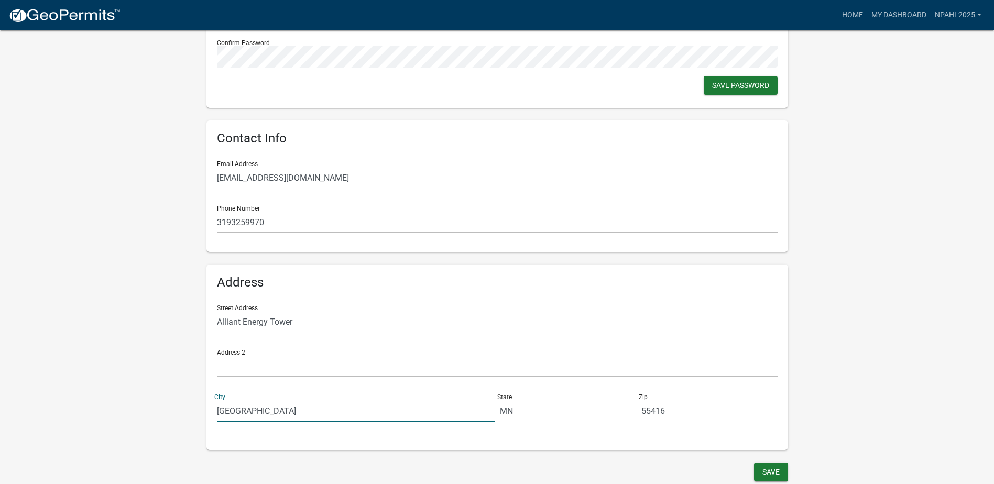
drag, startPoint x: 274, startPoint y: 412, endPoint x: 216, endPoint y: 408, distance: 57.8
click at [217, 408] on input "[GEOGRAPHIC_DATA]" at bounding box center [356, 410] width 278 height 21
type input "[GEOGRAPHIC_DATA]"
click at [517, 409] on input "MN" at bounding box center [568, 410] width 136 height 21
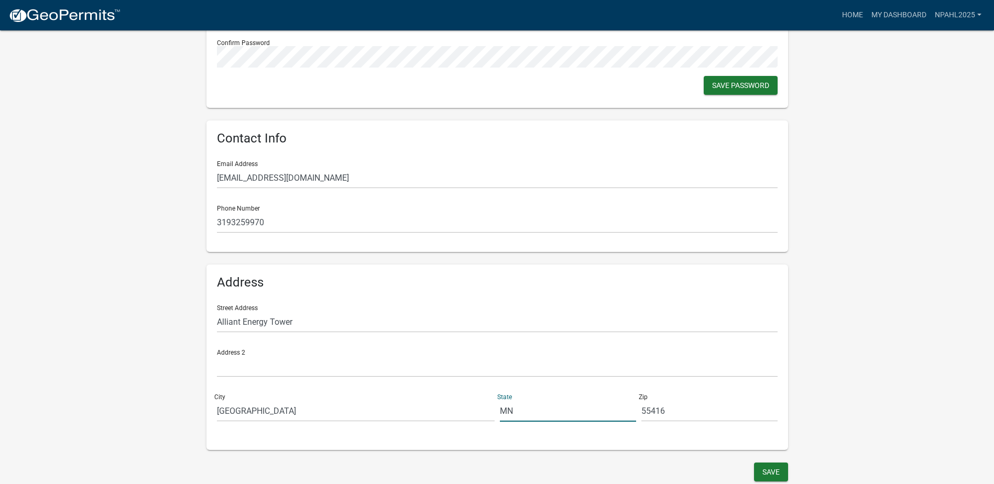
type input "M"
type input "IA"
drag, startPoint x: 670, startPoint y: 412, endPoint x: 651, endPoint y: 410, distance: 19.5
click at [647, 414] on input "55416" at bounding box center [709, 410] width 136 height 21
type input "52402"
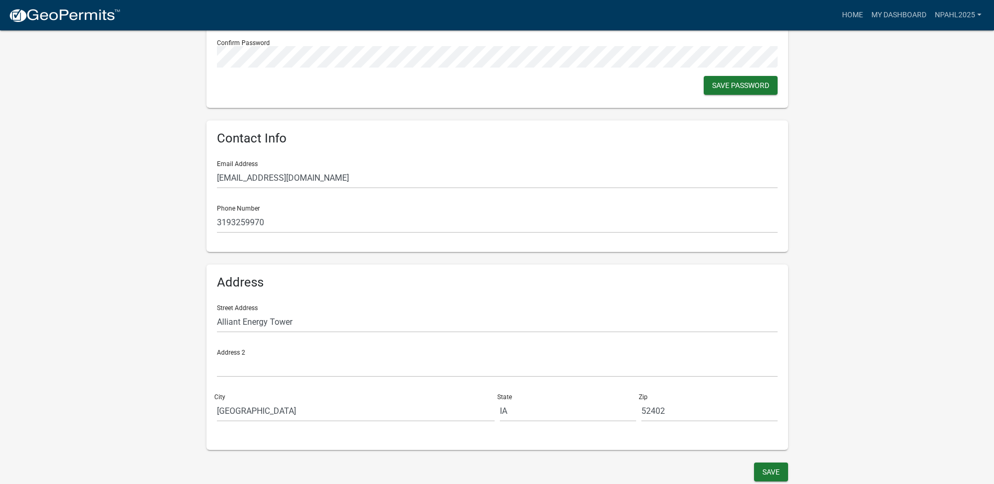
click at [177, 437] on wm-user-profile-view "more_horiz Home My Dashboard NPahl2025 Account Logout My Account Save Profile F…" at bounding box center [497, 110] width 994 height 747
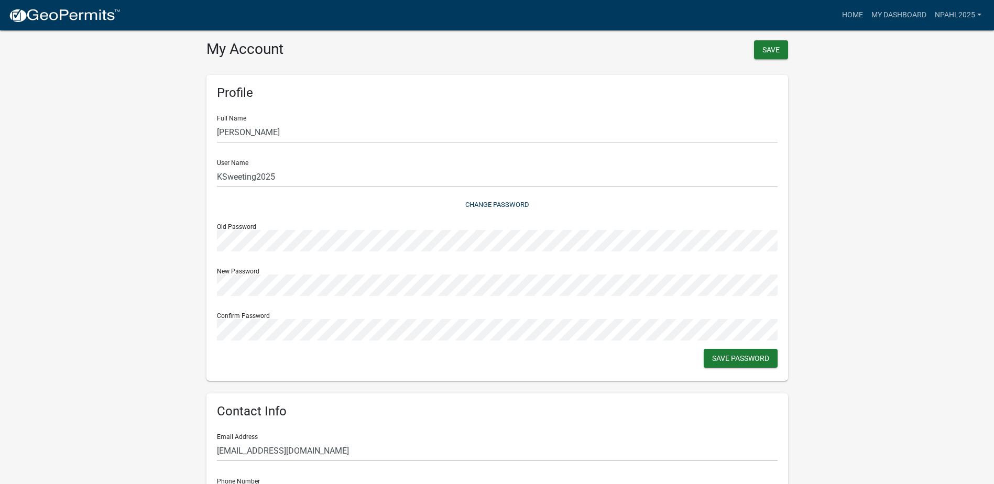
scroll to position [0, 0]
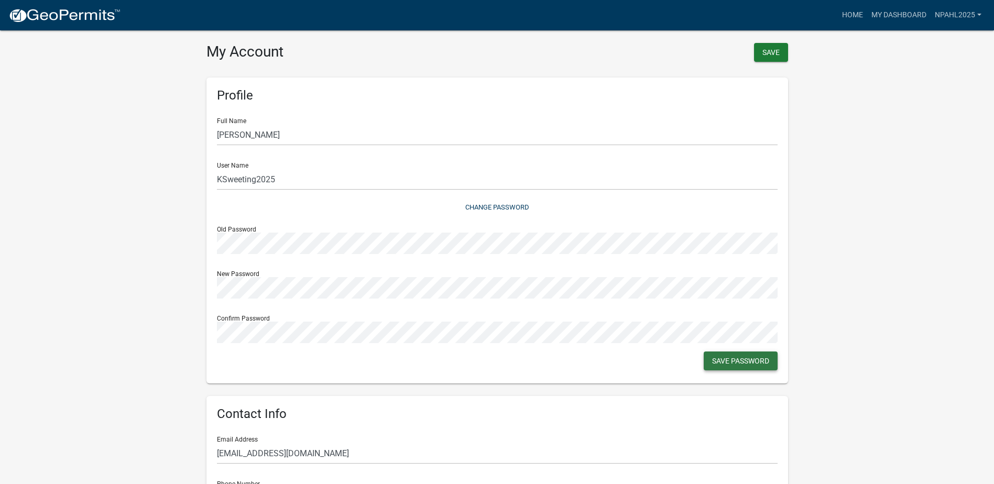
click at [735, 361] on button "Save Password" at bounding box center [741, 361] width 74 height 19
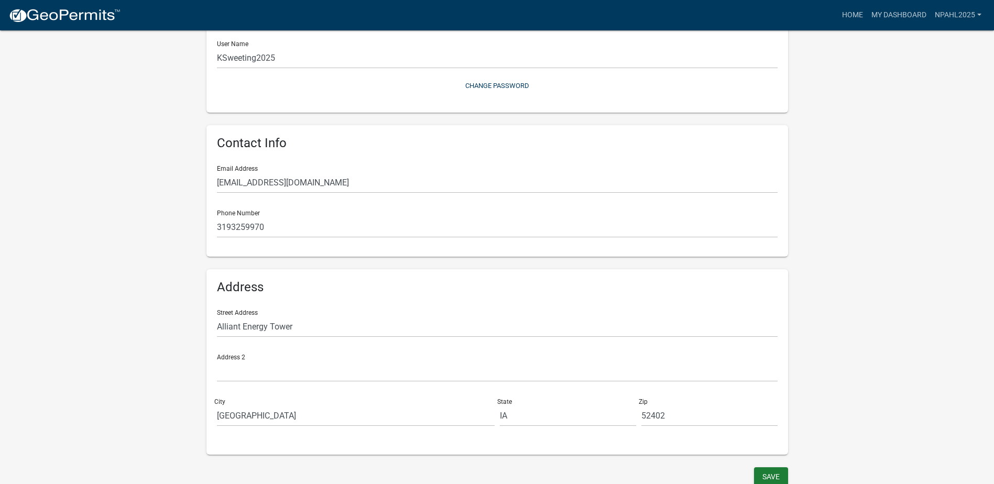
scroll to position [126, 0]
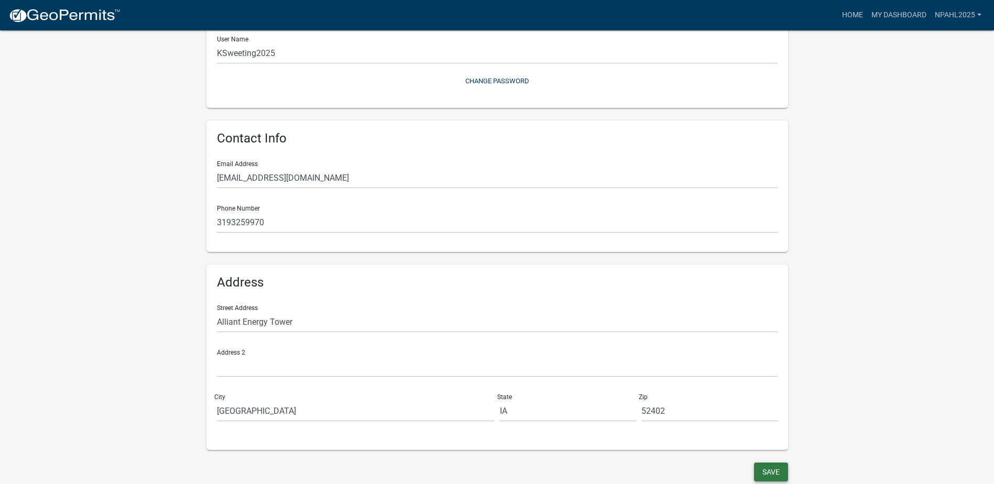
click at [768, 467] on button "Save" at bounding box center [771, 472] width 34 height 19
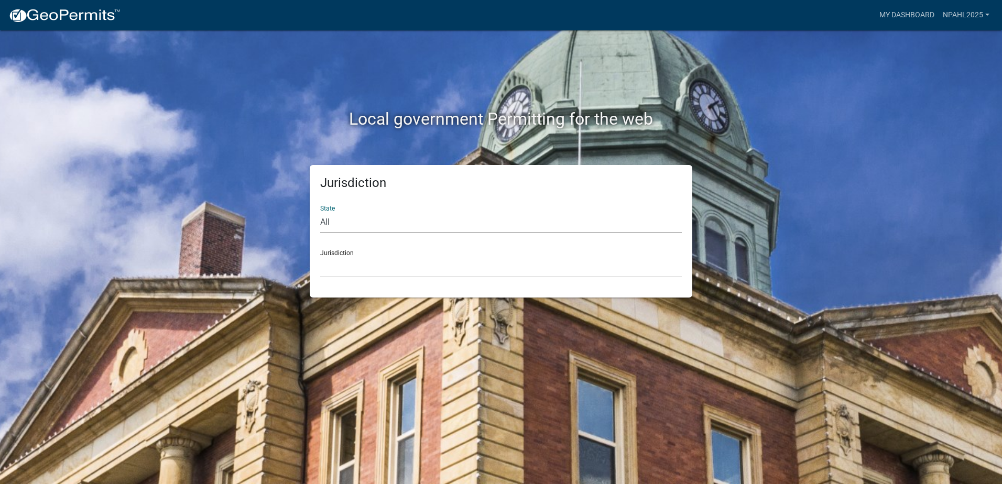
click at [340, 219] on select "All [US_STATE] [US_STATE] [US_STATE] [US_STATE] [US_STATE] [US_STATE] [US_STATE…" at bounding box center [501, 222] width 362 height 21
select select "[US_STATE]"
click at [320, 212] on select "All [US_STATE] [US_STATE] [US_STATE] [US_STATE] [US_STATE] [US_STATE] [US_STATE…" at bounding box center [501, 222] width 362 height 21
click at [338, 254] on div "Jurisdiction [GEOGRAPHIC_DATA], [US_STATE] [GEOGRAPHIC_DATA], [US_STATE] [GEOGR…" at bounding box center [501, 260] width 362 height 36
click at [342, 271] on select "[GEOGRAPHIC_DATA], [US_STATE] [GEOGRAPHIC_DATA], [US_STATE] [GEOGRAPHIC_DATA], …" at bounding box center [501, 266] width 362 height 21
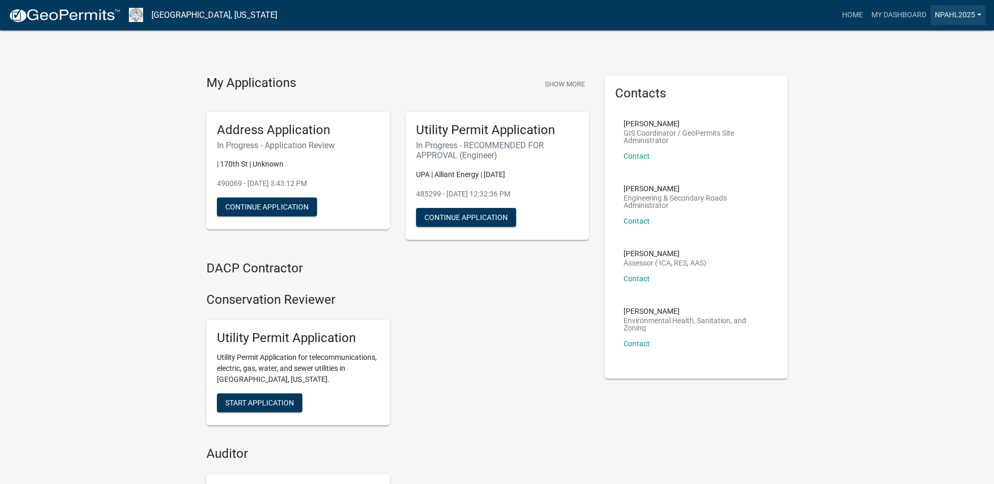
click at [979, 15] on link "NPahl2025" at bounding box center [958, 15] width 55 height 20
click at [930, 79] on link "Logout" at bounding box center [944, 76] width 84 height 25
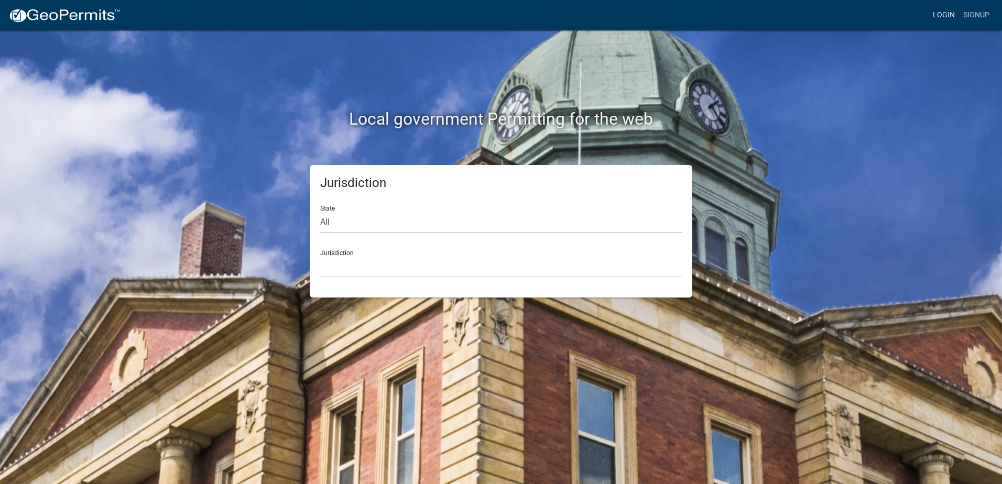
click at [942, 16] on link "Login" at bounding box center [944, 15] width 30 height 20
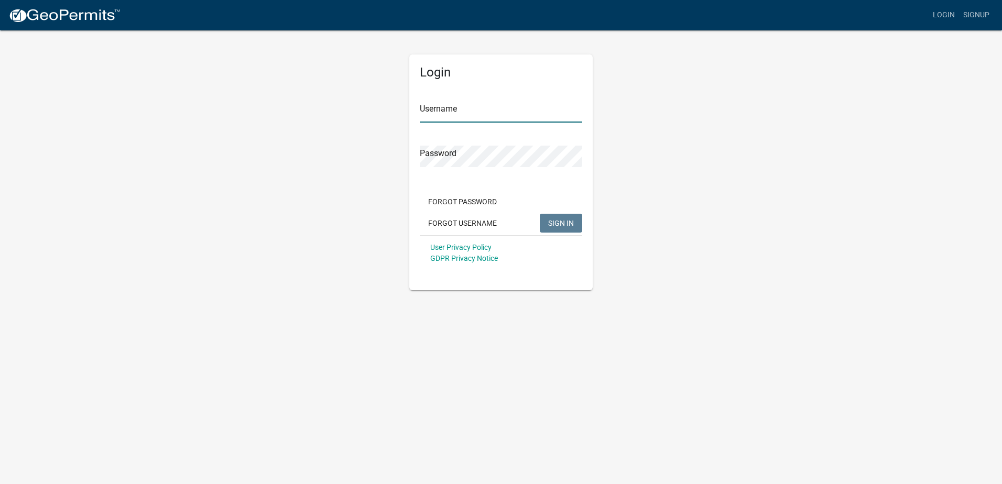
type input "KSweeting2025"
click at [554, 222] on span "SIGN IN" at bounding box center [561, 223] width 26 height 8
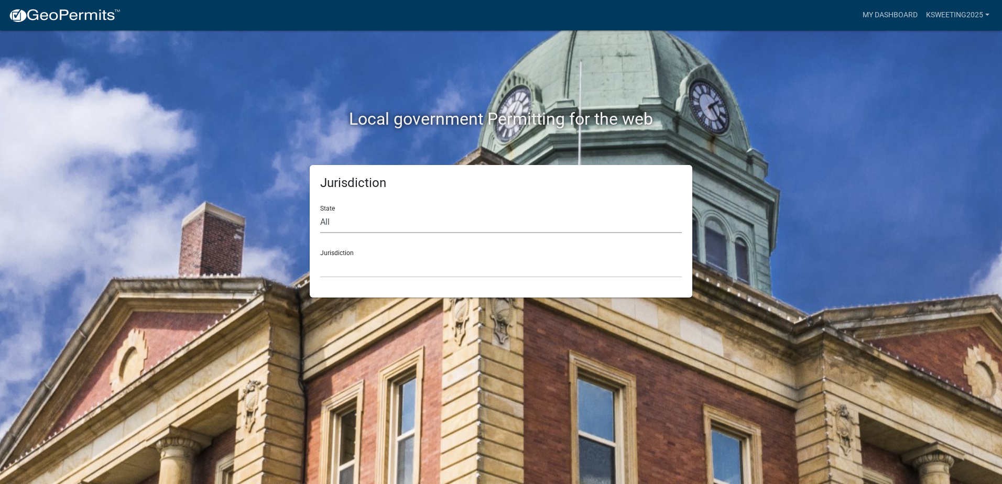
click at [356, 221] on select "All [US_STATE] [US_STATE] [US_STATE] [US_STATE] [US_STATE] [US_STATE] [US_STATE…" at bounding box center [501, 222] width 362 height 21
select select "[US_STATE]"
click at [320, 212] on select "All [US_STATE] [US_STATE] [US_STATE] [US_STATE] [US_STATE] [US_STATE] [US_STATE…" at bounding box center [501, 222] width 362 height 21
click at [339, 269] on select "[GEOGRAPHIC_DATA], [US_STATE] [GEOGRAPHIC_DATA], [US_STATE] [GEOGRAPHIC_DATA], …" at bounding box center [501, 266] width 362 height 21
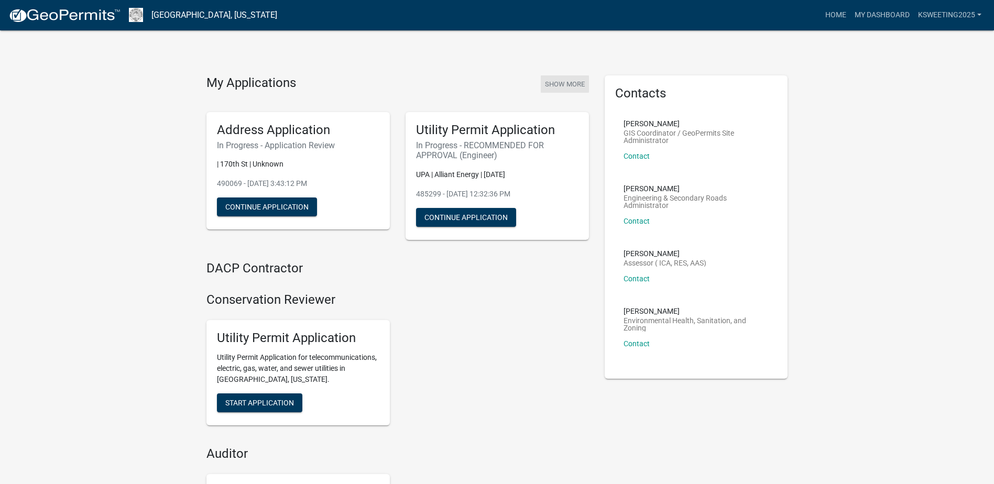
click at [561, 79] on button "Show More" at bounding box center [565, 83] width 48 height 17
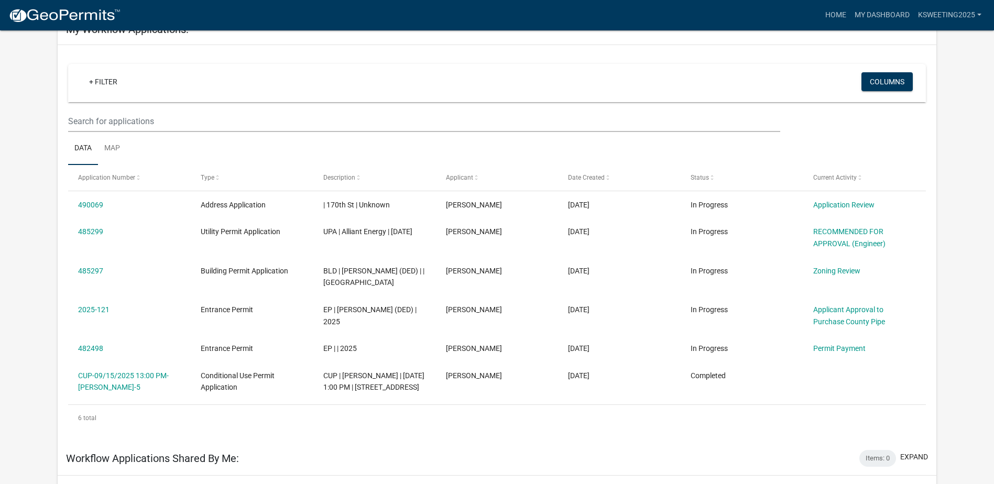
scroll to position [52, 0]
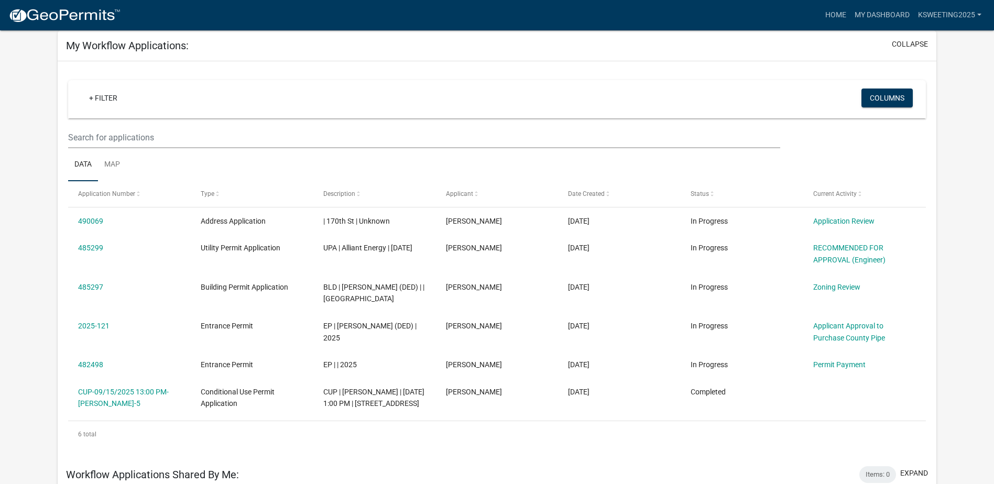
drag, startPoint x: 974, startPoint y: 91, endPoint x: 981, endPoint y: 77, distance: 15.0
click at [974, 91] on app-user-applications "more_horiz Home My Dashboard KSweeting2025 Account Logout My Dashboard Settings…" at bounding box center [497, 410] width 994 height 865
click at [977, 12] on link "KSweeting2025" at bounding box center [950, 15] width 72 height 20
click at [930, 79] on link "Logout" at bounding box center [944, 76] width 84 height 25
